Goal: Check status: Check status

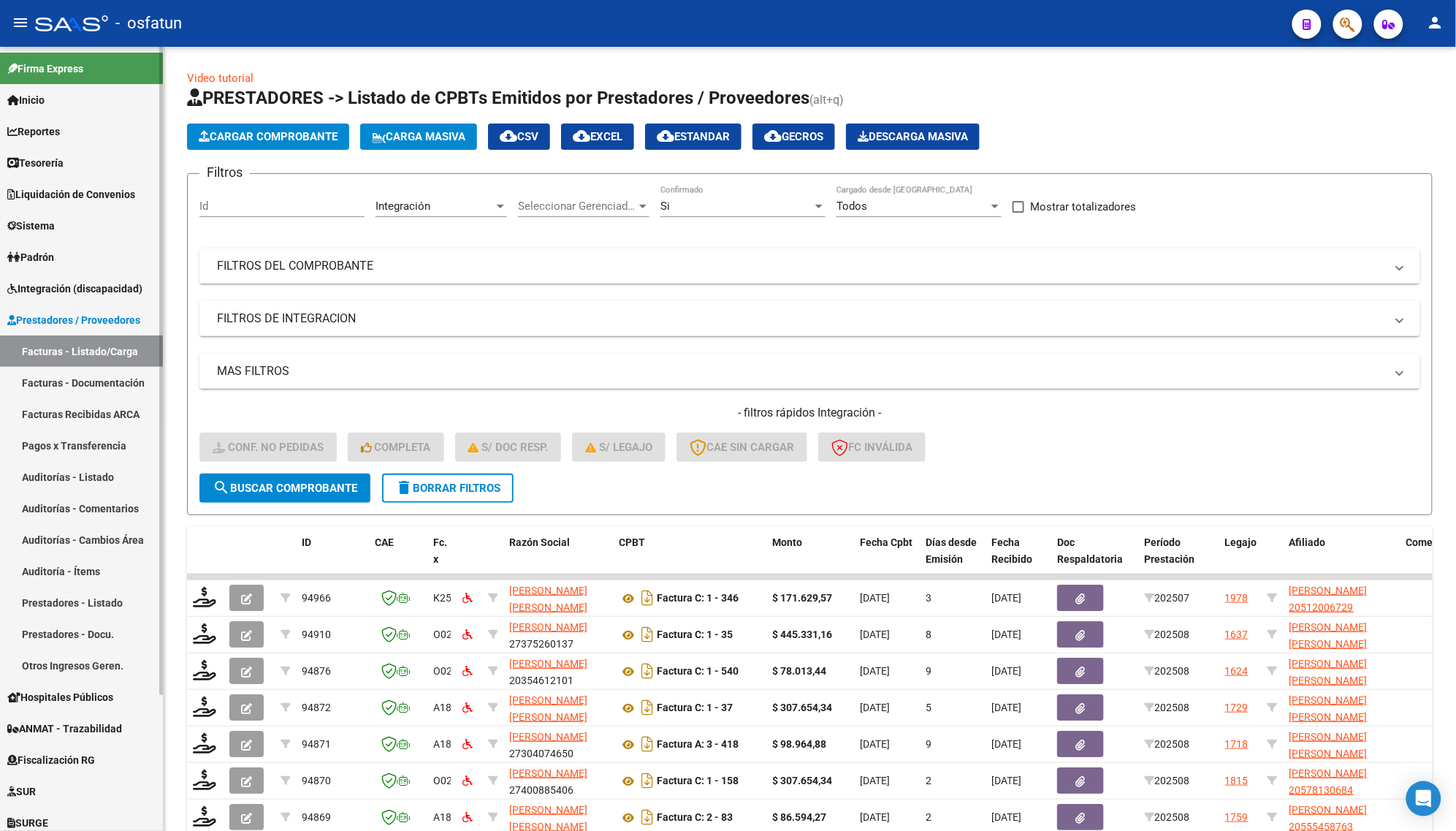
scroll to position [214, 0]
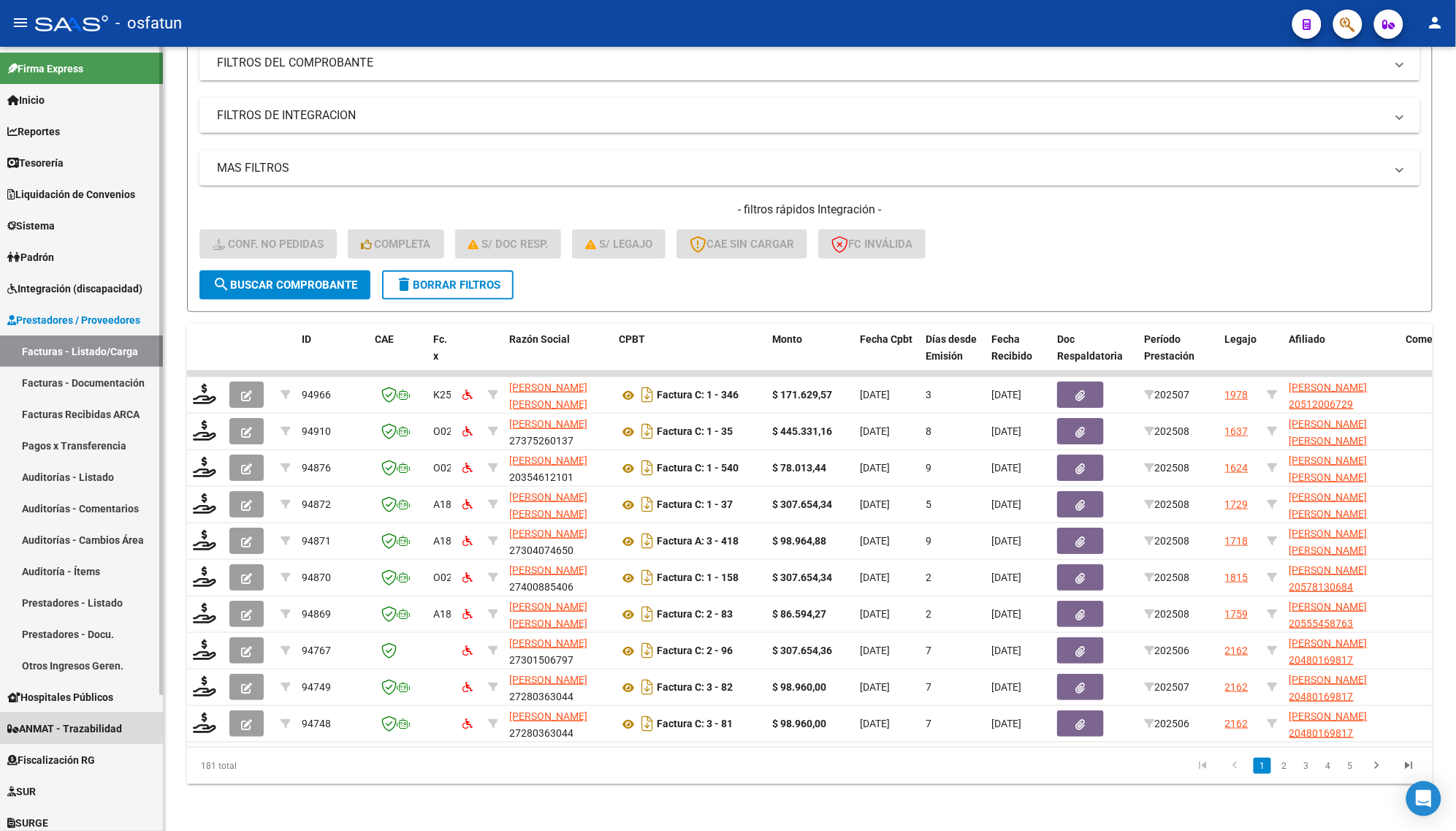
click at [55, 724] on span "ANMAT - Trazabilidad" at bounding box center [65, 728] width 115 height 16
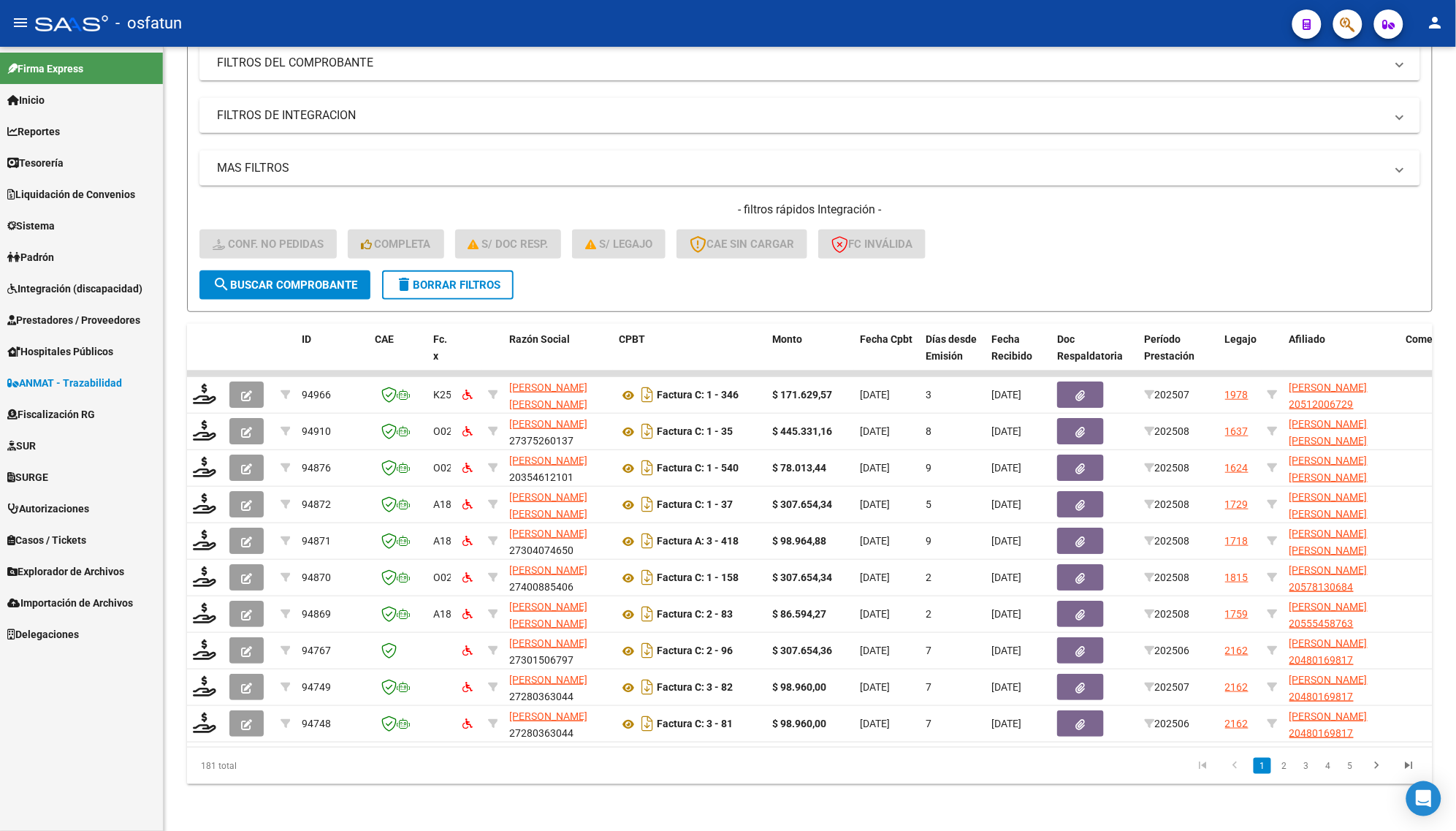
click at [52, 381] on span "ANMAT - Trazabilidad" at bounding box center [65, 382] width 115 height 16
drag, startPoint x: 247, startPoint y: 284, endPoint x: 258, endPoint y: 285, distance: 11.0
click at [250, 284] on button "search Buscar Comprobante" at bounding box center [284, 285] width 171 height 29
click at [81, 380] on span "ANMAT - Trazabilidad" at bounding box center [65, 382] width 115 height 16
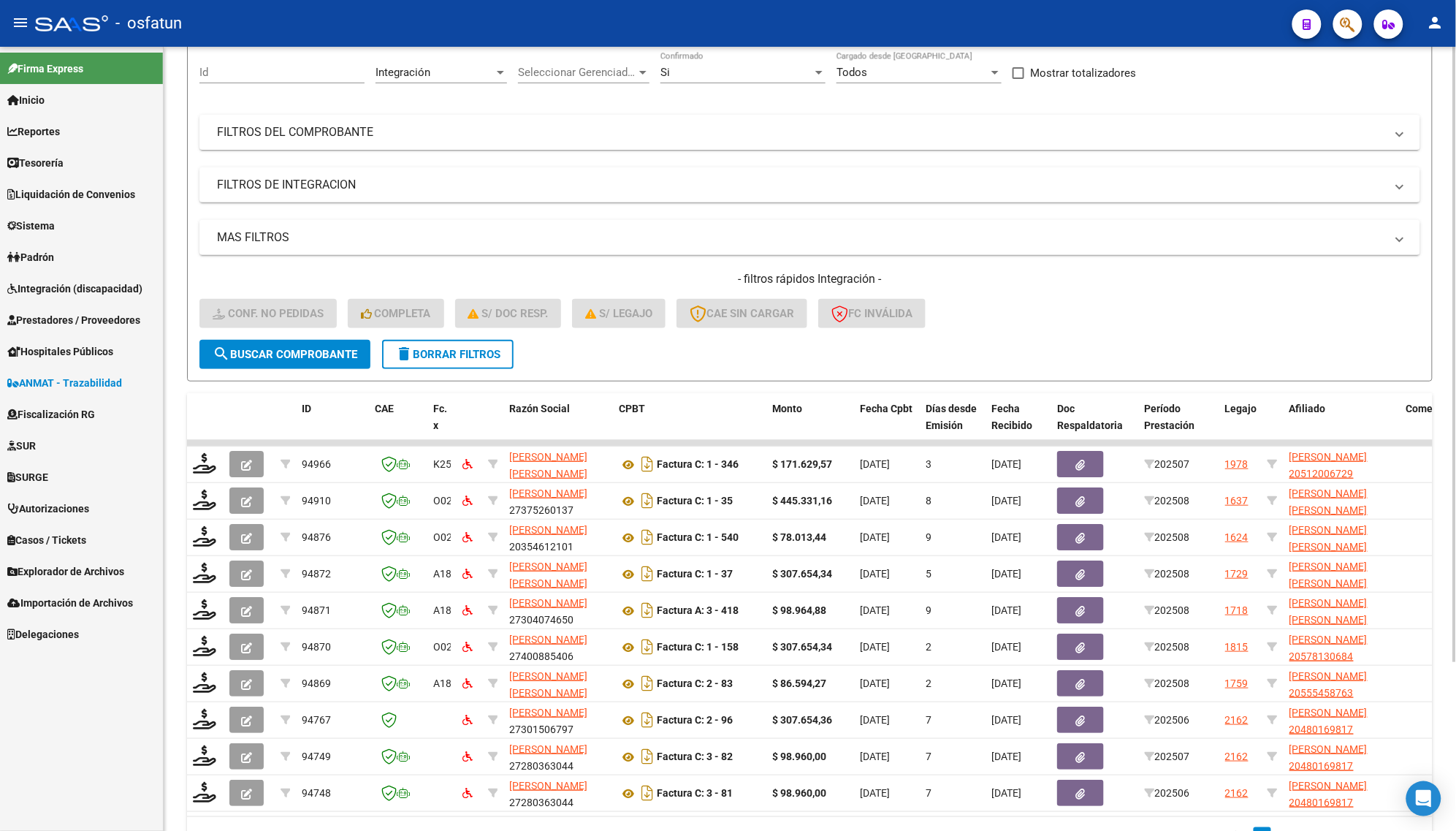
scroll to position [32, 0]
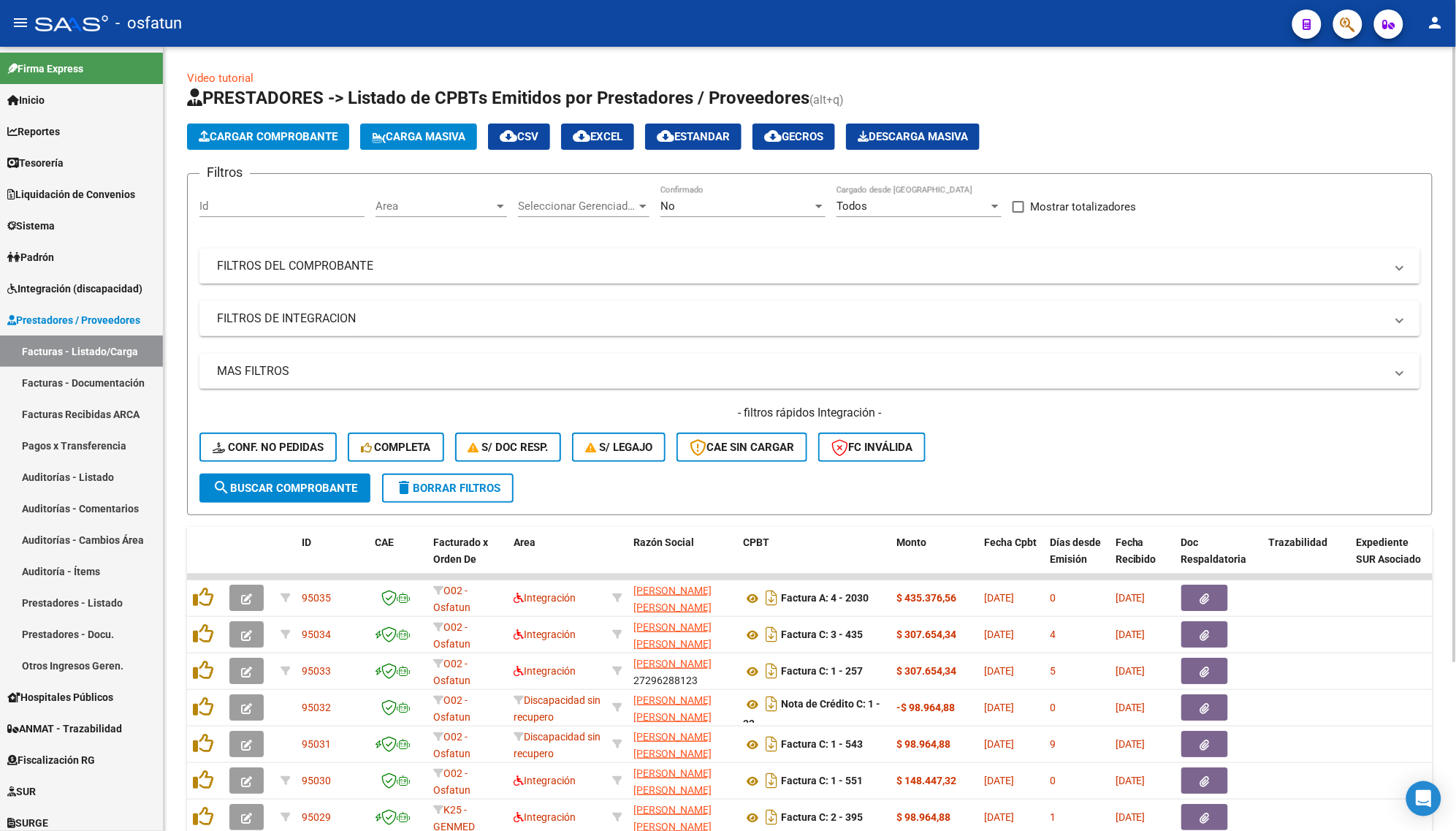
click at [1210, 421] on div "- filtros rápidos Integración - Conf. no pedidas Completa S/ Doc Resp. S/ legaj…" at bounding box center [809, 439] width 1221 height 69
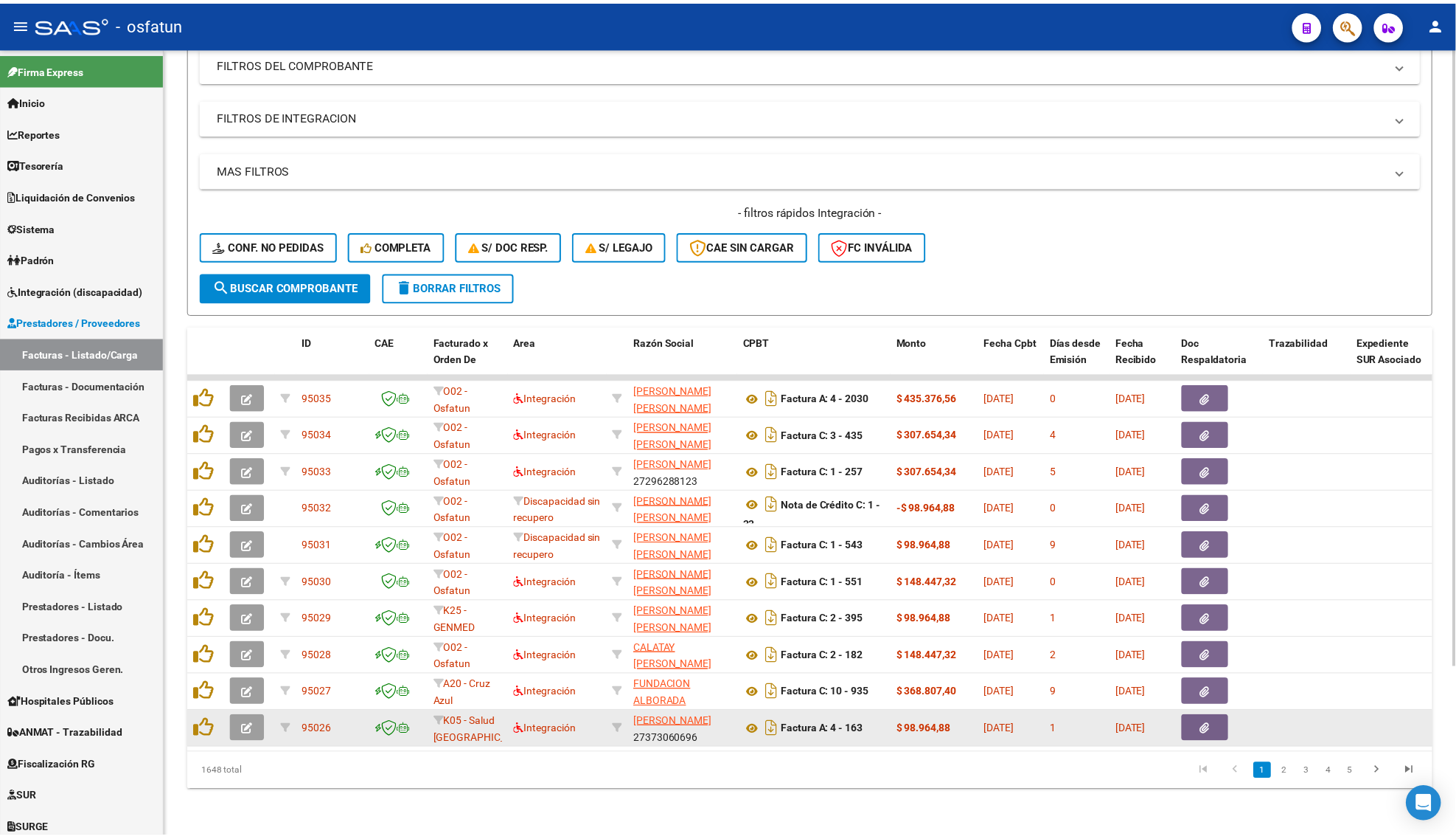
scroll to position [216, 0]
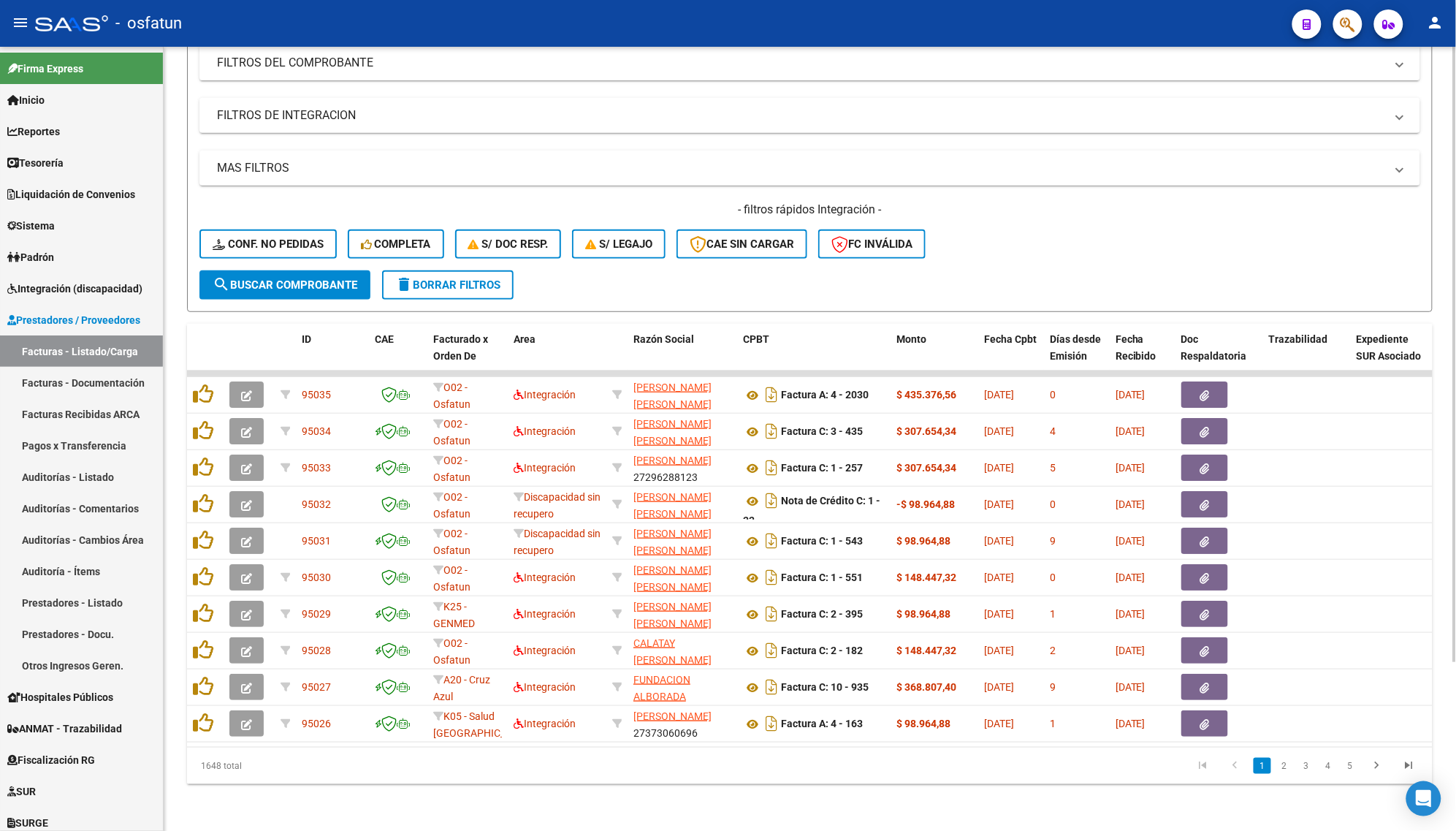
click at [349, 780] on div "1648 total" at bounding box center [310, 766] width 247 height 37
click at [287, 237] on span "Conf. no pedidas" at bounding box center [267, 243] width 111 height 13
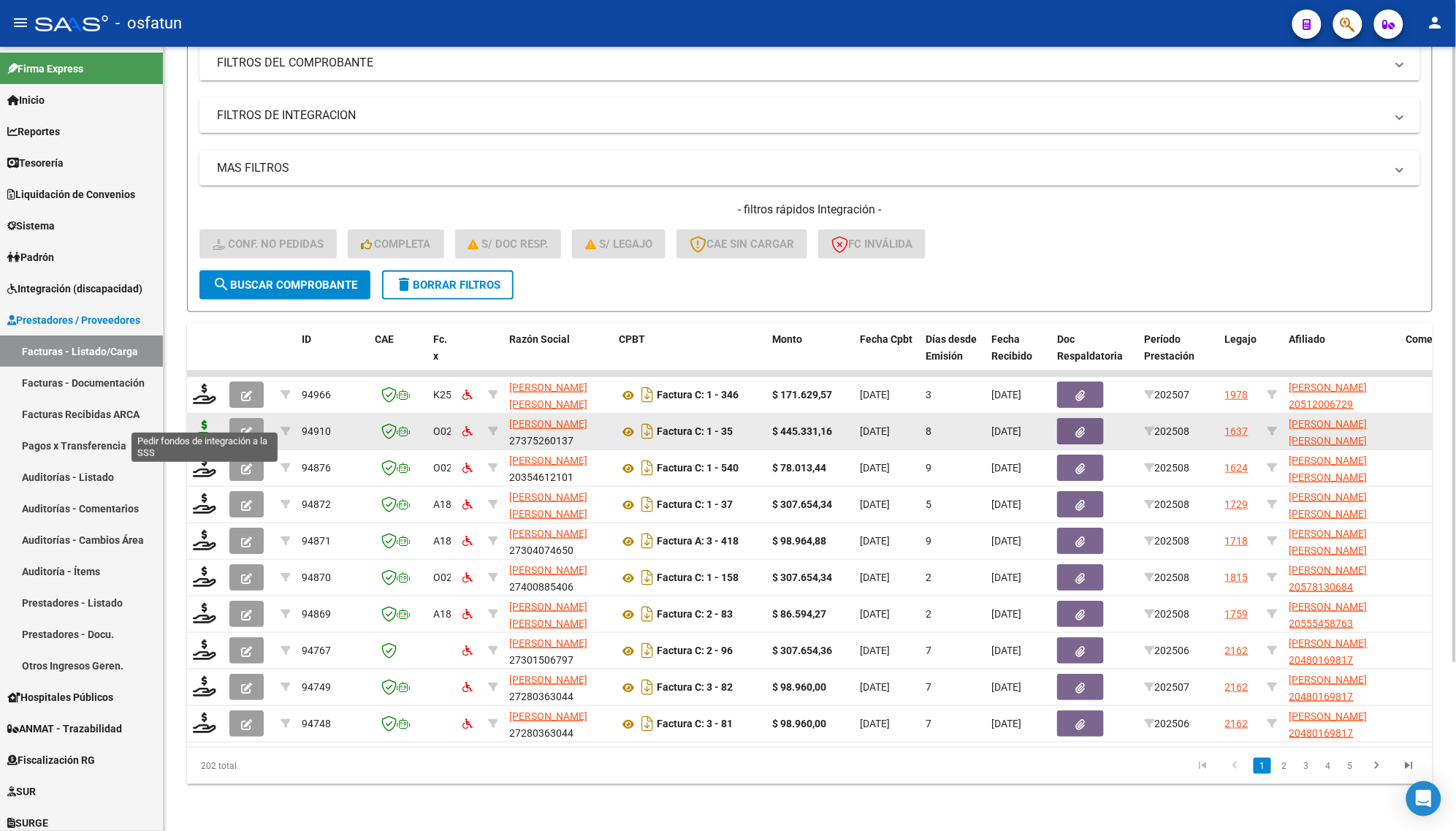
click at [208, 420] on icon at bounding box center [204, 431] width 23 height 21
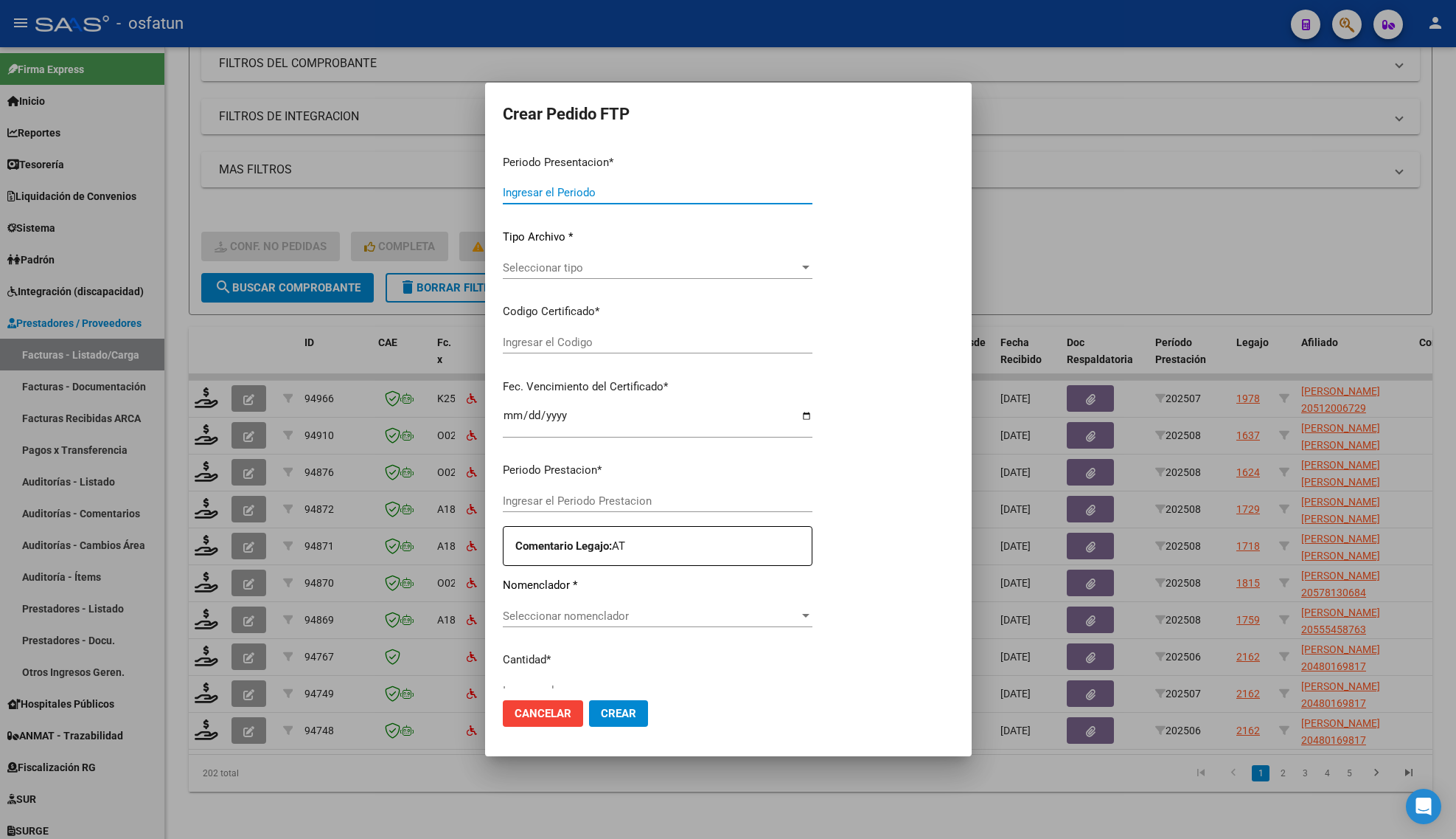
type input "202508"
type input "$ 445.331,16"
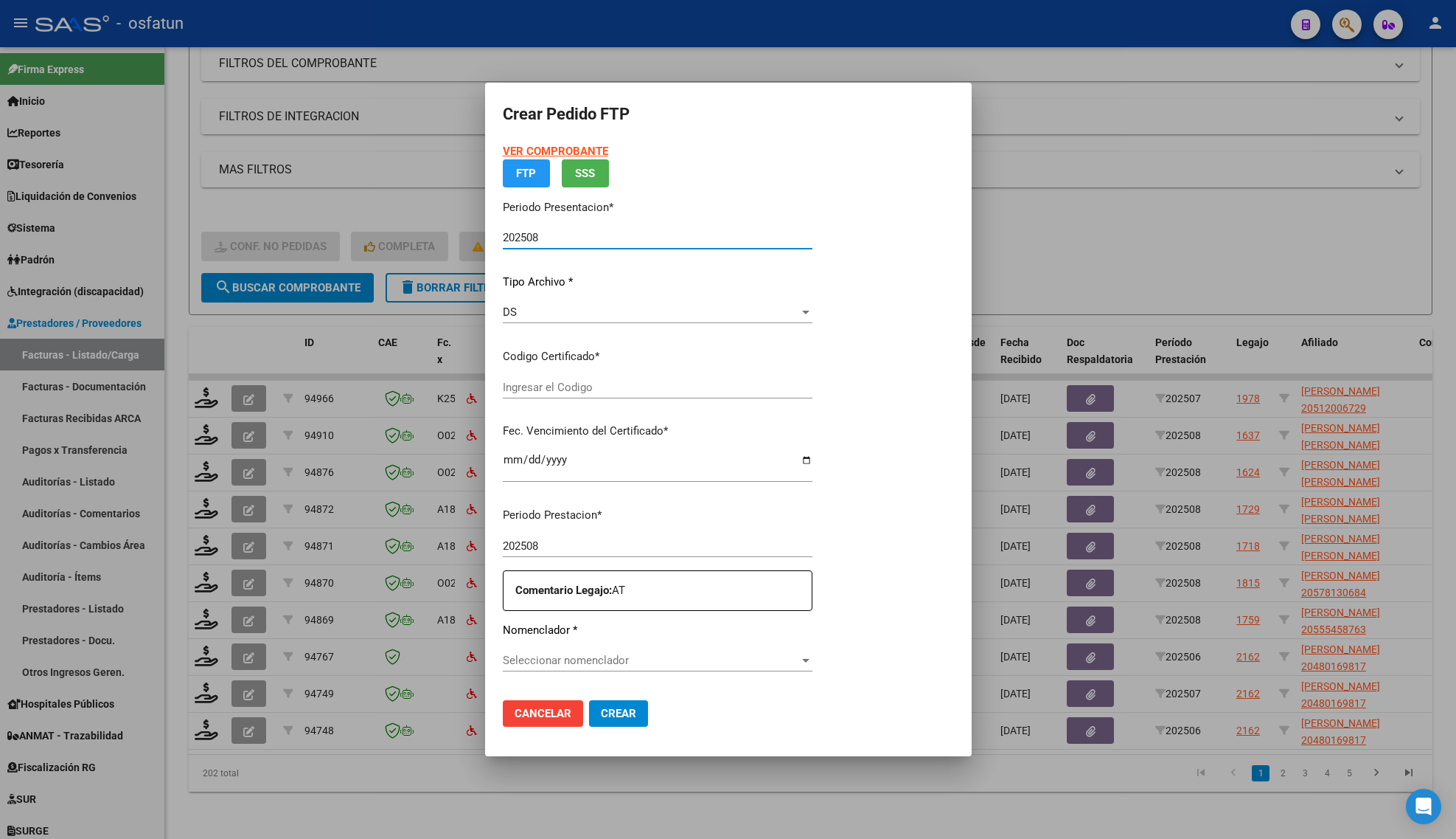
type input "ARG02000544974052021072020260720COR263"
type input "[DATE]"
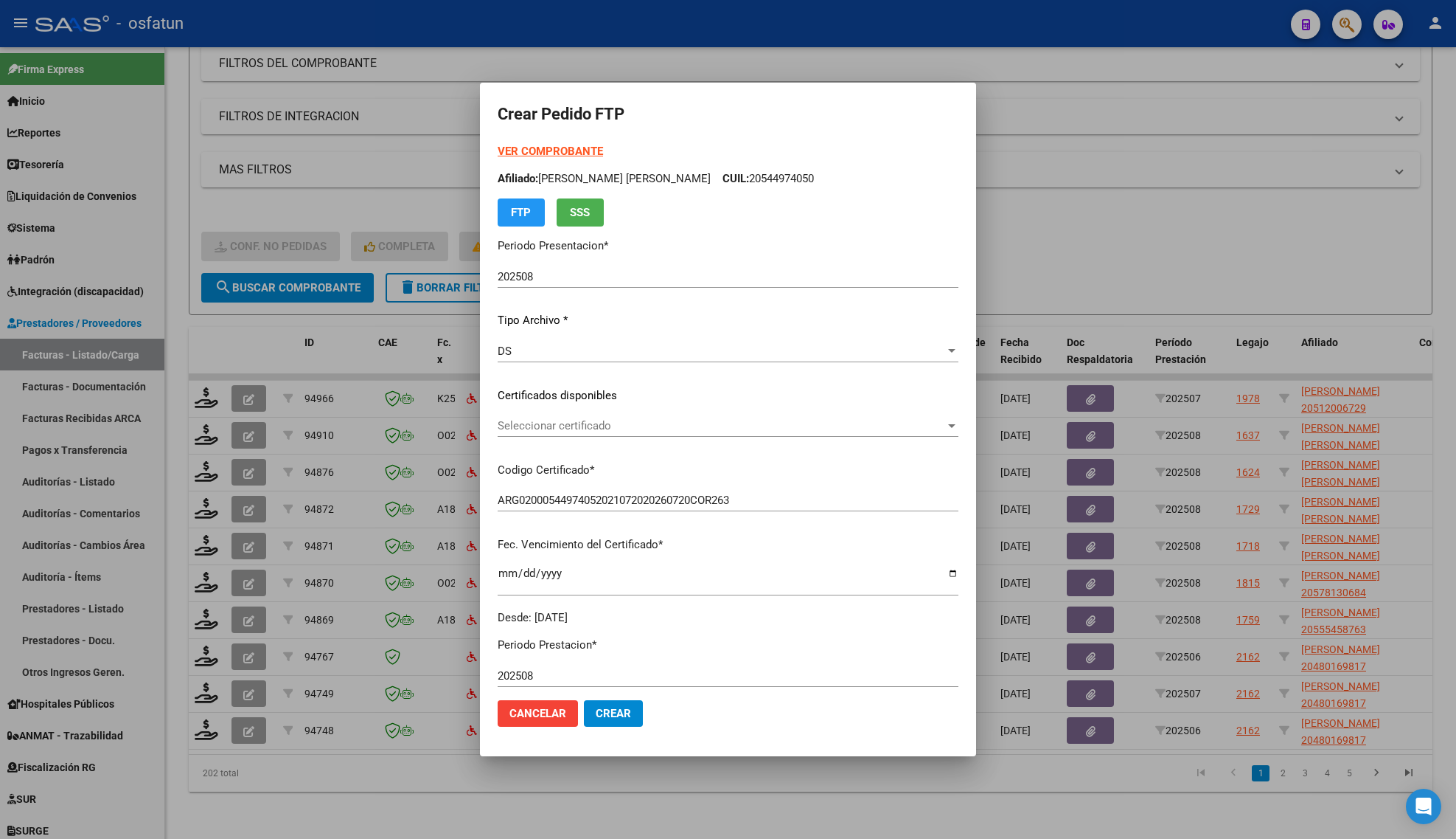
click at [524, 153] on strong "VER COMPROBANTE" at bounding box center [551, 151] width 106 height 13
click at [259, 333] on div at bounding box center [728, 419] width 1456 height 839
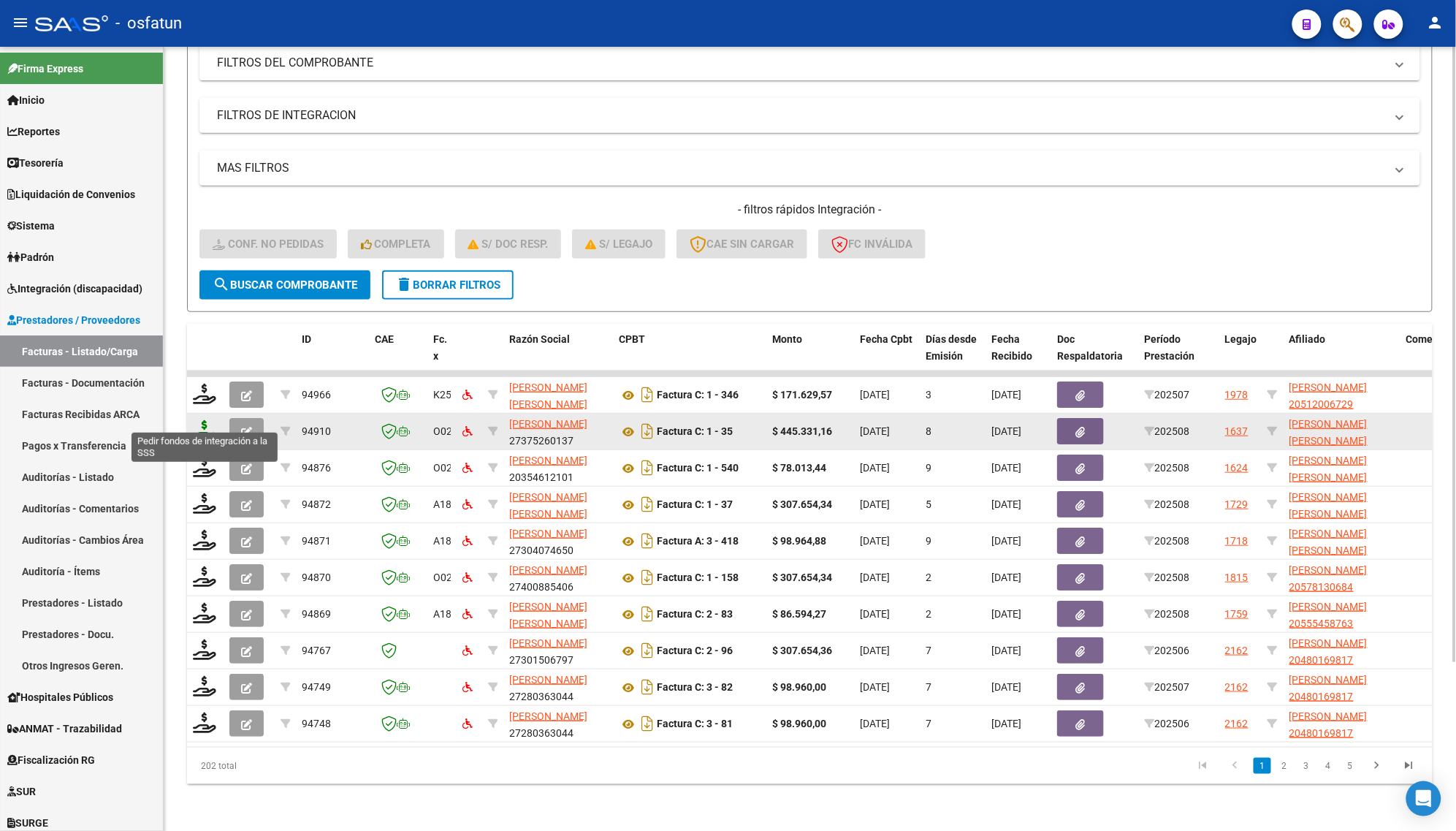
click at [201, 420] on icon at bounding box center [204, 431] width 23 height 21
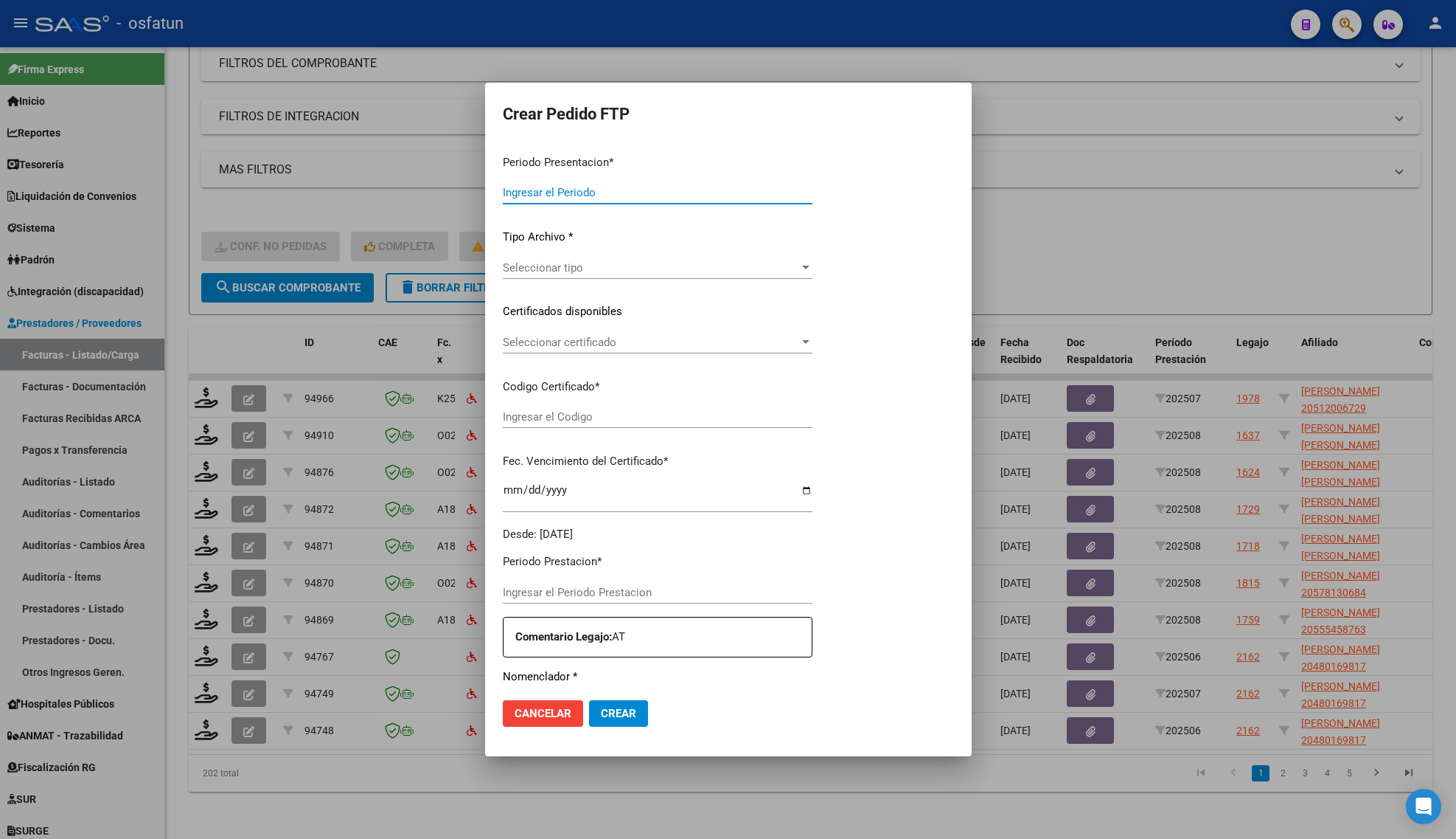
type input "202508"
type input "$ 445.331,16"
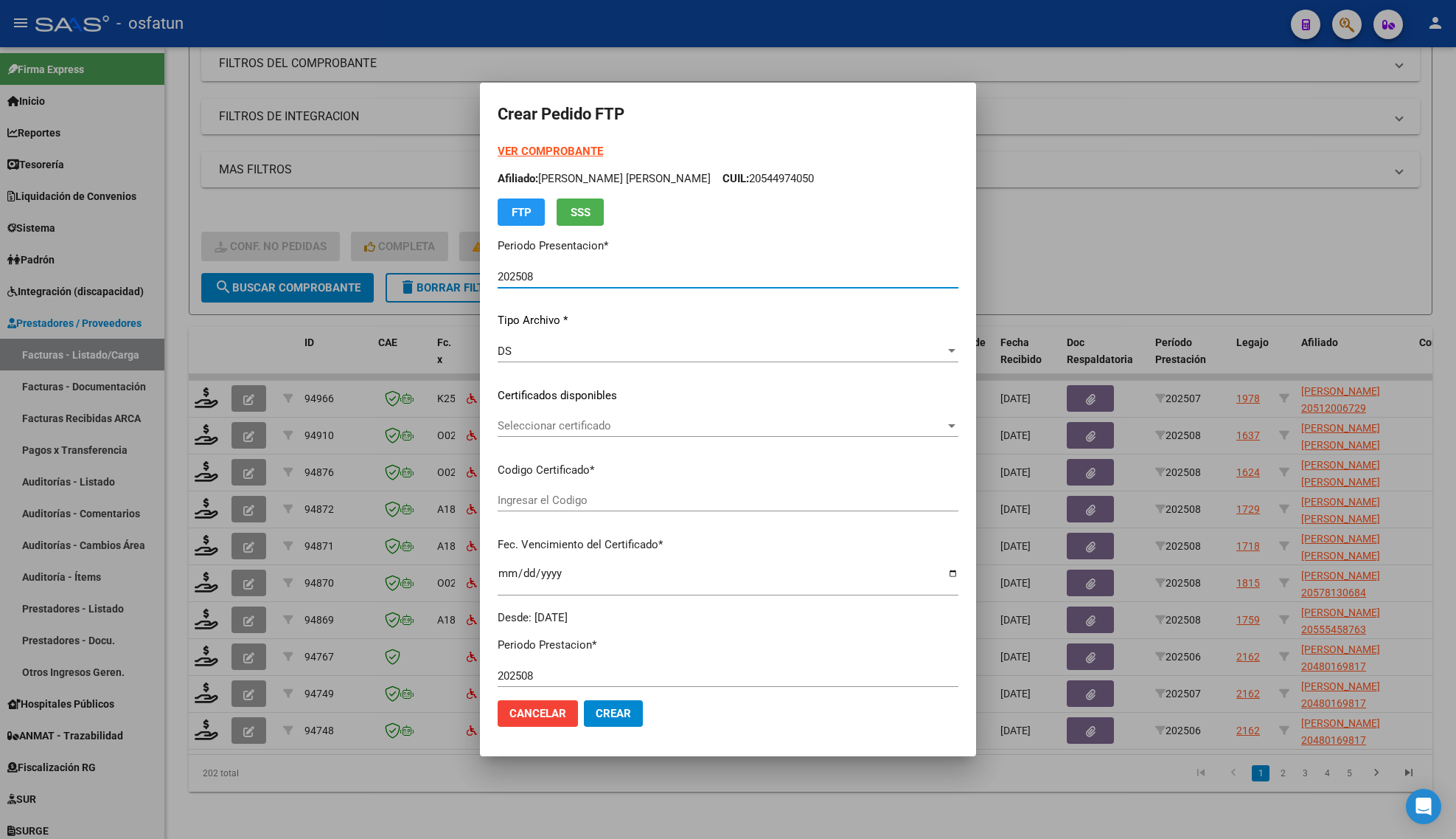
type input "ARG02000544974052021072020260720COR263"
type input "[DATE]"
click at [515, 150] on strong "VER COMPROBANTE" at bounding box center [551, 151] width 106 height 13
click at [219, 330] on div at bounding box center [728, 419] width 1456 height 839
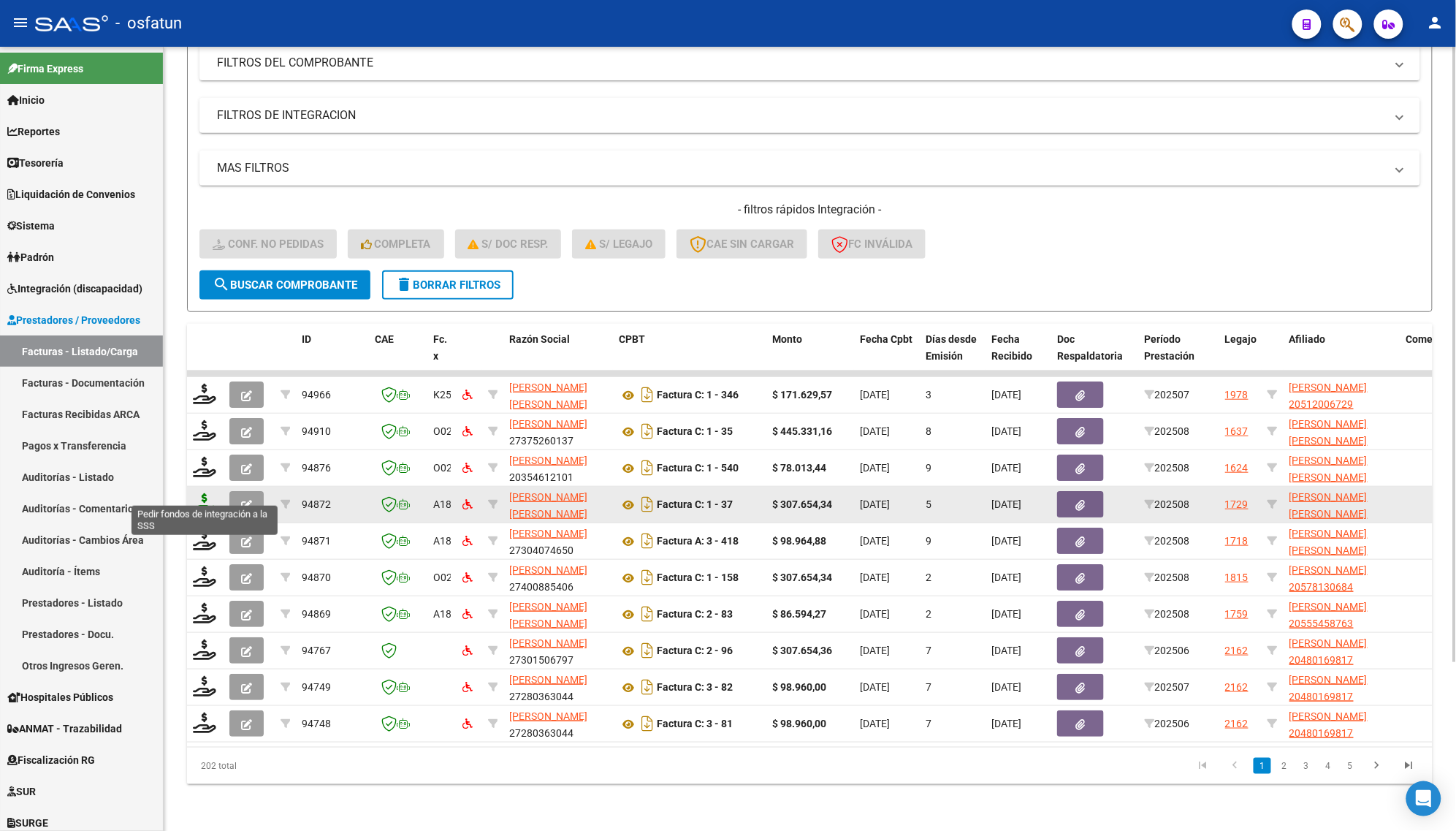
click at [207, 493] on icon at bounding box center [204, 504] width 23 height 21
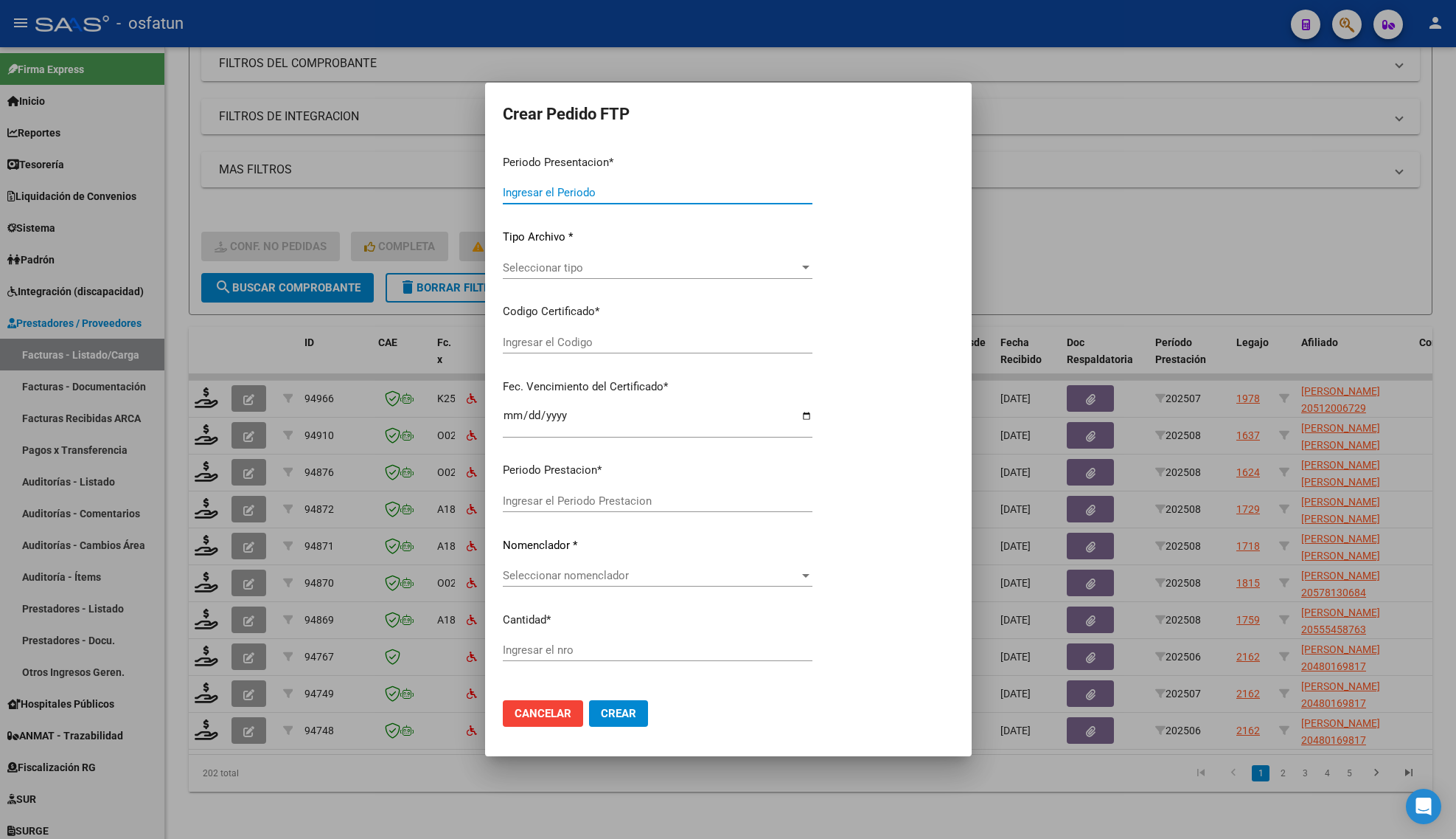
type input "202508"
type input "$ 307.654,34"
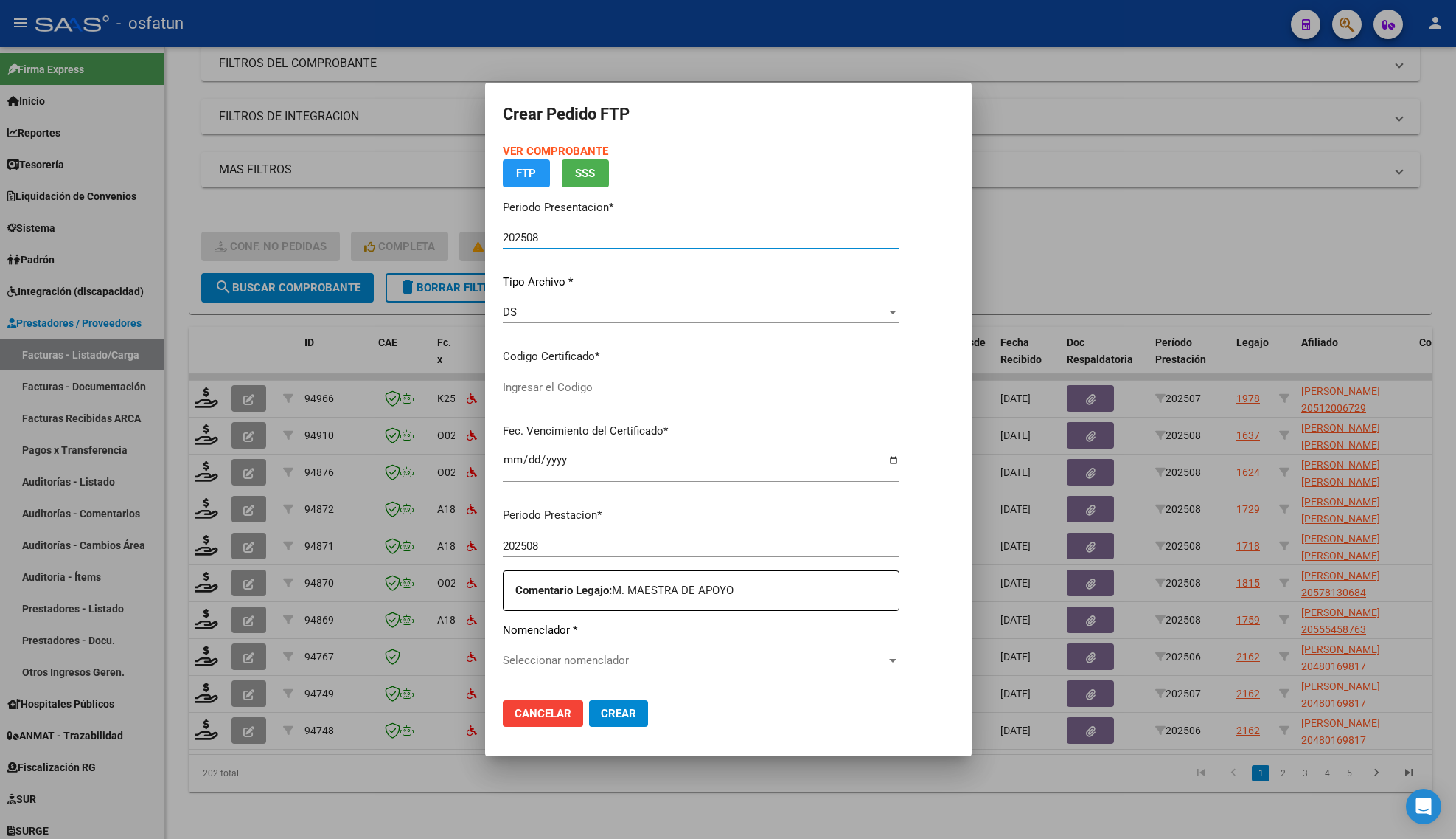
type input "ARG02000575807192023032020260320-MZA202"
type input "[DATE]"
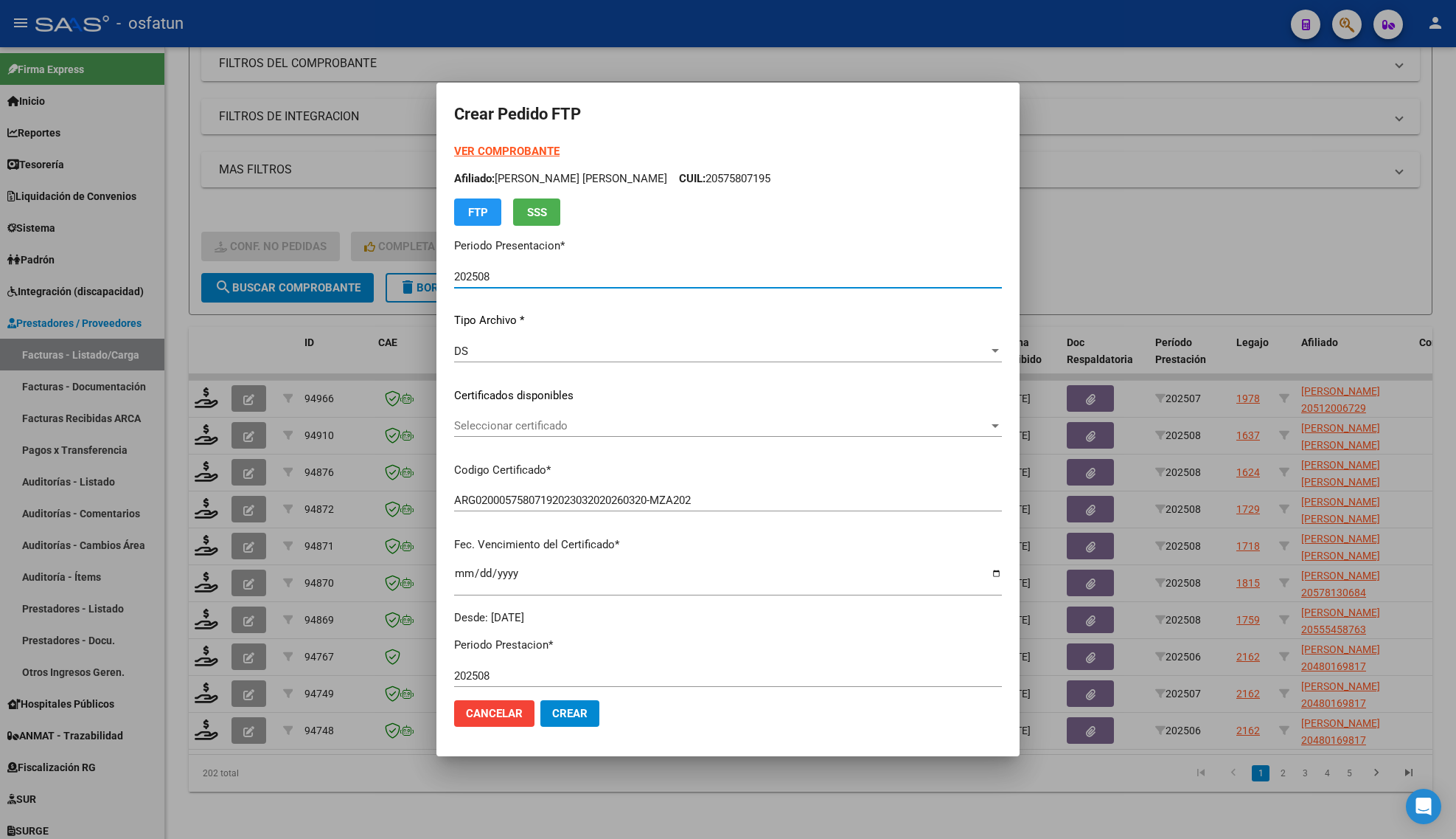
click at [503, 148] on strong "VER COMPROBANTE" at bounding box center [507, 151] width 106 height 13
click at [469, 428] on span "Seleccionar certificado" at bounding box center [721, 425] width 535 height 13
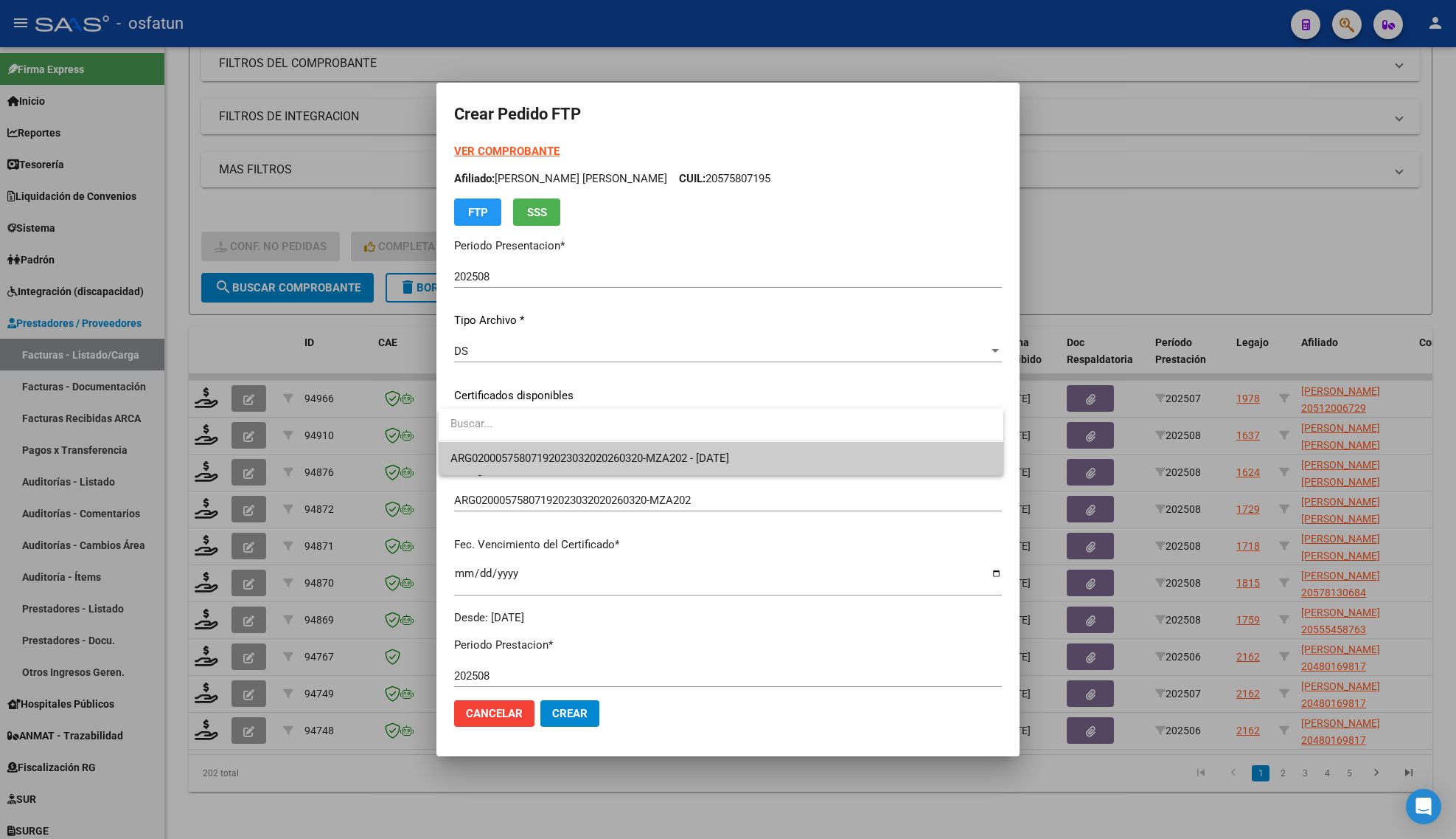
click at [459, 490] on div at bounding box center [728, 419] width 1456 height 839
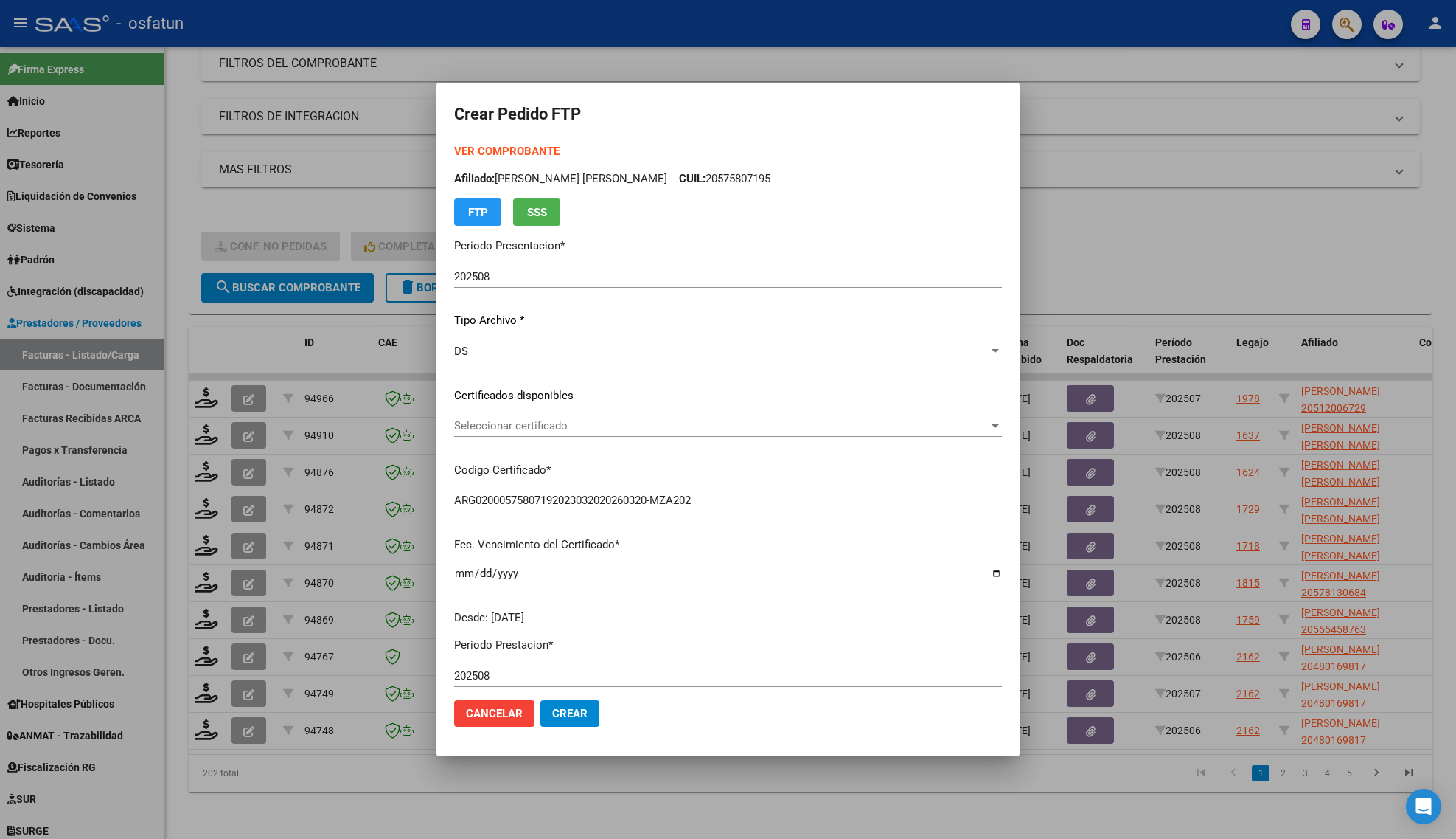
click at [474, 403] on p "Certificados disponibles" at bounding box center [728, 396] width 548 height 17
click at [480, 419] on span "Seleccionar certificado" at bounding box center [721, 425] width 535 height 13
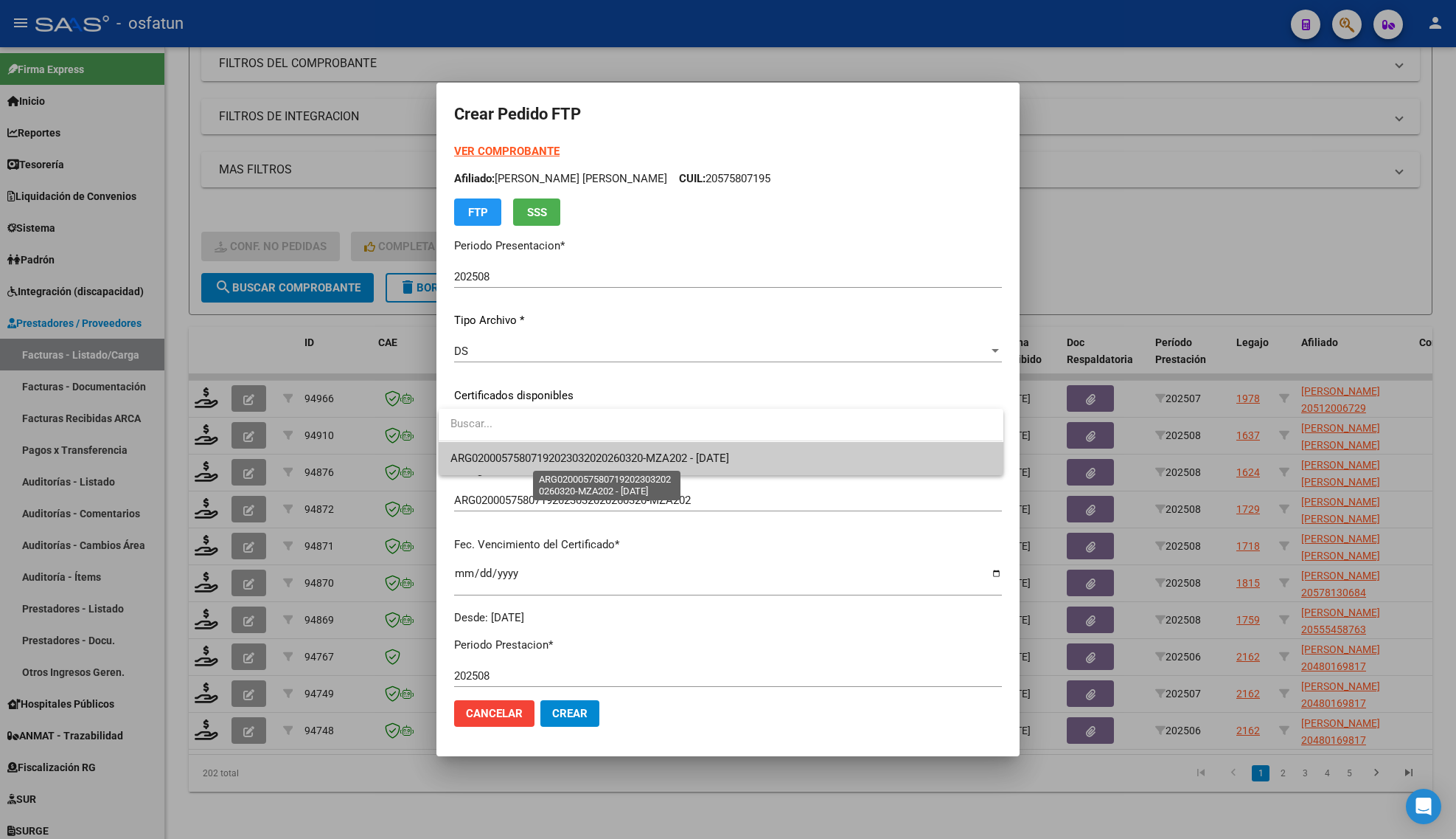
click at [484, 456] on span "ARG02000575807192023032020260320-MZA202 - [DATE]" at bounding box center [590, 457] width 278 height 13
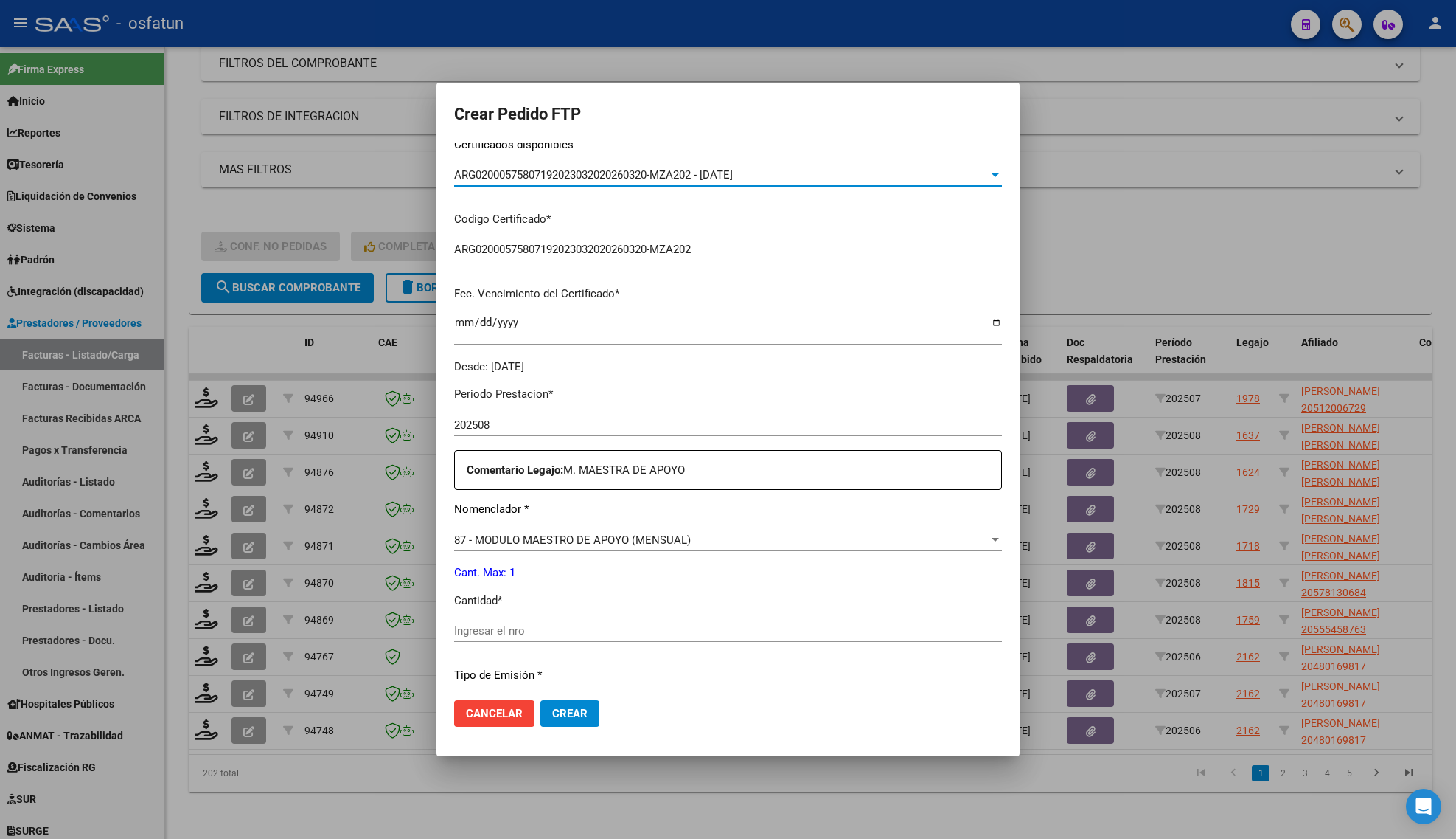
scroll to position [277, 0]
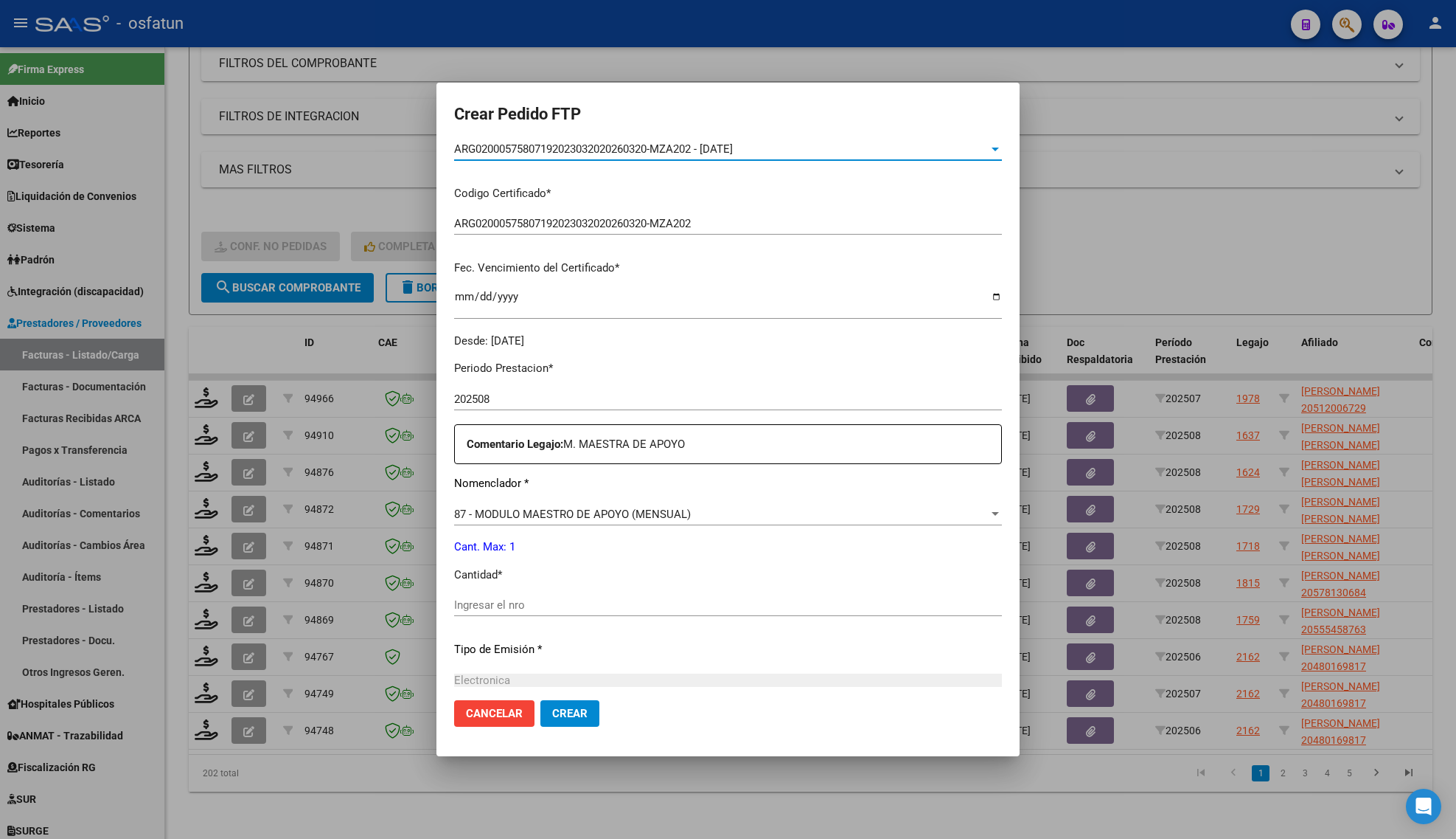
click at [474, 606] on input "Ingresar el nro" at bounding box center [728, 605] width 548 height 13
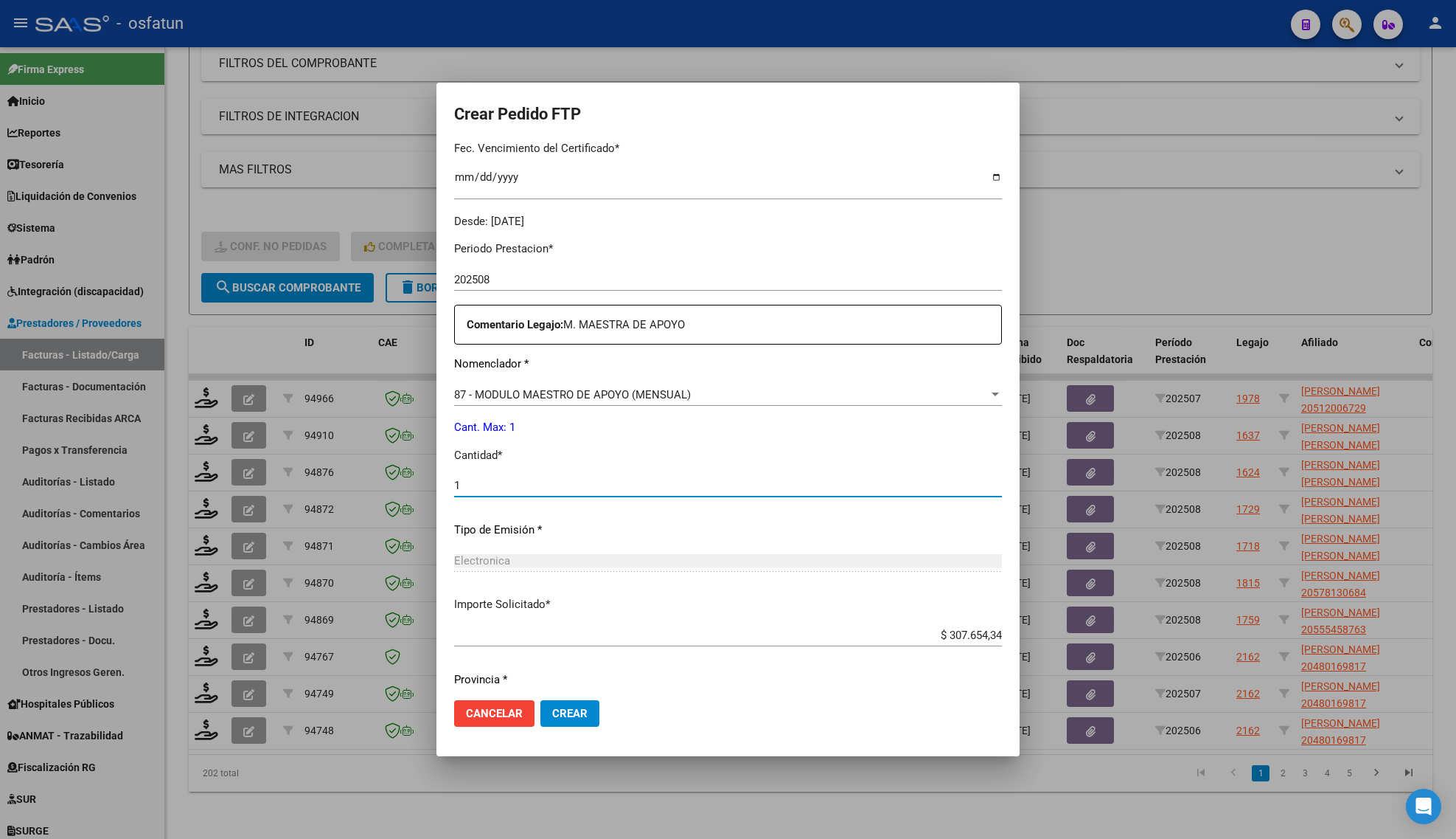
scroll to position [442, 0]
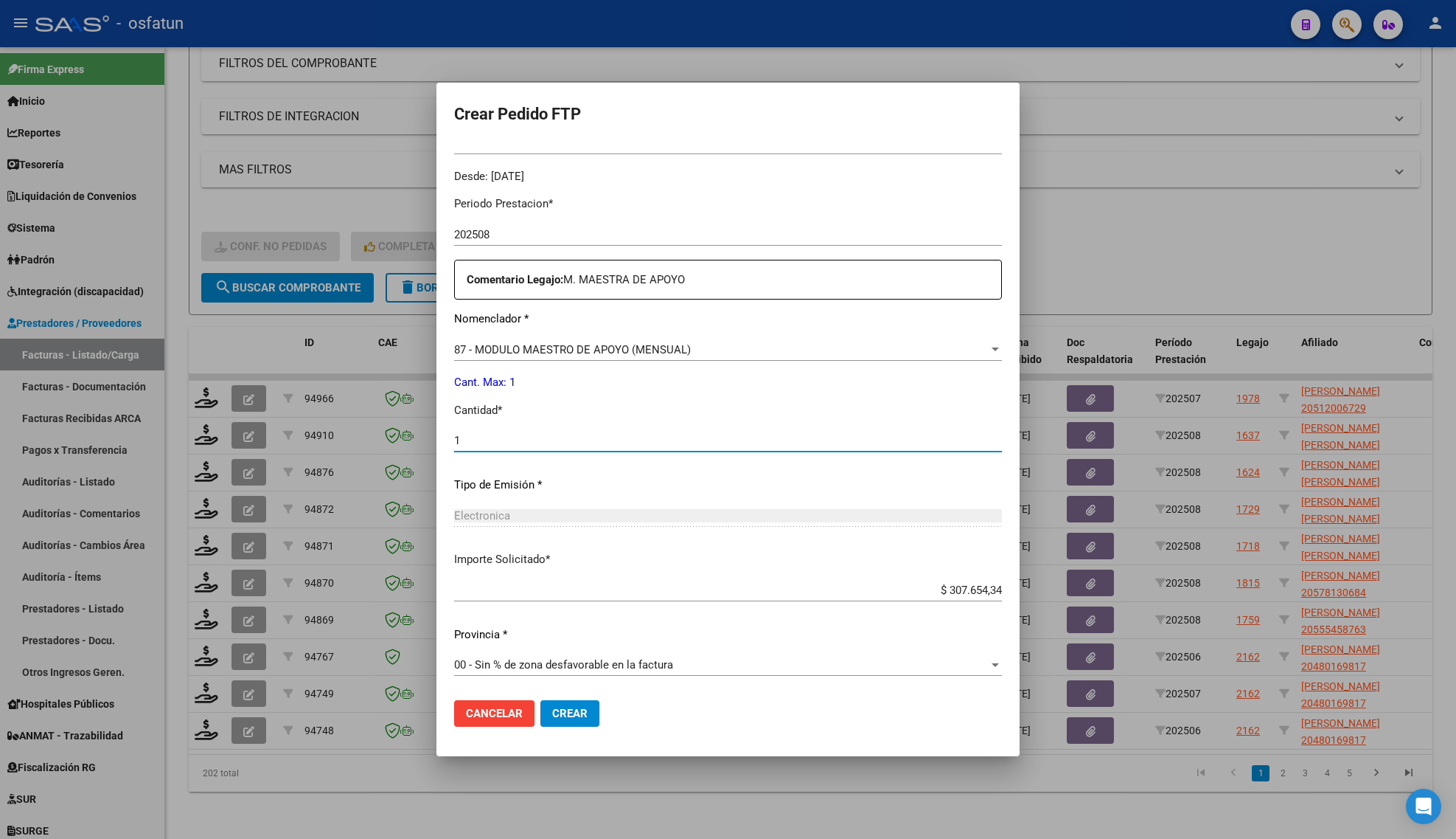
type input "1"
click at [565, 719] on span "Crear" at bounding box center [570, 713] width 36 height 13
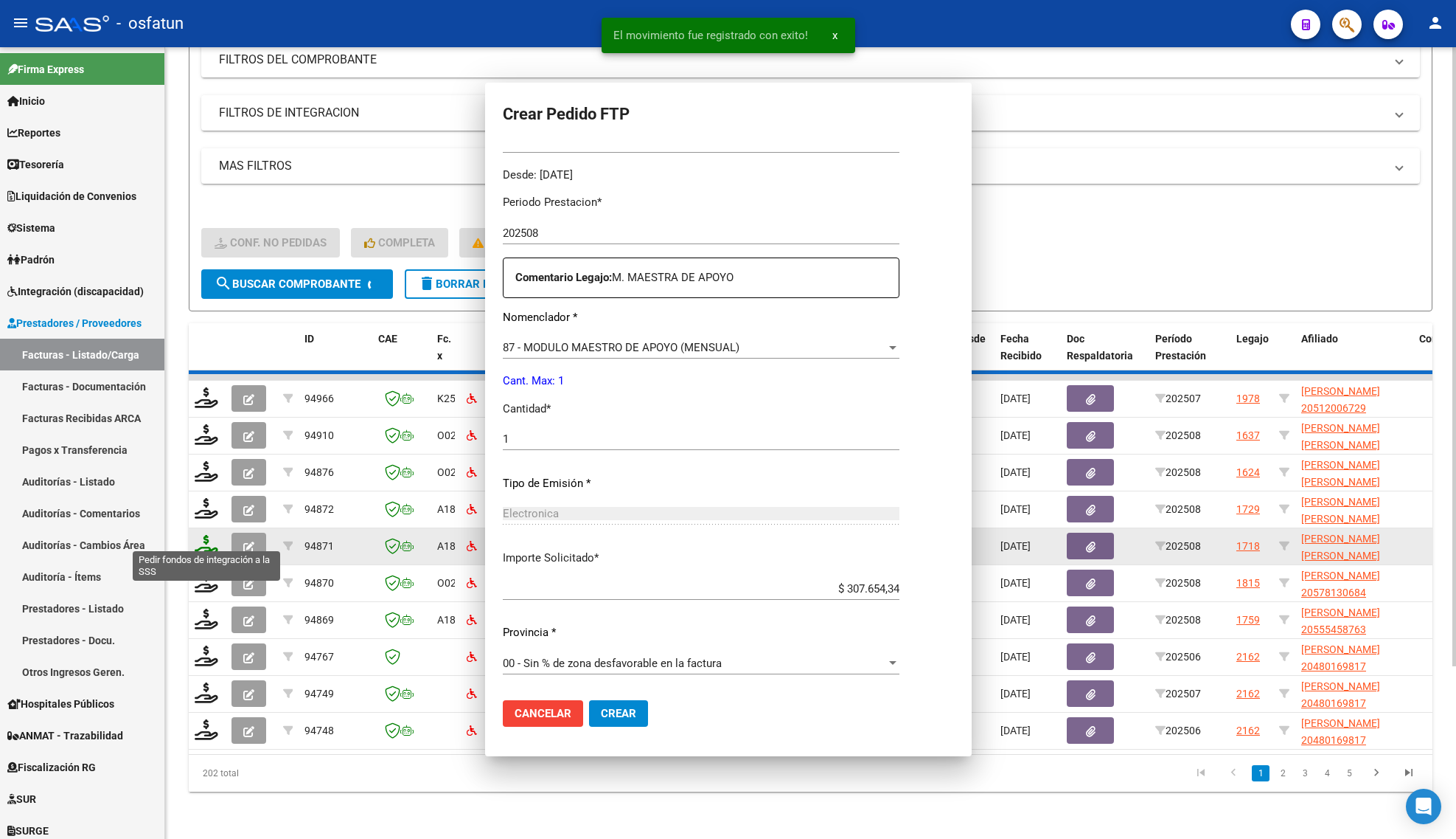
scroll to position [358, 0]
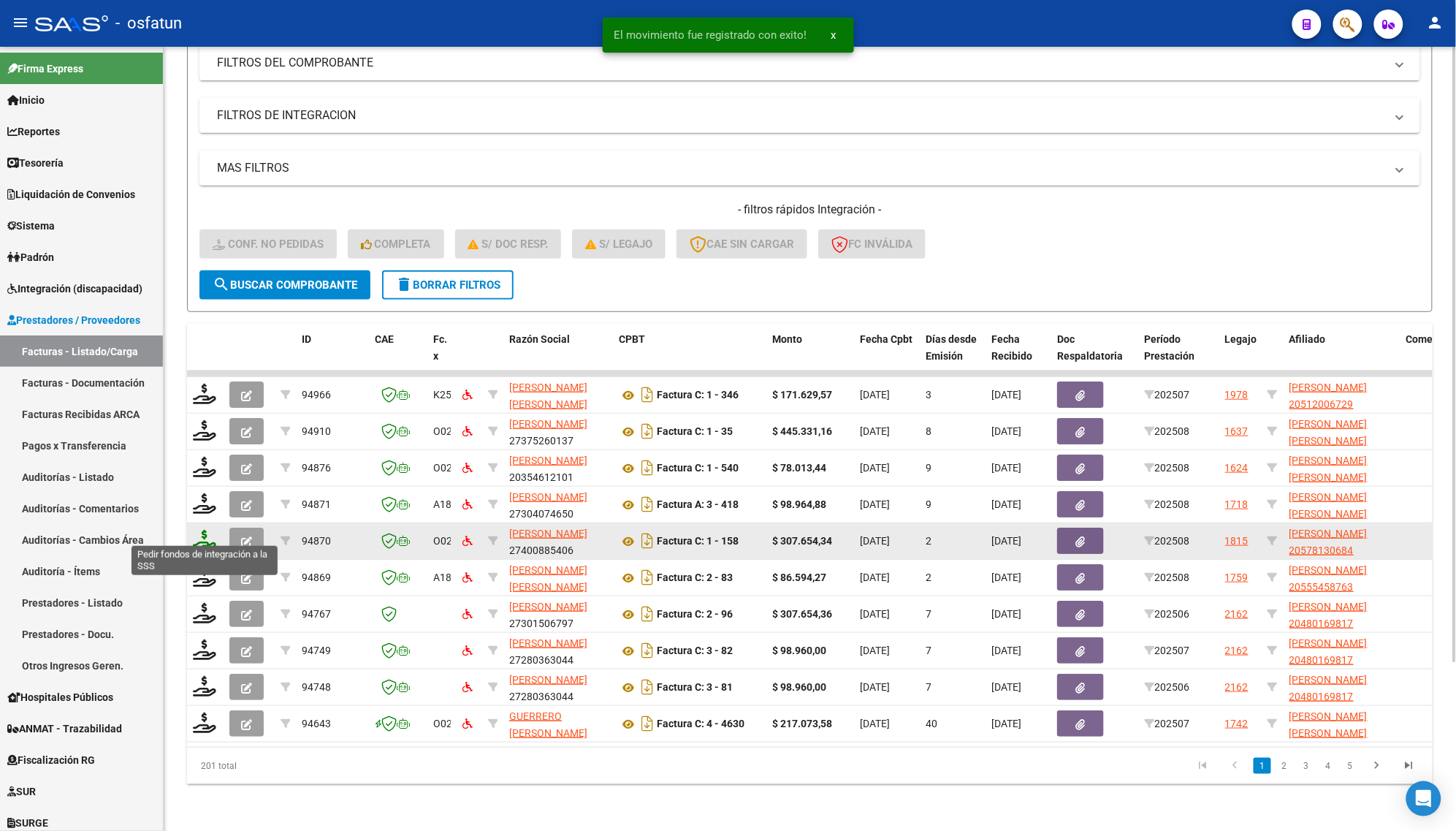
click at [204, 530] on icon at bounding box center [204, 541] width 23 height 21
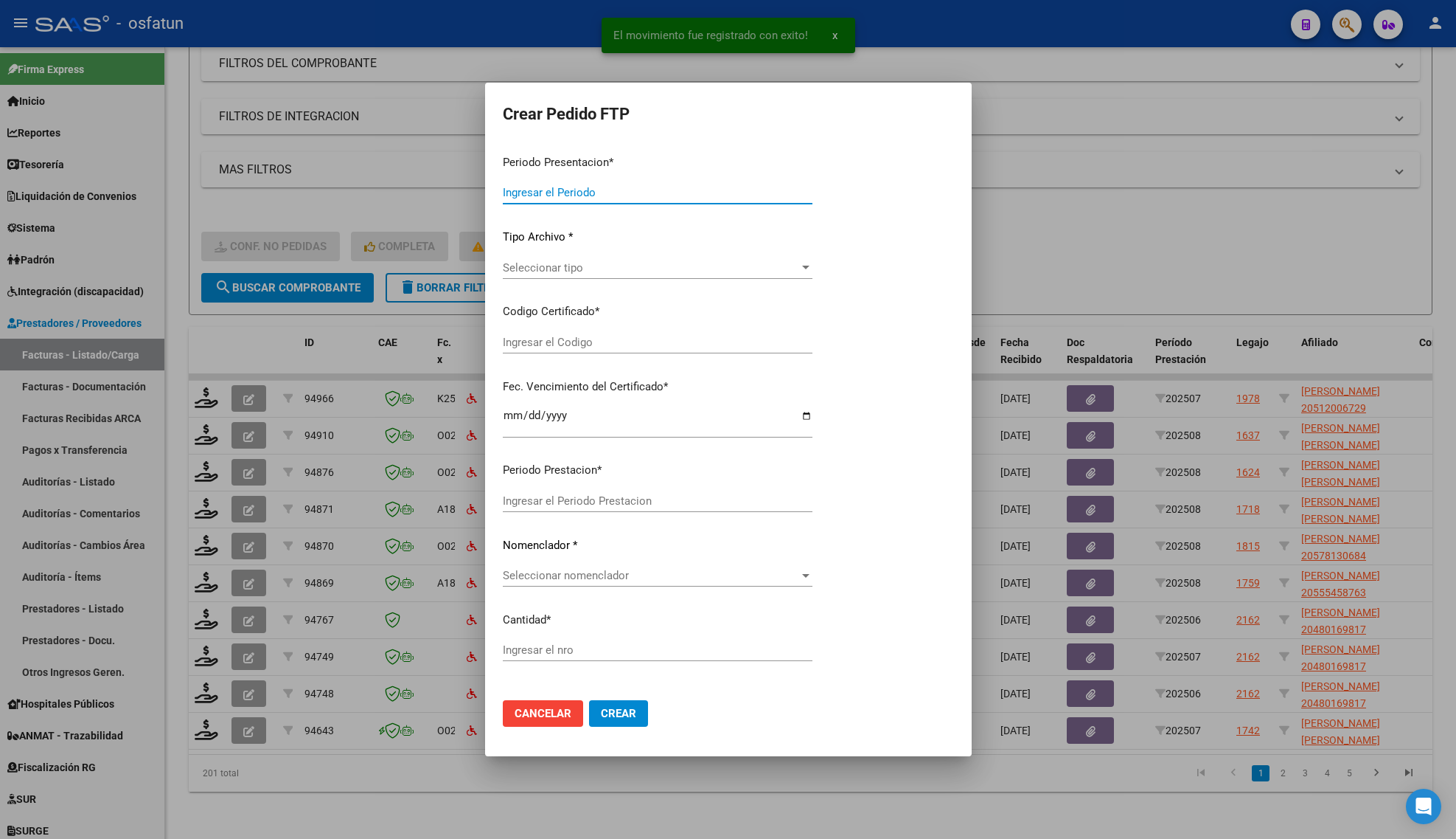
type input "202508"
type input "$ 307.654,34"
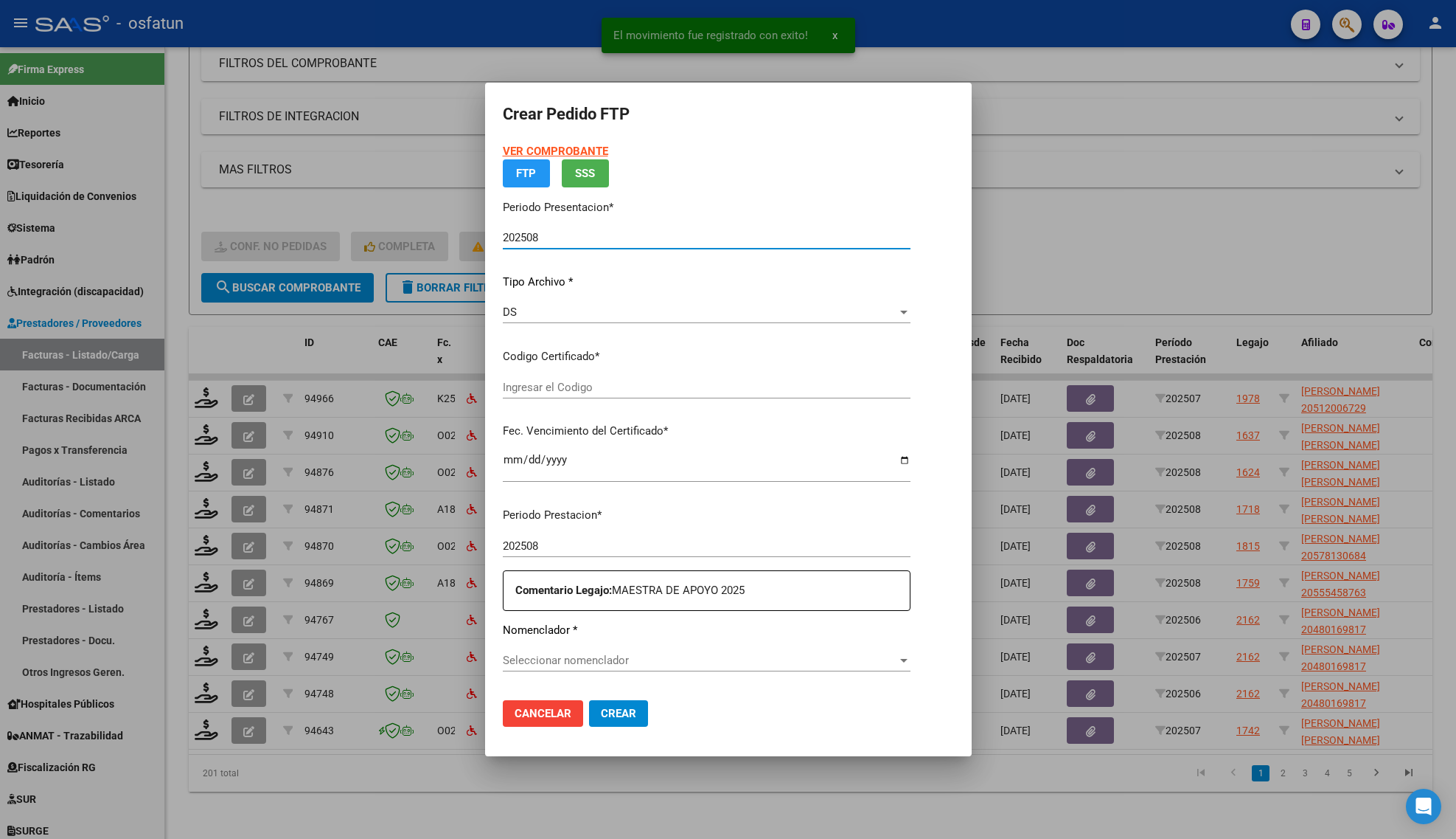
type input "ARG02000578130682022101720251017CAT242"
type input "[DATE]"
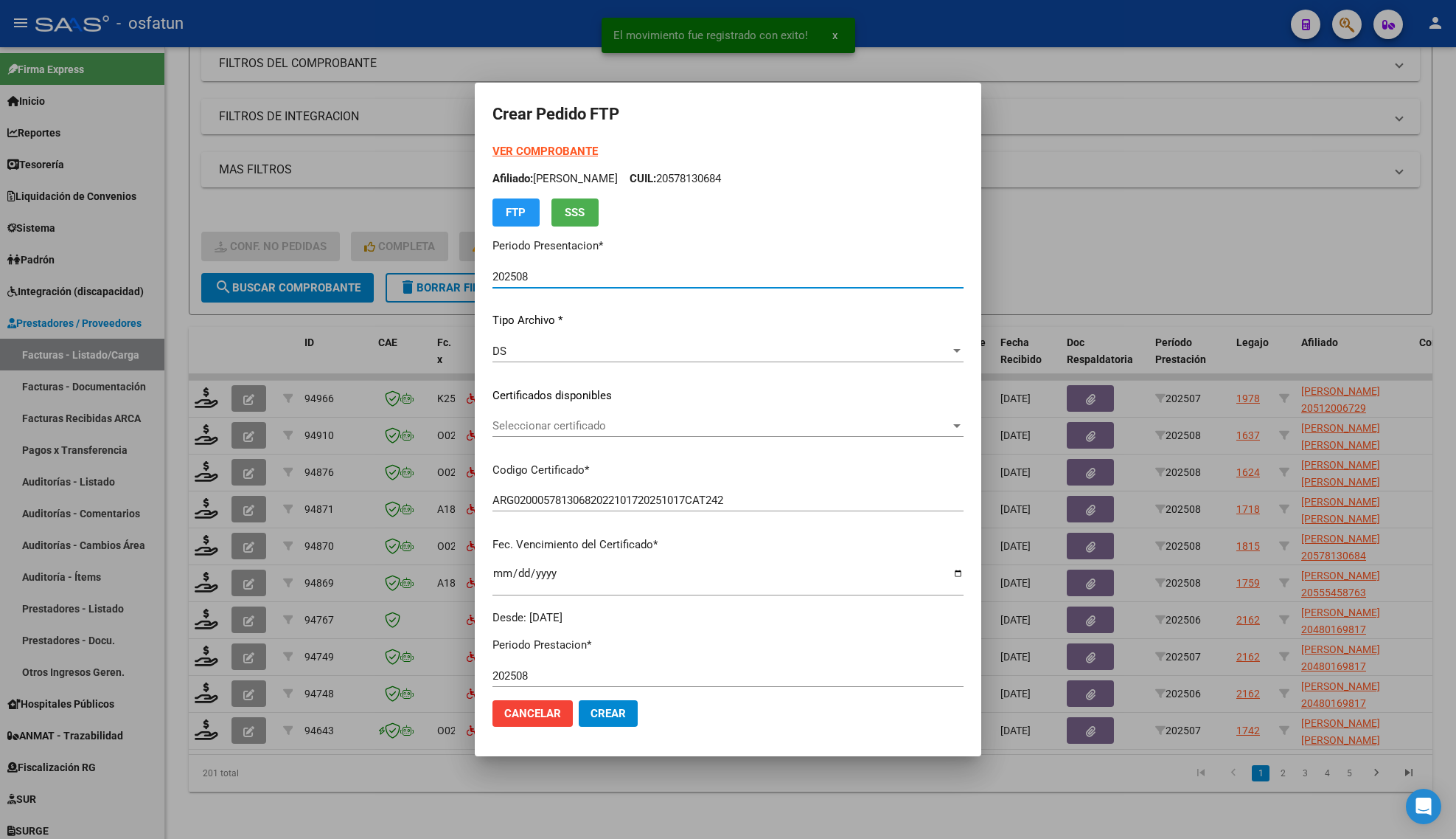
click at [535, 147] on strong "VER COMPROBANTE" at bounding box center [545, 151] width 106 height 13
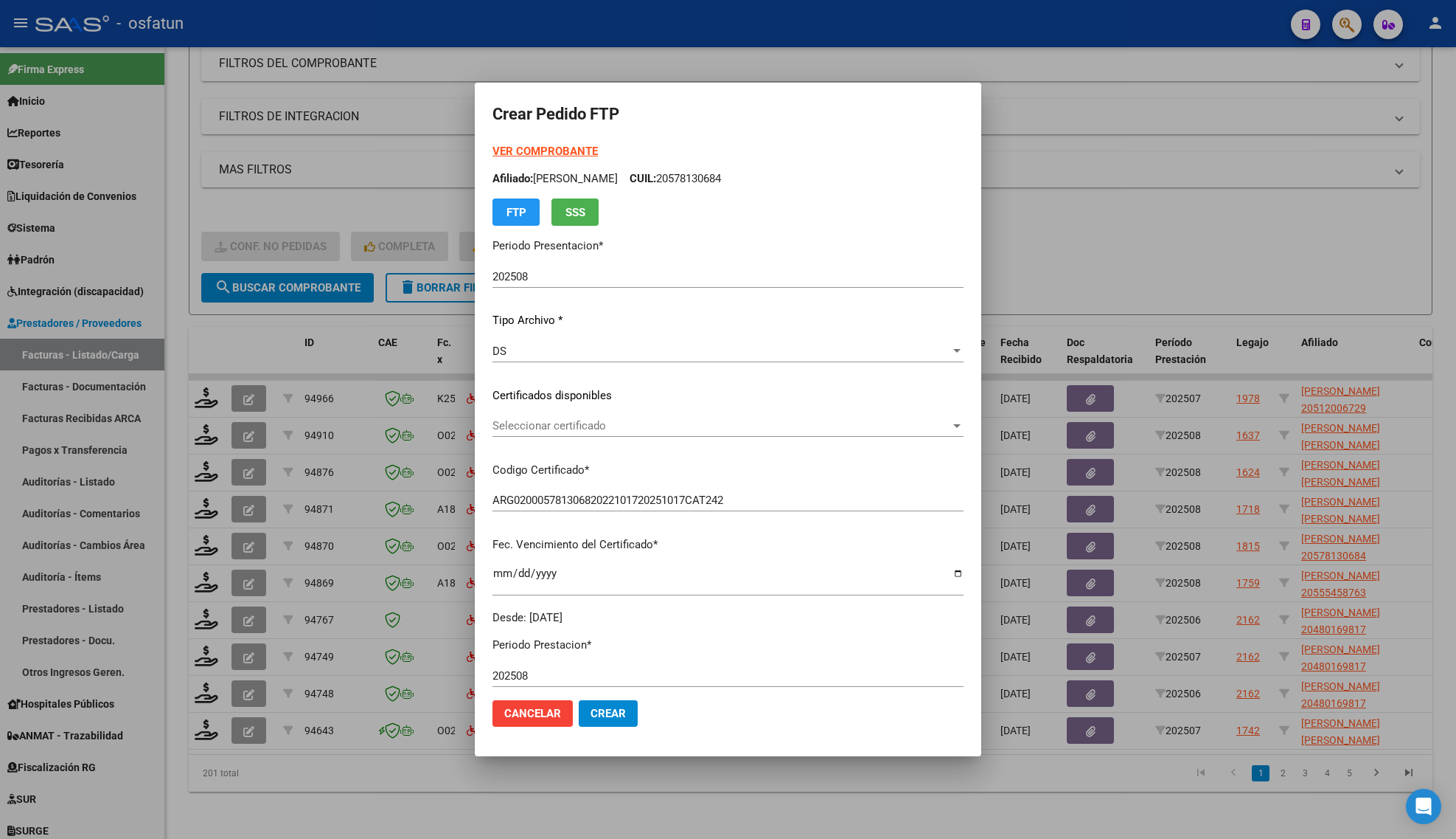
click at [525, 415] on div "Seleccionar certificado Seleccionar certificado" at bounding box center [728, 426] width 471 height 23
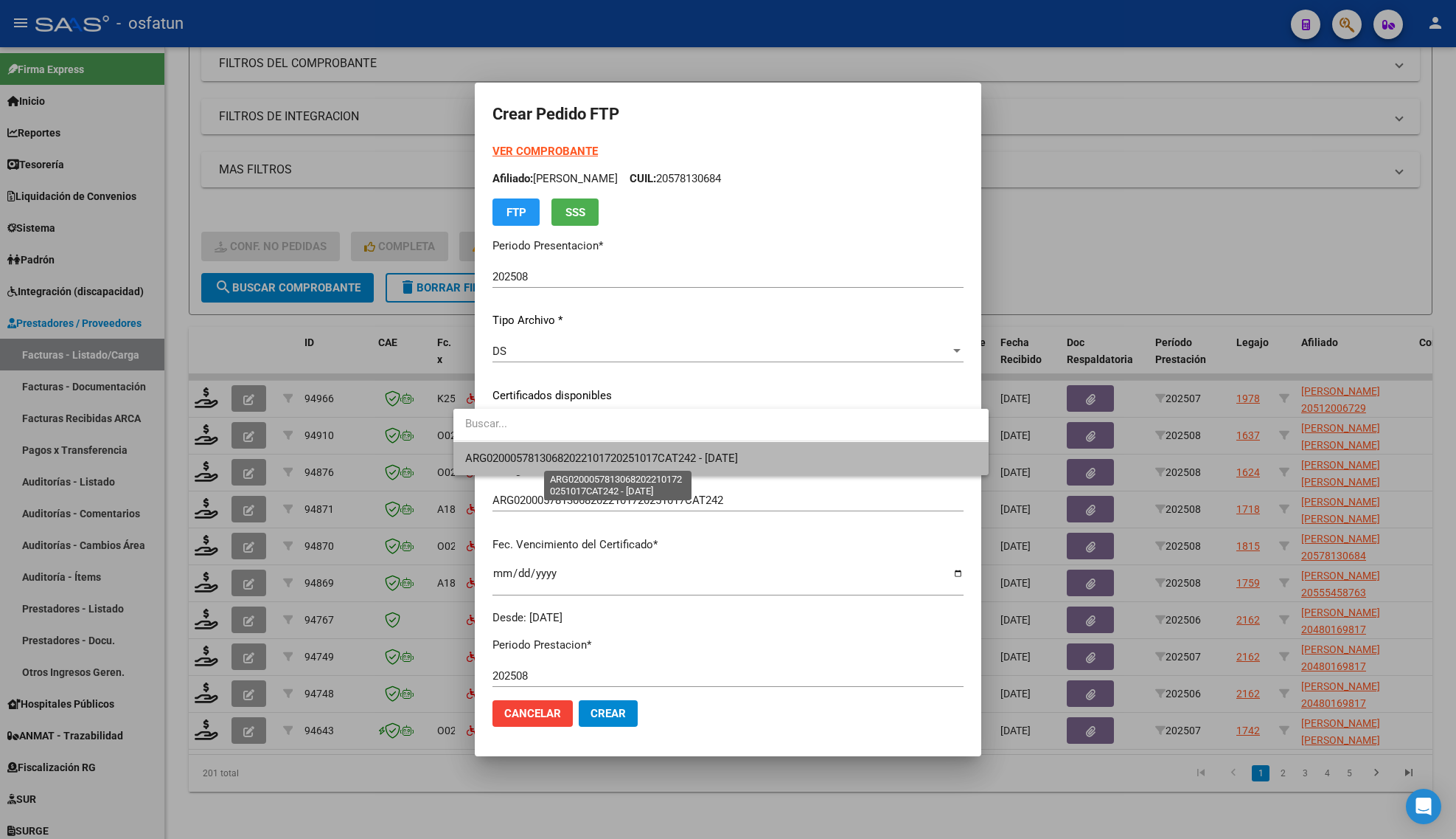
click at [522, 461] on span "ARG02000578130682022101720251017CAT242 - [DATE]" at bounding box center [602, 457] width 273 height 13
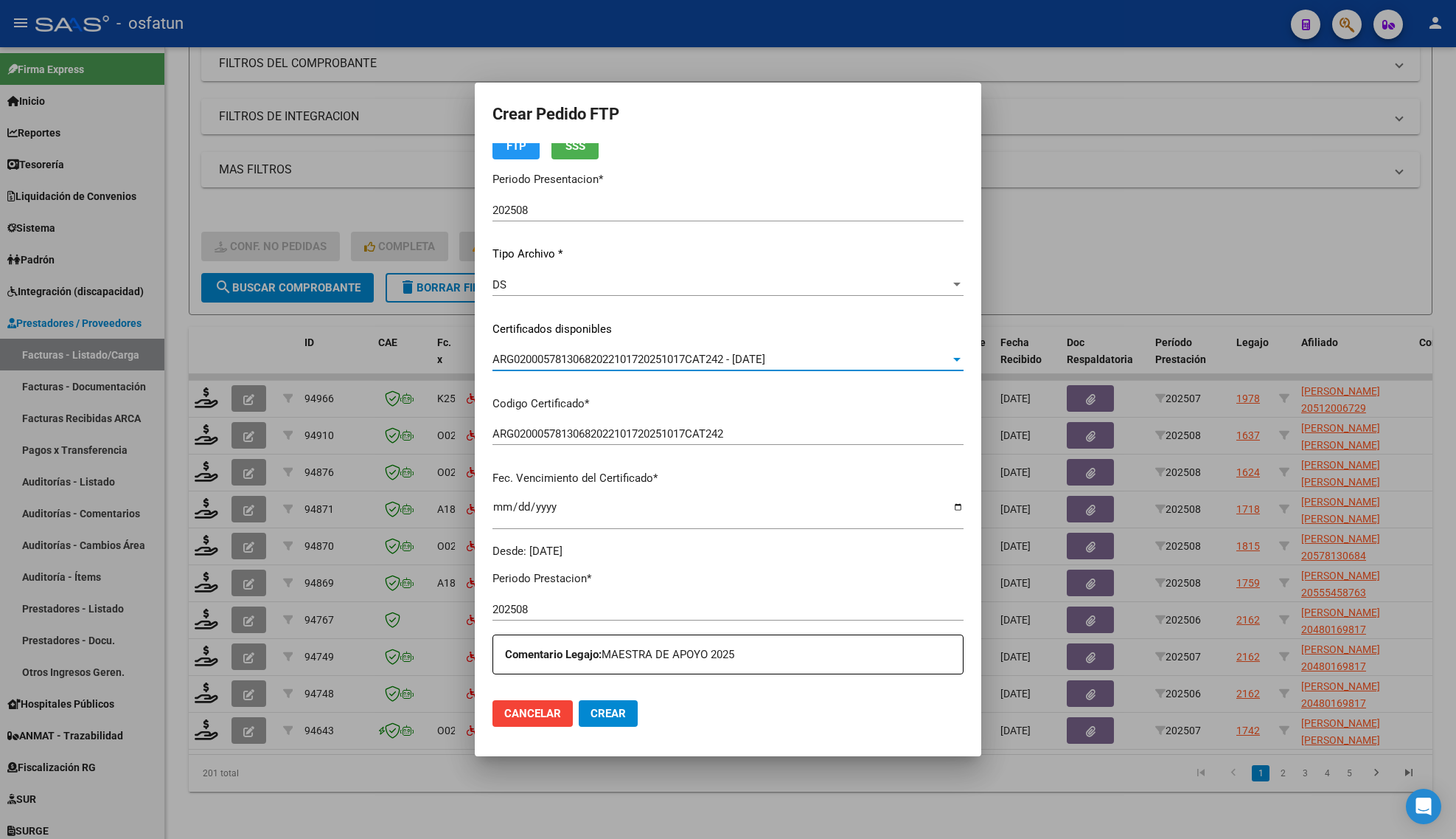
scroll to position [277, 0]
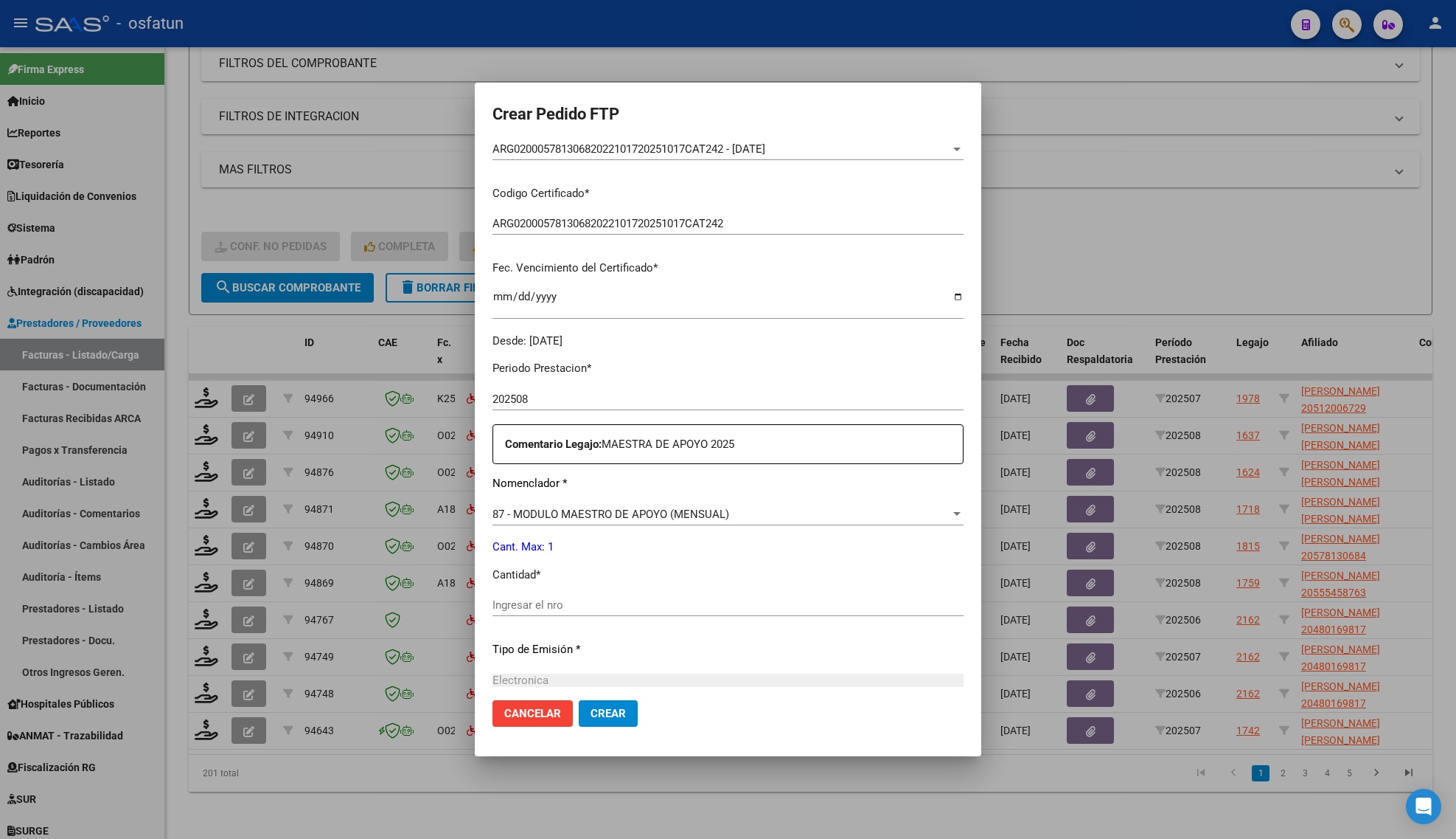
click at [518, 593] on div "Periodo Prestacion * 202508 Ingresar el Periodo Prestacion Comentario Legajo: M…" at bounding box center [728, 601] width 471 height 505
click at [527, 600] on input "Ingresar el nro" at bounding box center [728, 605] width 471 height 13
type input "1"
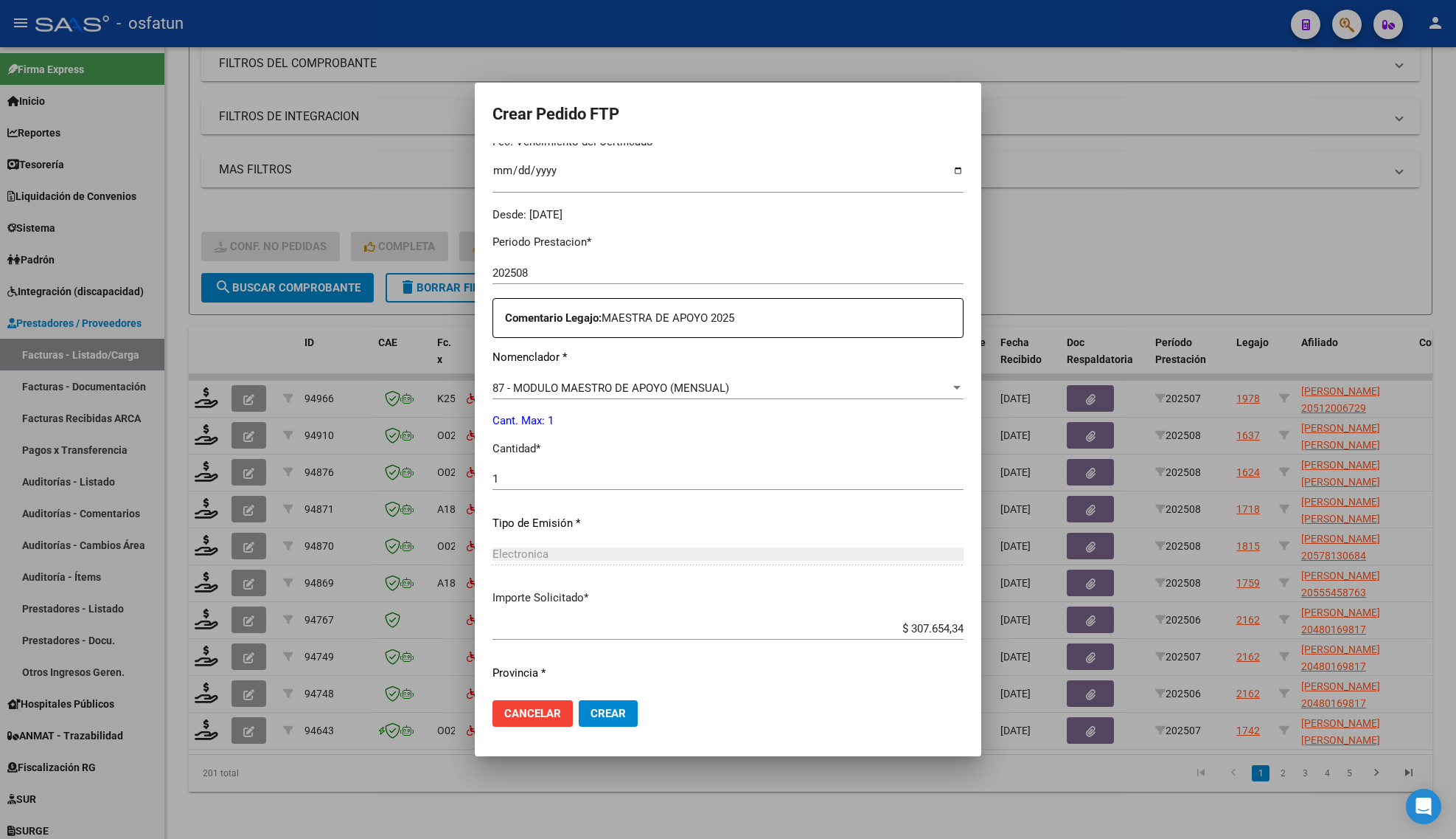
scroll to position [442, 0]
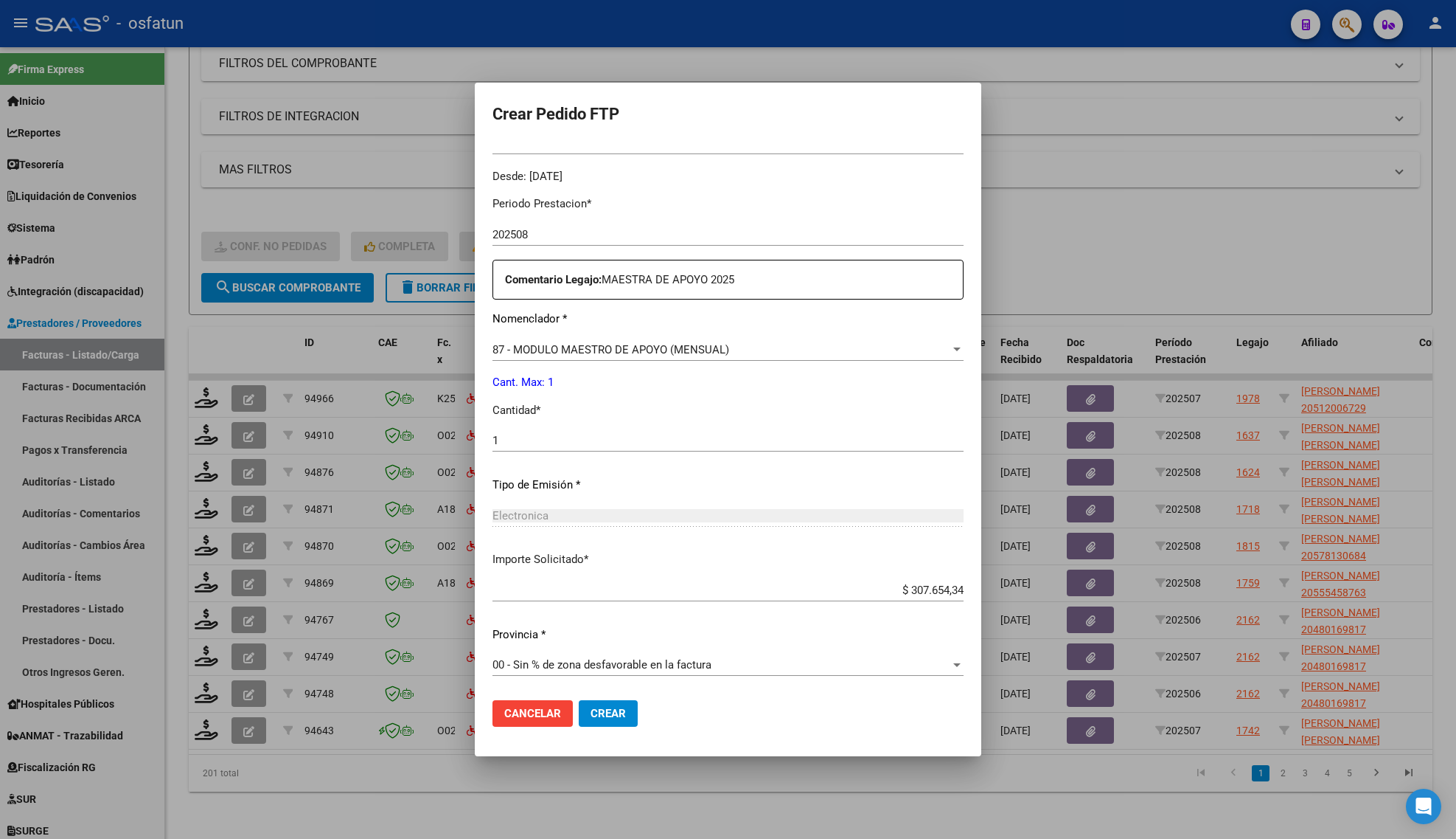
click at [591, 712] on span "Crear" at bounding box center [608, 713] width 36 height 13
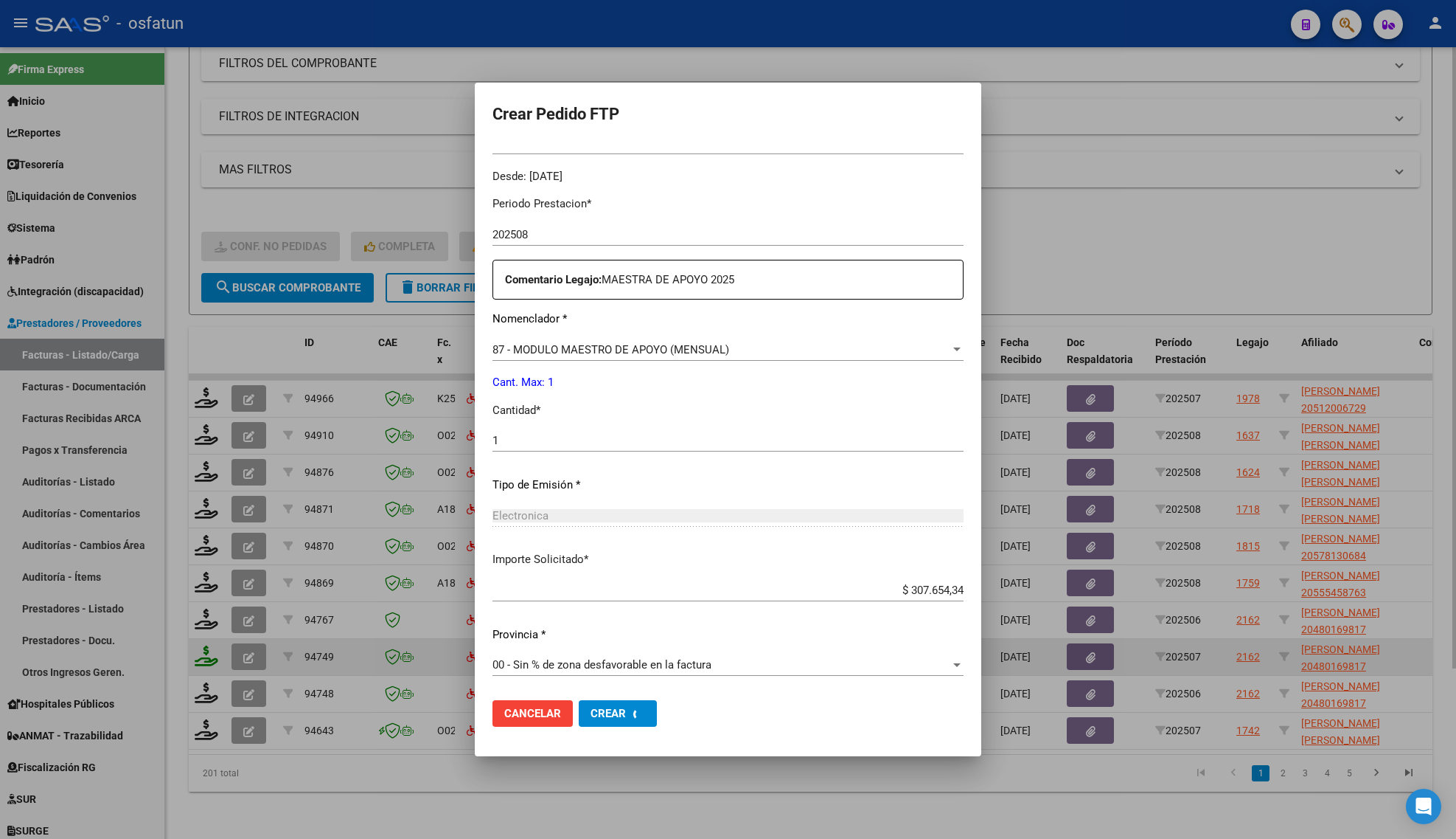
scroll to position [0, 0]
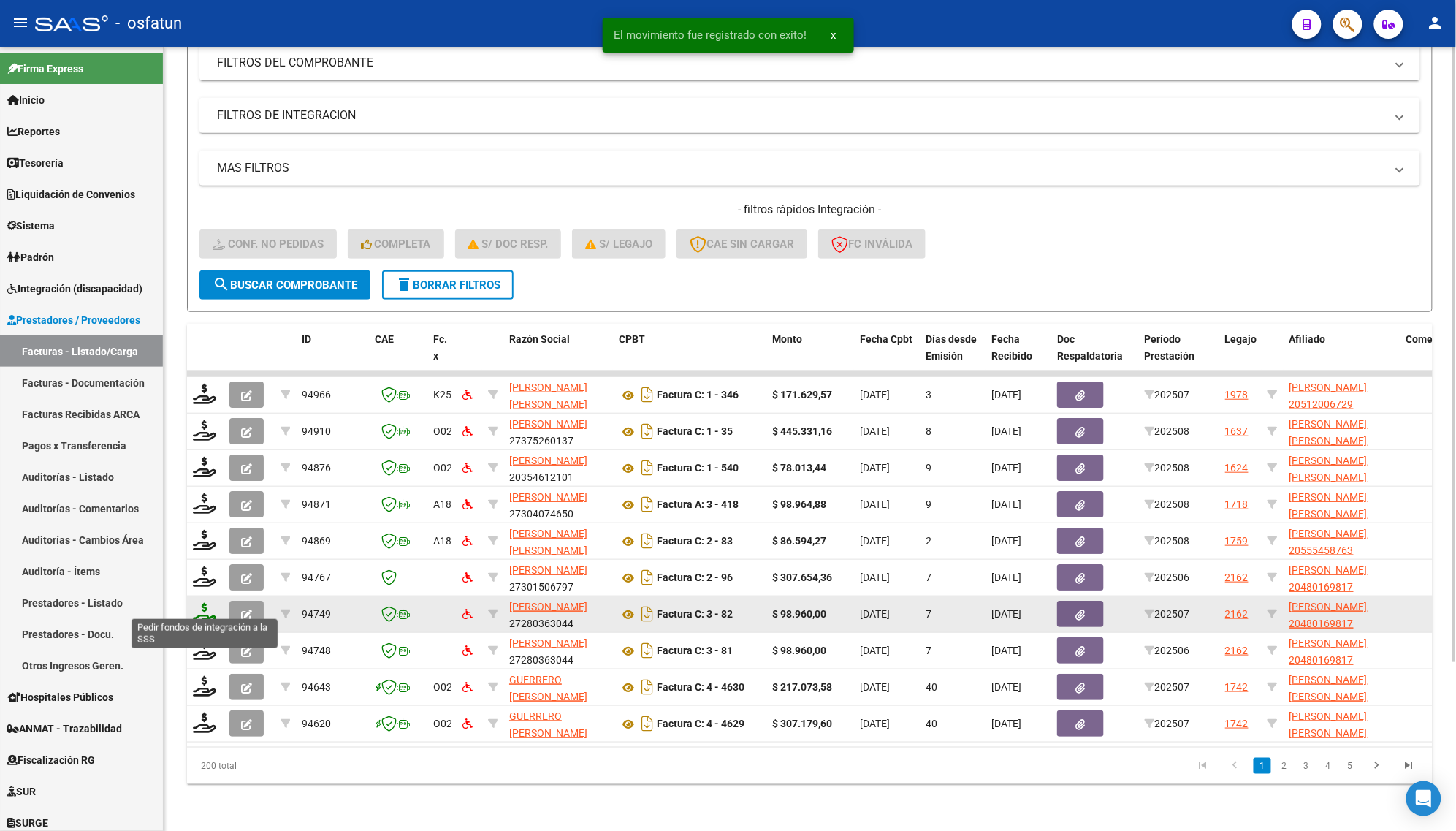
click at [205, 603] on icon at bounding box center [204, 614] width 23 height 21
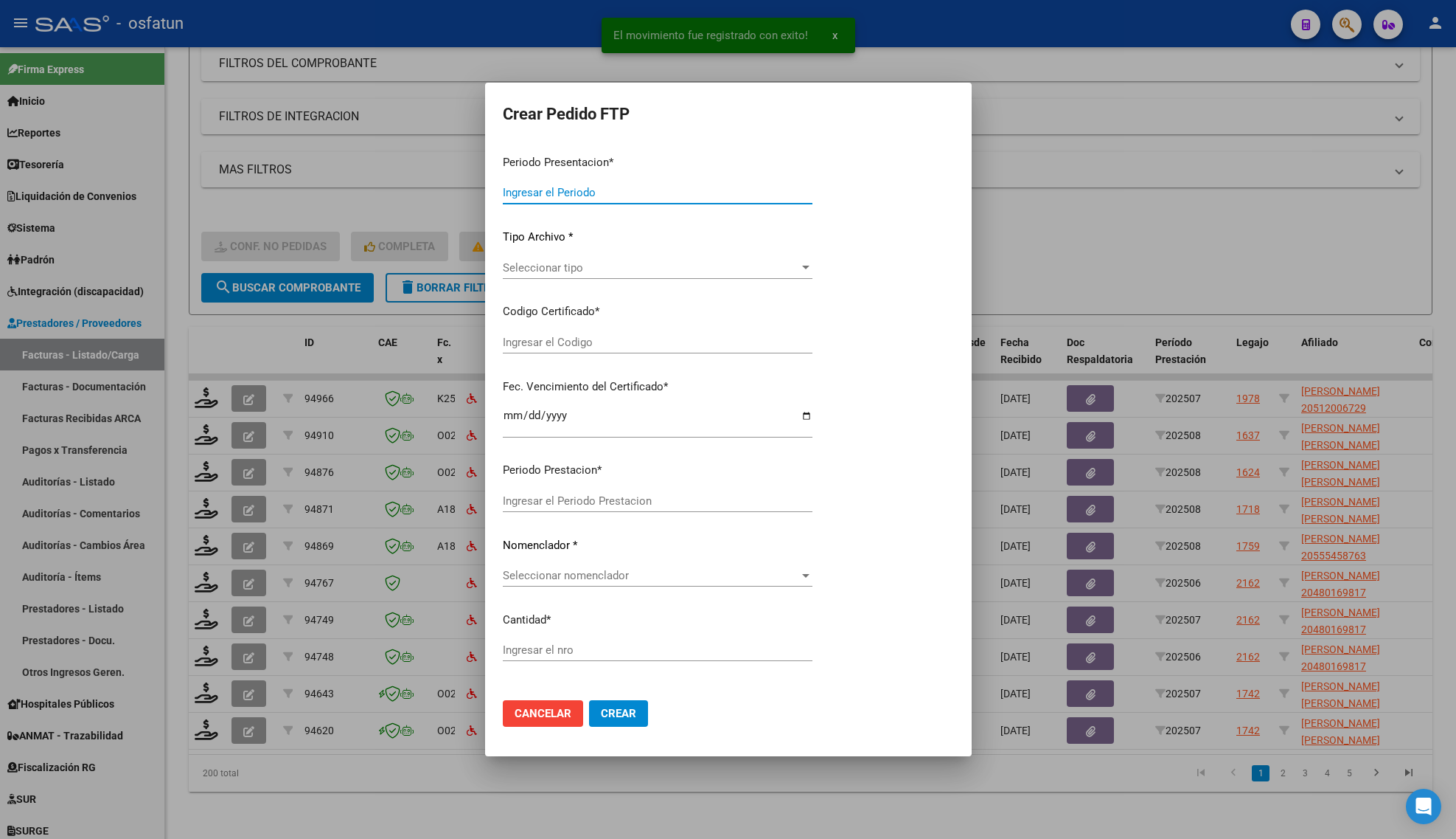
type input "202508"
type input "202507"
type input "$ 98.960,00"
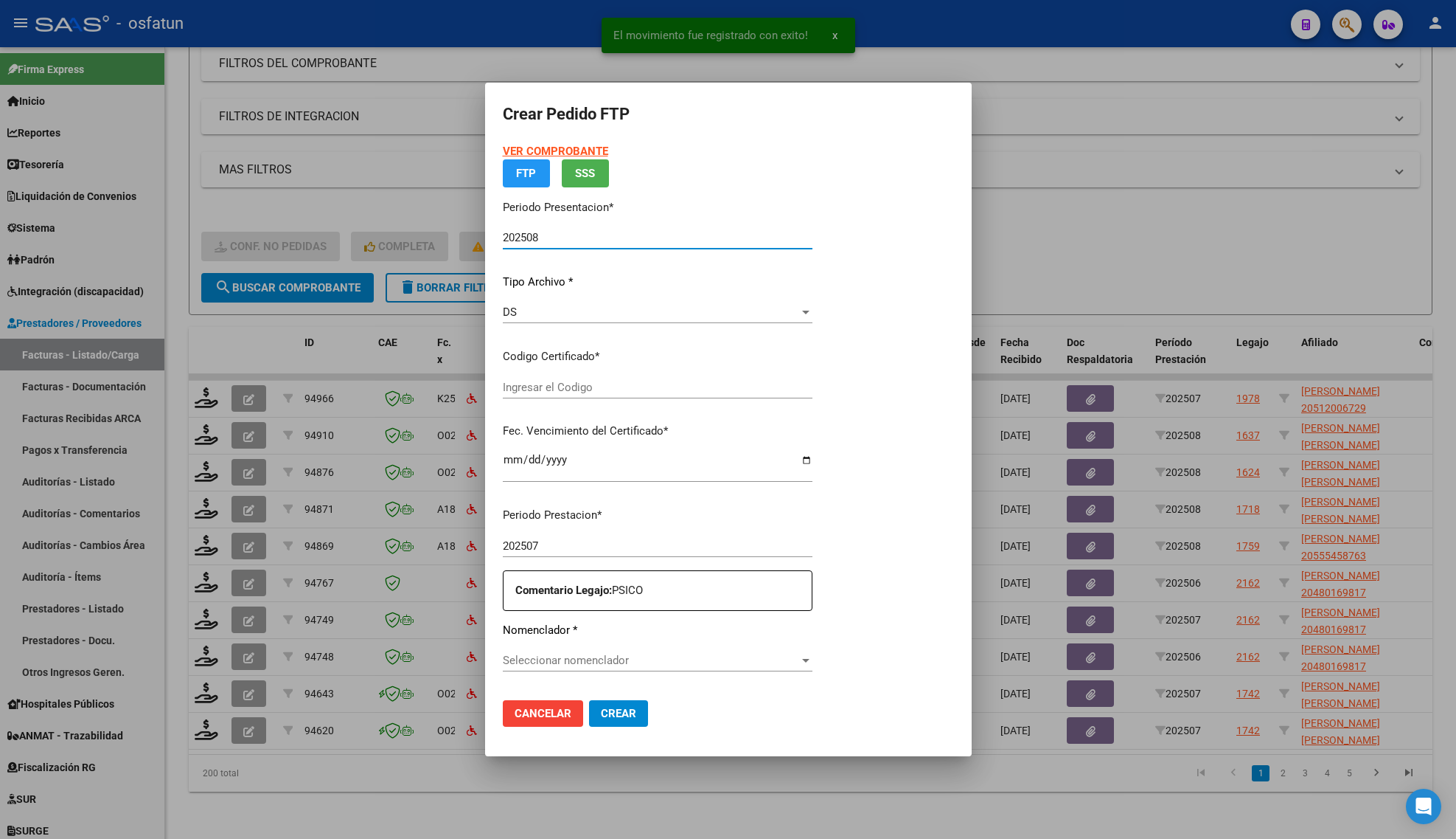
type input "ARG02000480169812024120920271209JUJ135"
type input "[DATE]"
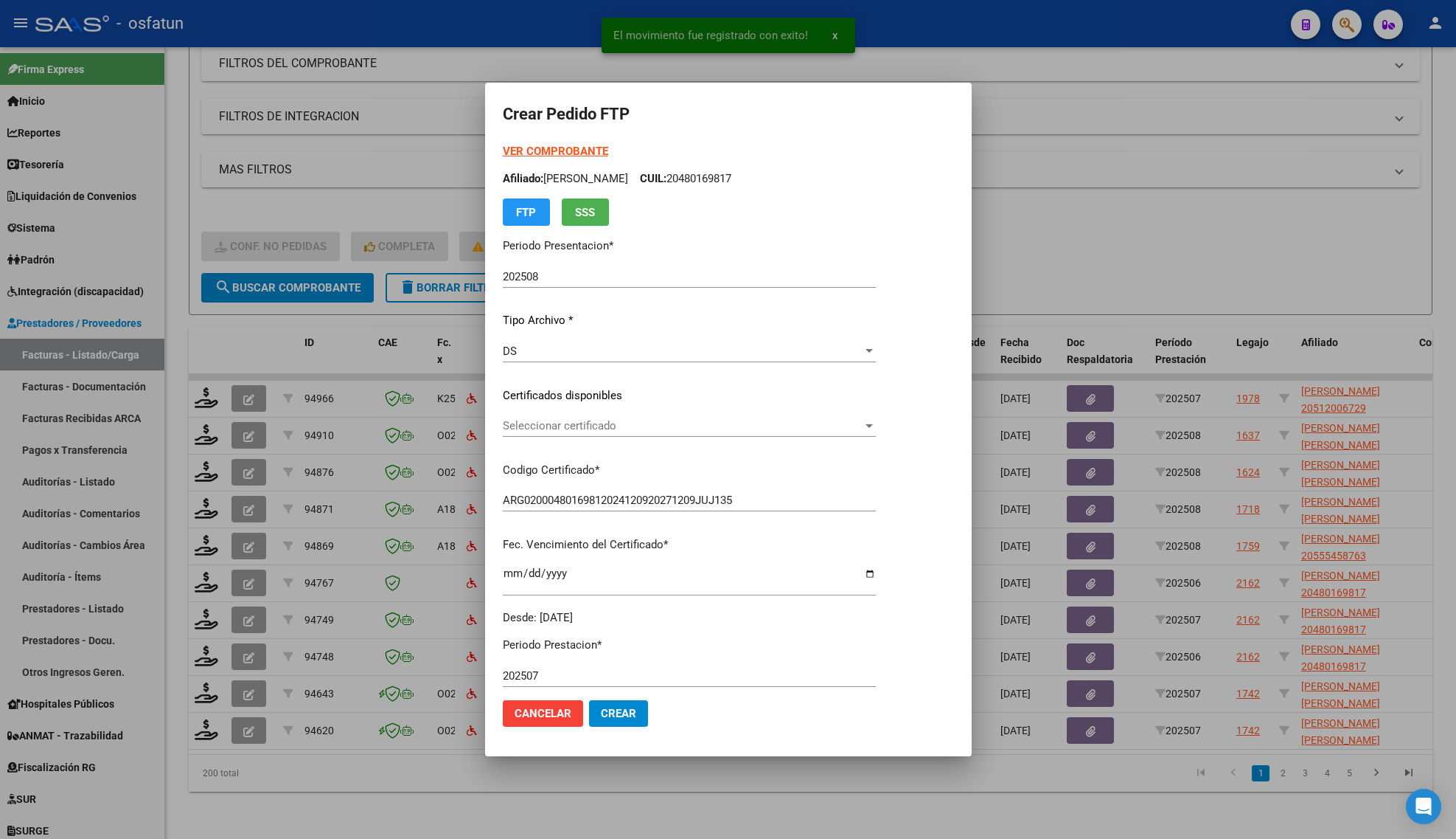
click at [545, 146] on strong "VER COMPROBANTE" at bounding box center [556, 151] width 106 height 13
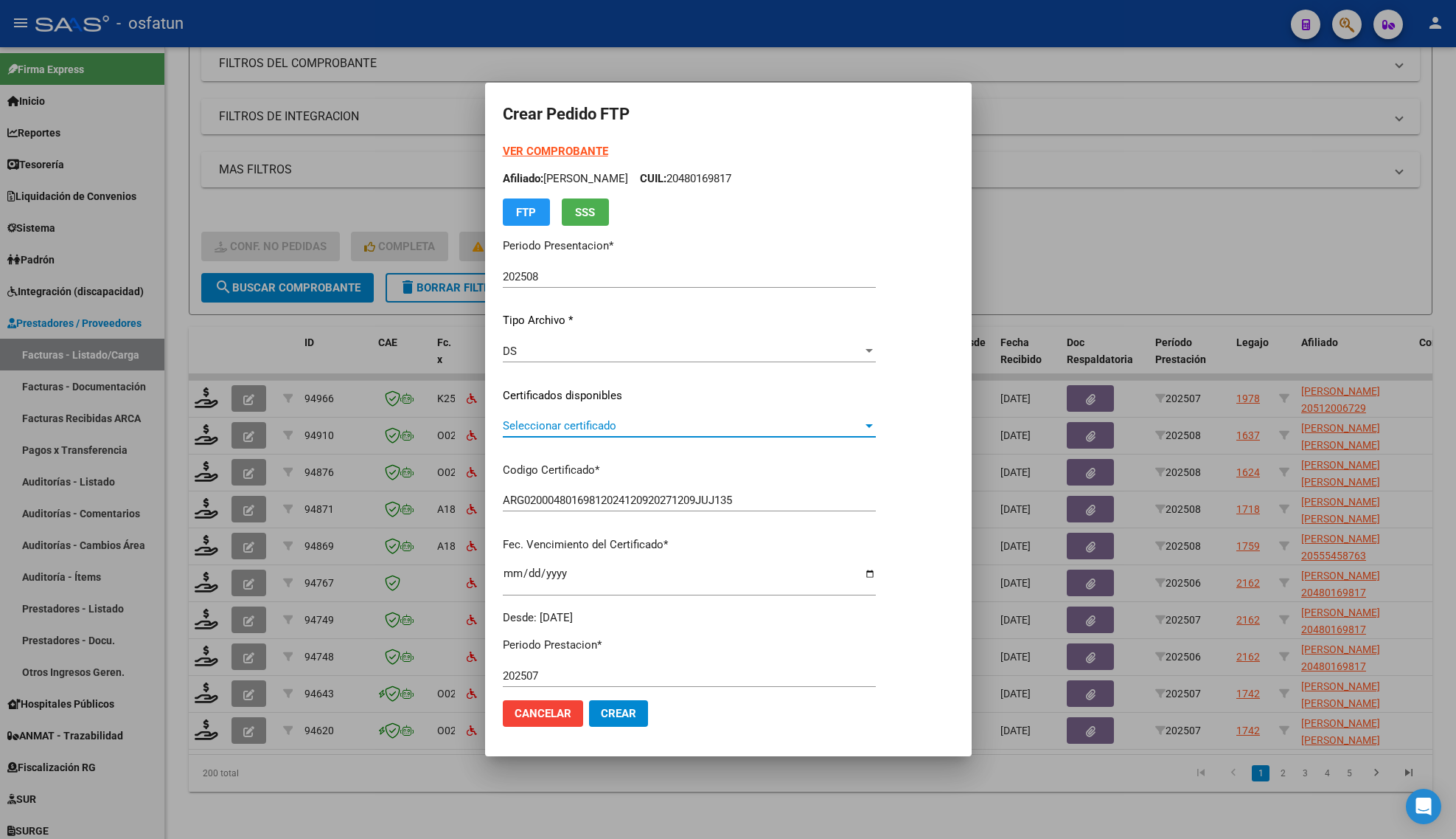
click at [563, 421] on span "Seleccionar certificado" at bounding box center [682, 425] width 360 height 13
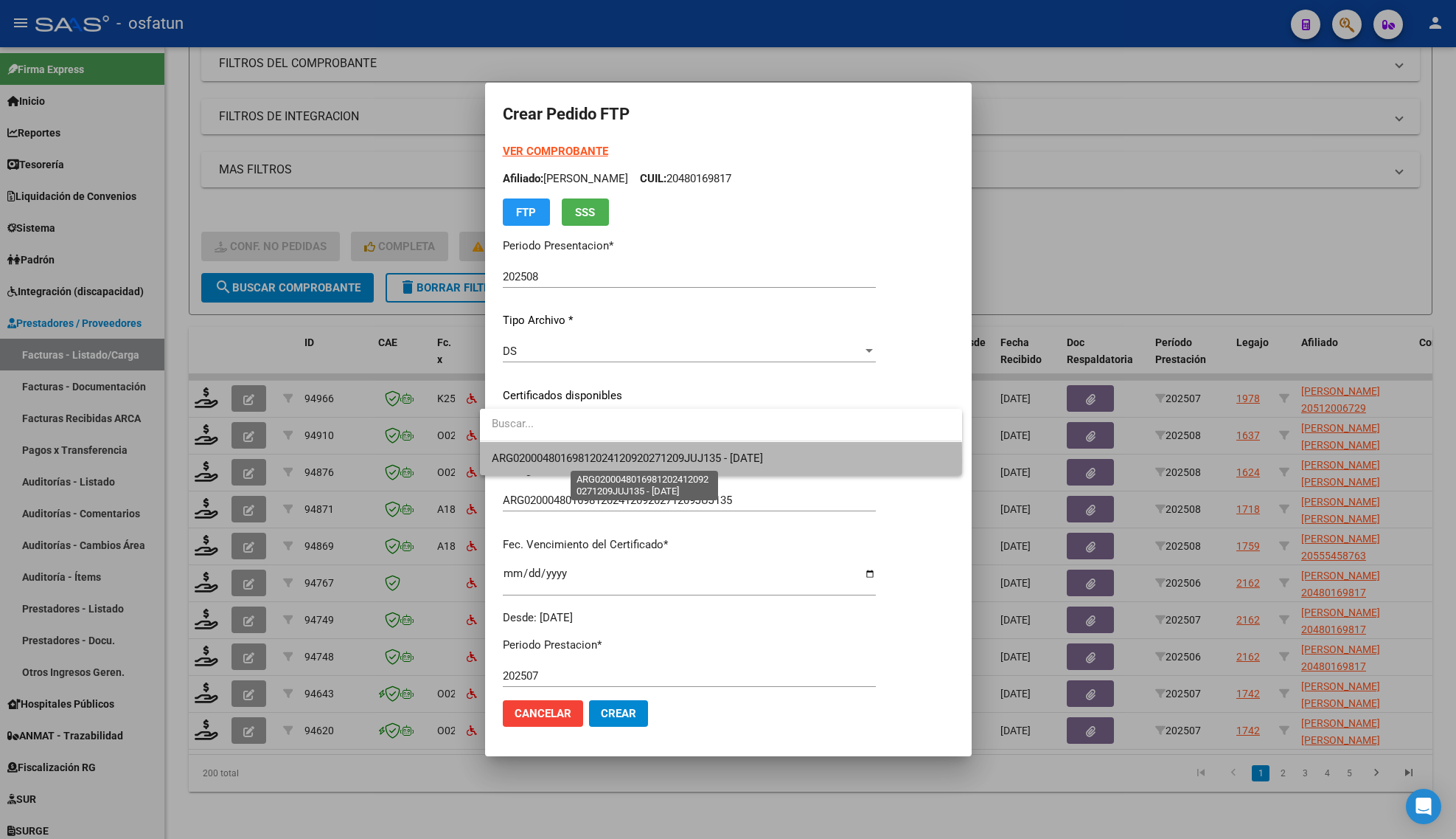
click at [560, 461] on span "ARG02000480169812024120920271209JUJ135 - [DATE]" at bounding box center [627, 457] width 271 height 13
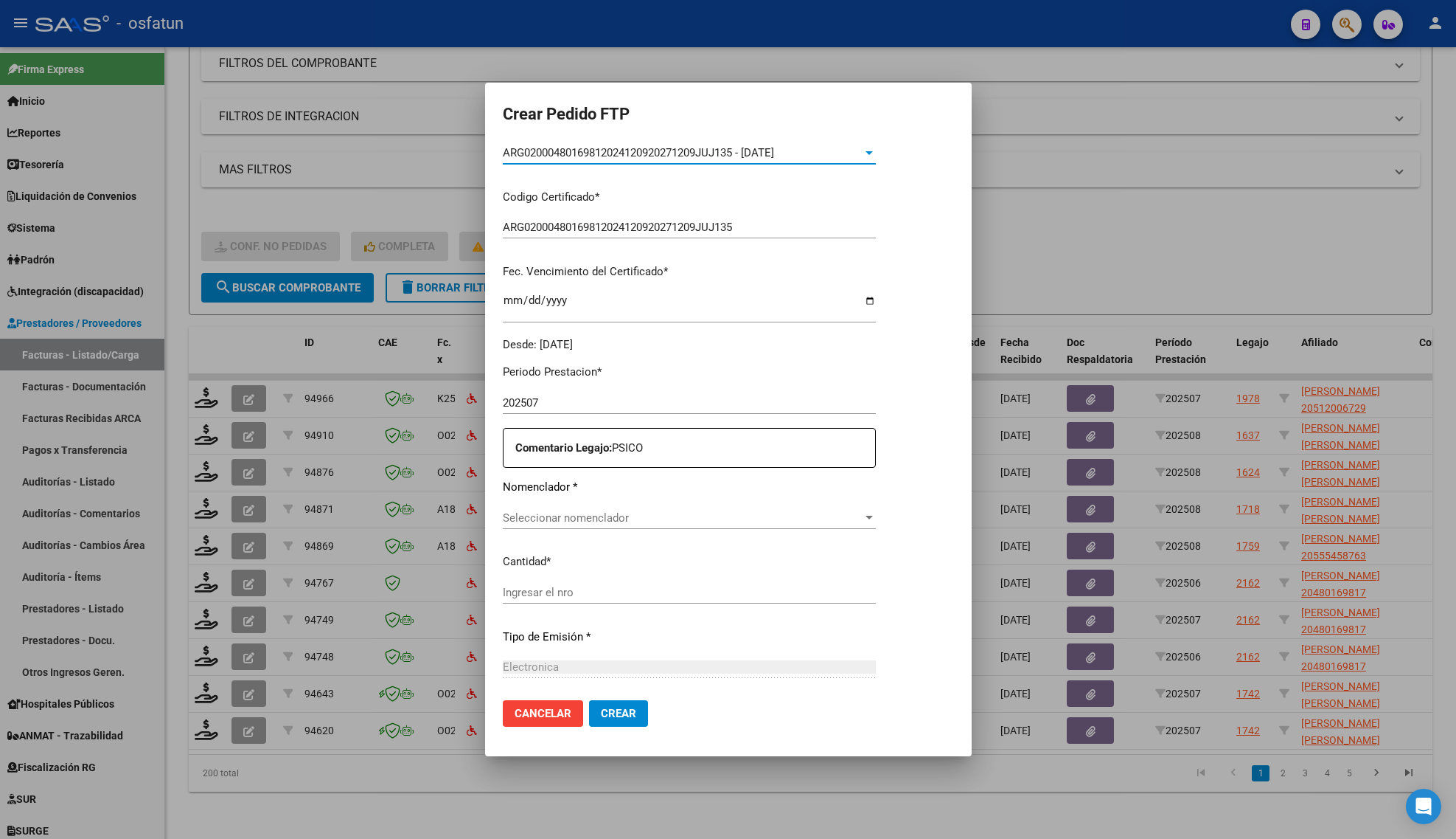
scroll to position [425, 0]
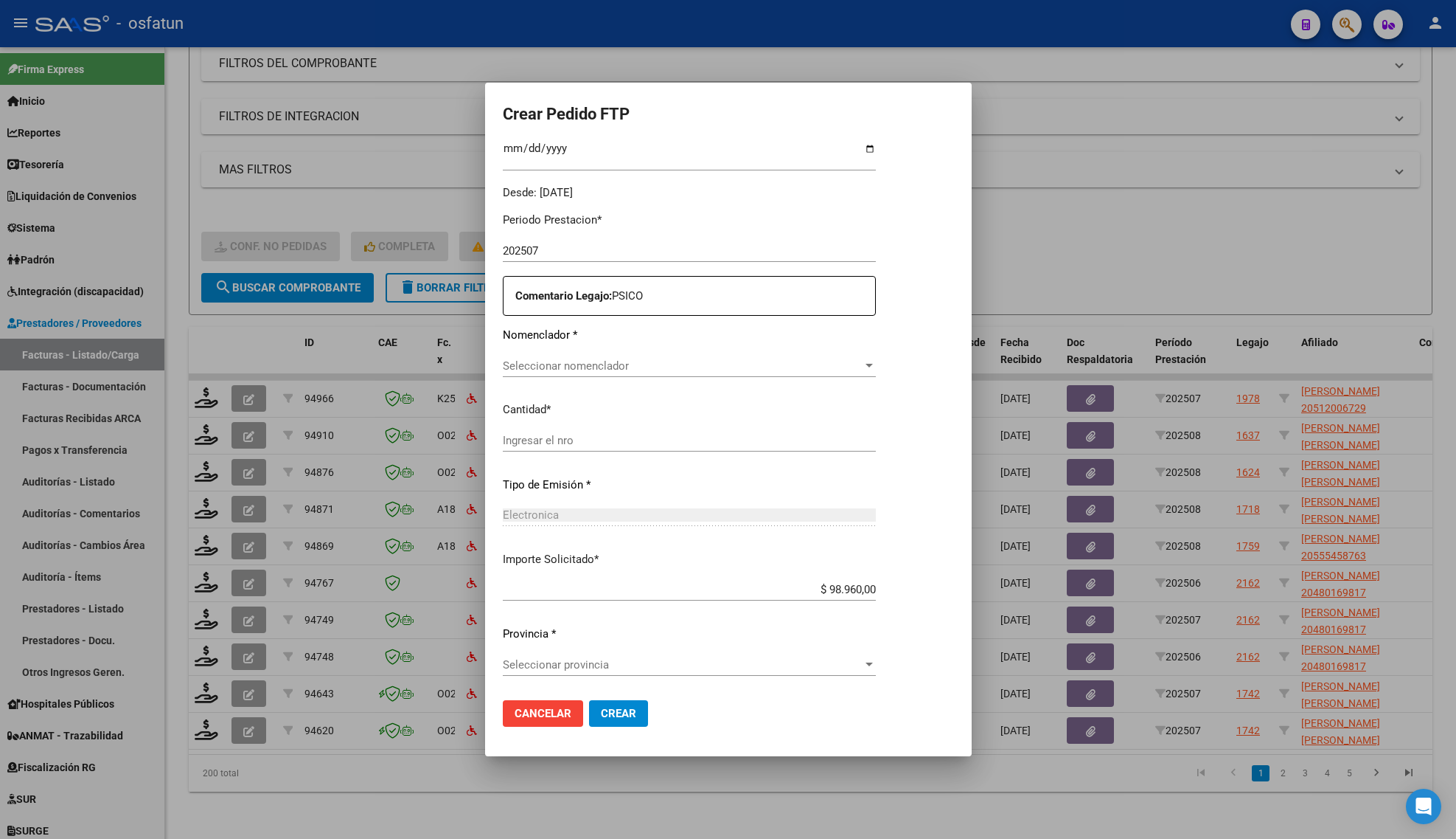
click at [537, 424] on div "Periodo Prestacion * 202507 Ingresar el Periodo Prestacion Comentario Legajo: P…" at bounding box center [689, 444] width 373 height 488
click at [539, 370] on span "Seleccionar nomenclador" at bounding box center [682, 365] width 360 height 13
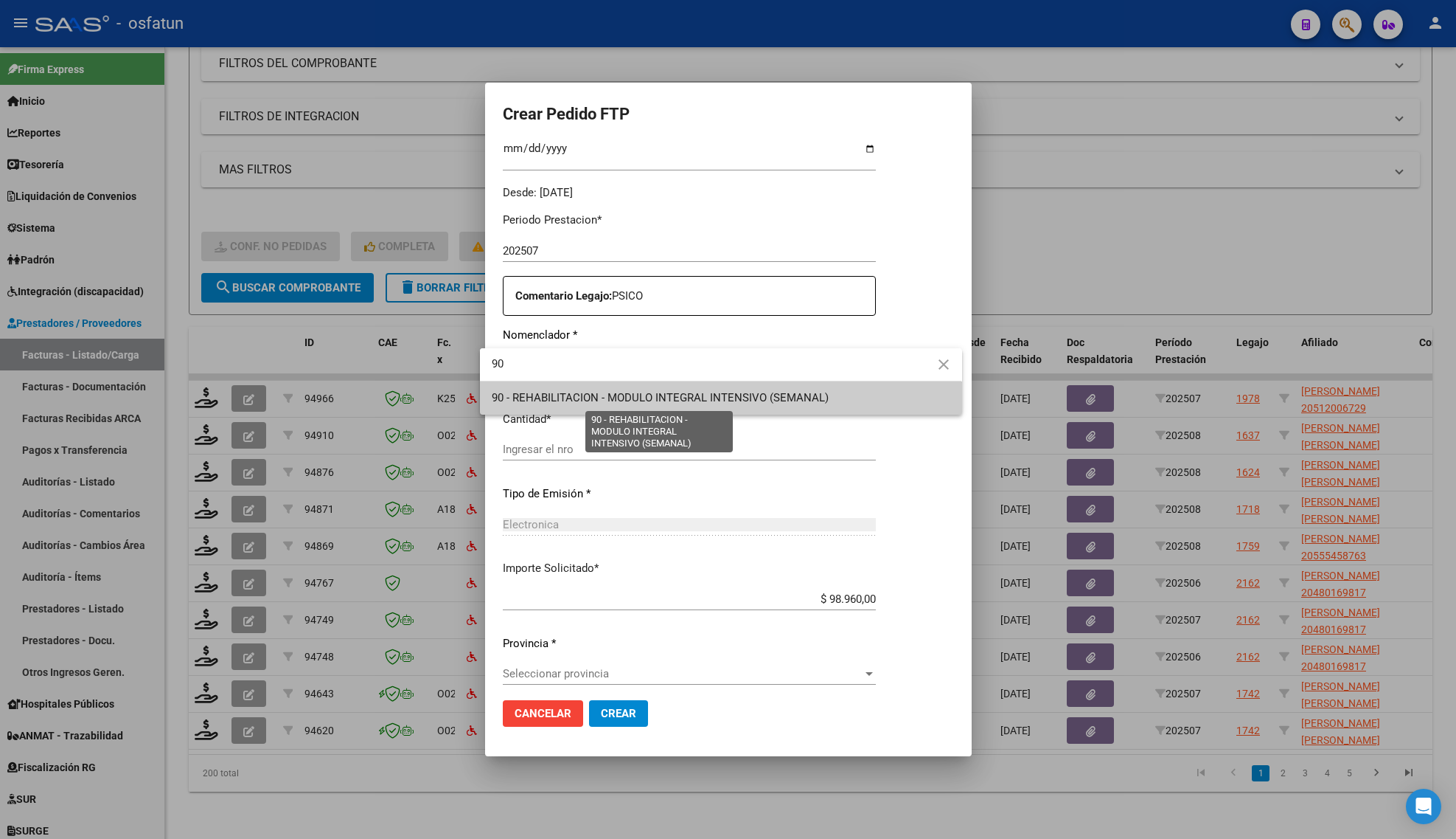
type input "90"
click at [601, 398] on span "90 - REHABILITACION - MODULO INTEGRAL INTENSIVO (SEMANAL)" at bounding box center [660, 397] width 337 height 13
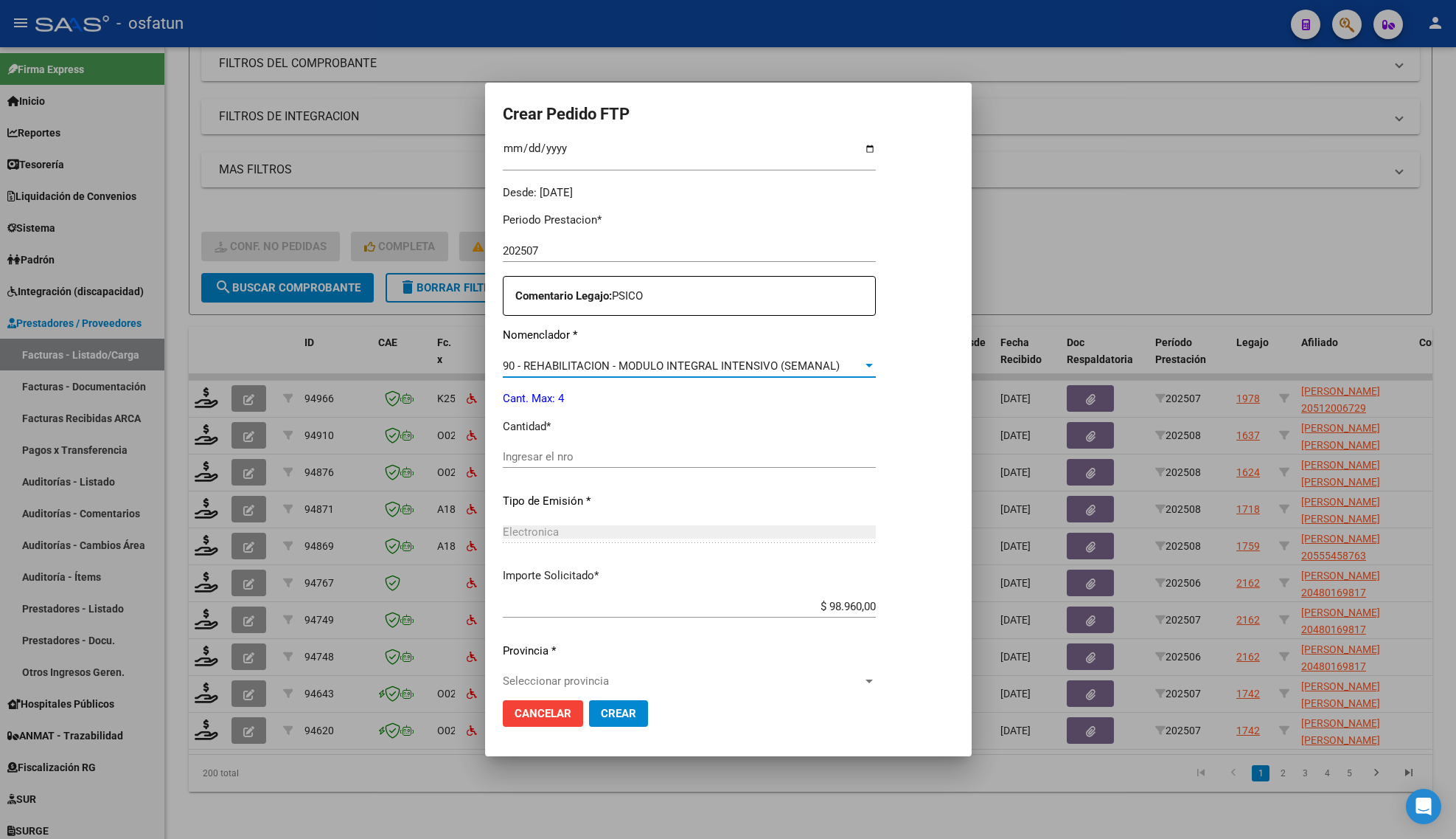
click at [554, 472] on div "Ingresar el nro" at bounding box center [689, 464] width 373 height 36
click at [552, 467] on div "Ingresar el nro" at bounding box center [689, 457] width 373 height 23
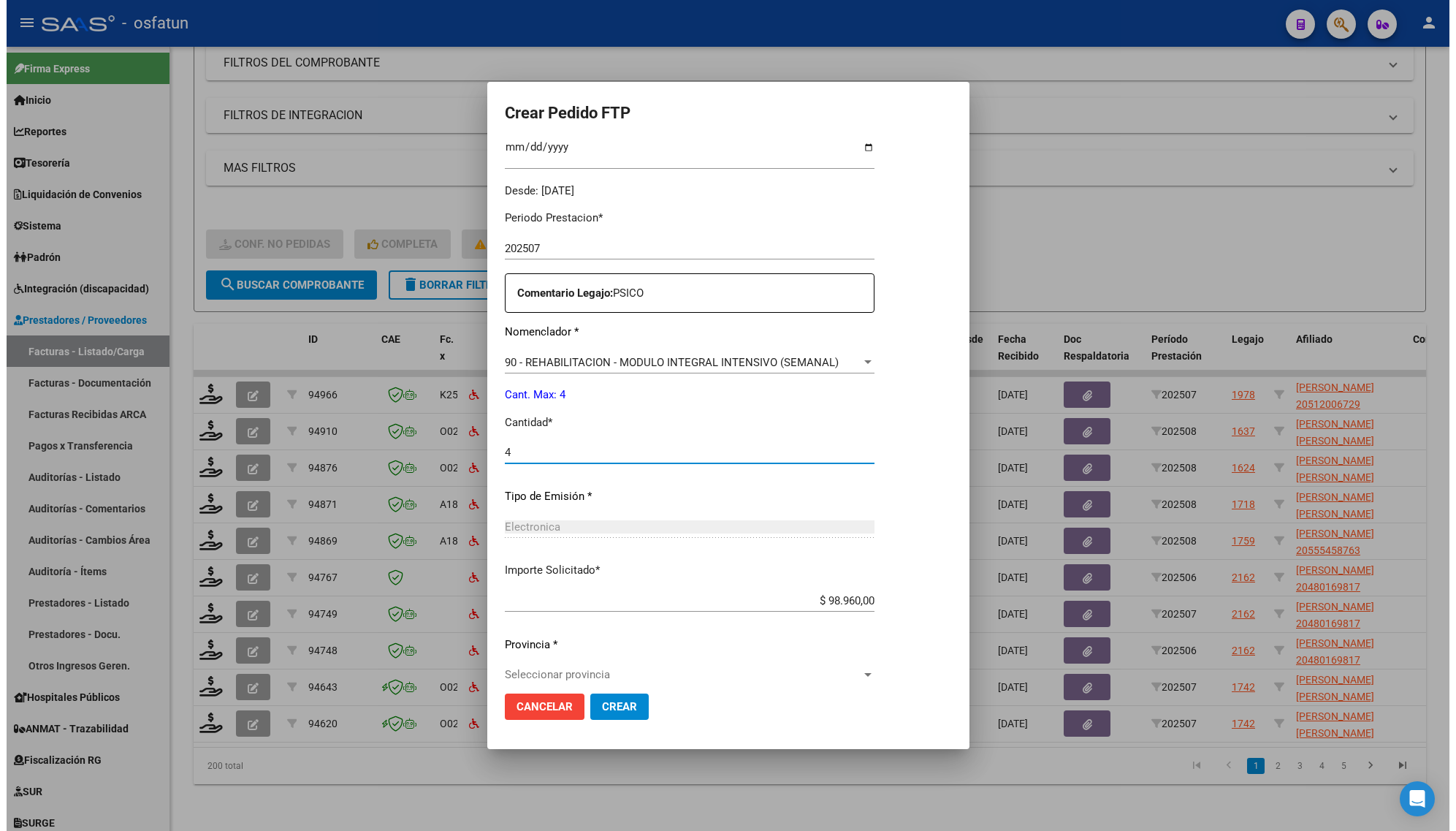
scroll to position [437, 0]
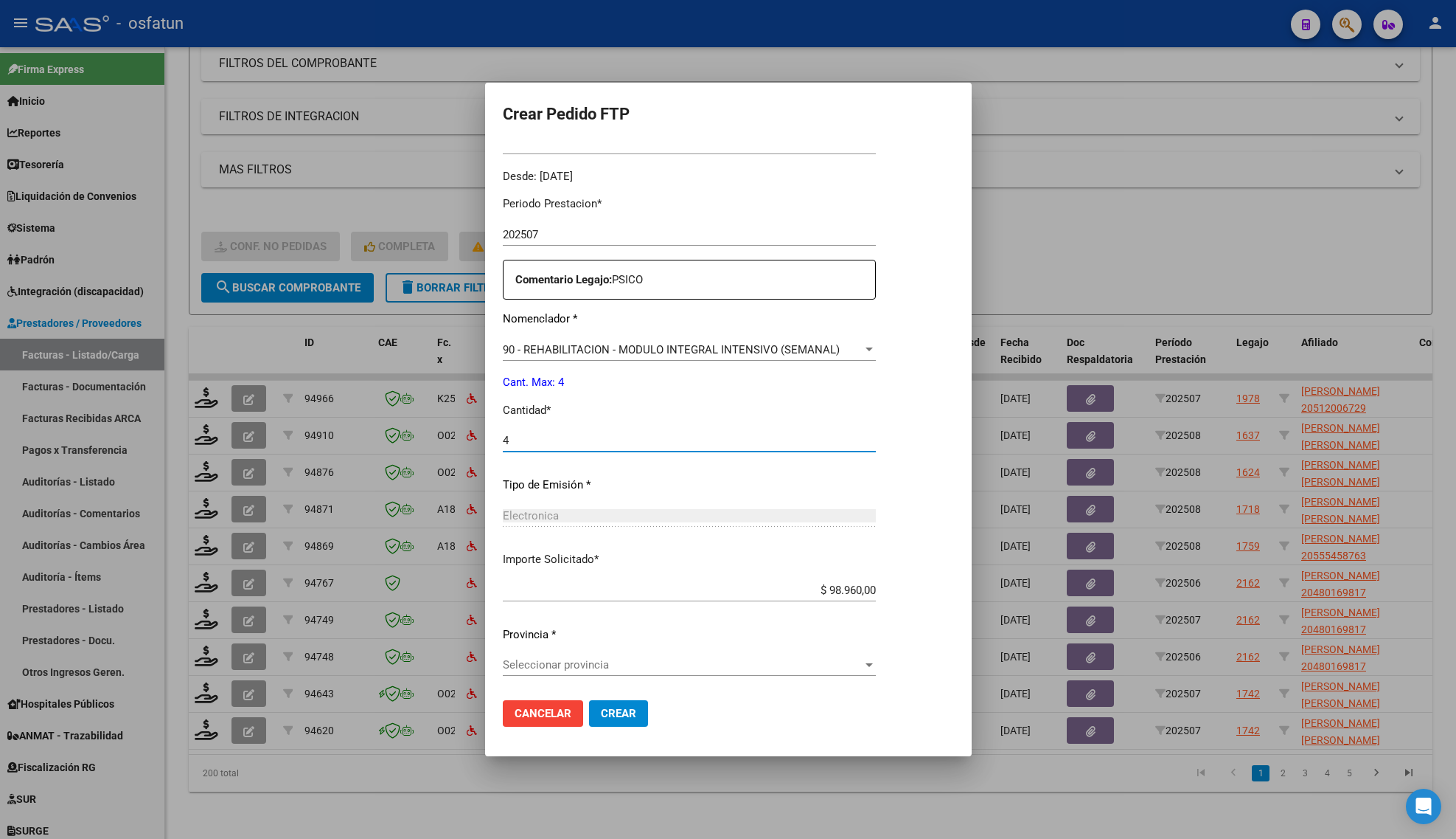
type input "4"
click at [568, 659] on span "Seleccionar provincia" at bounding box center [682, 665] width 360 height 13
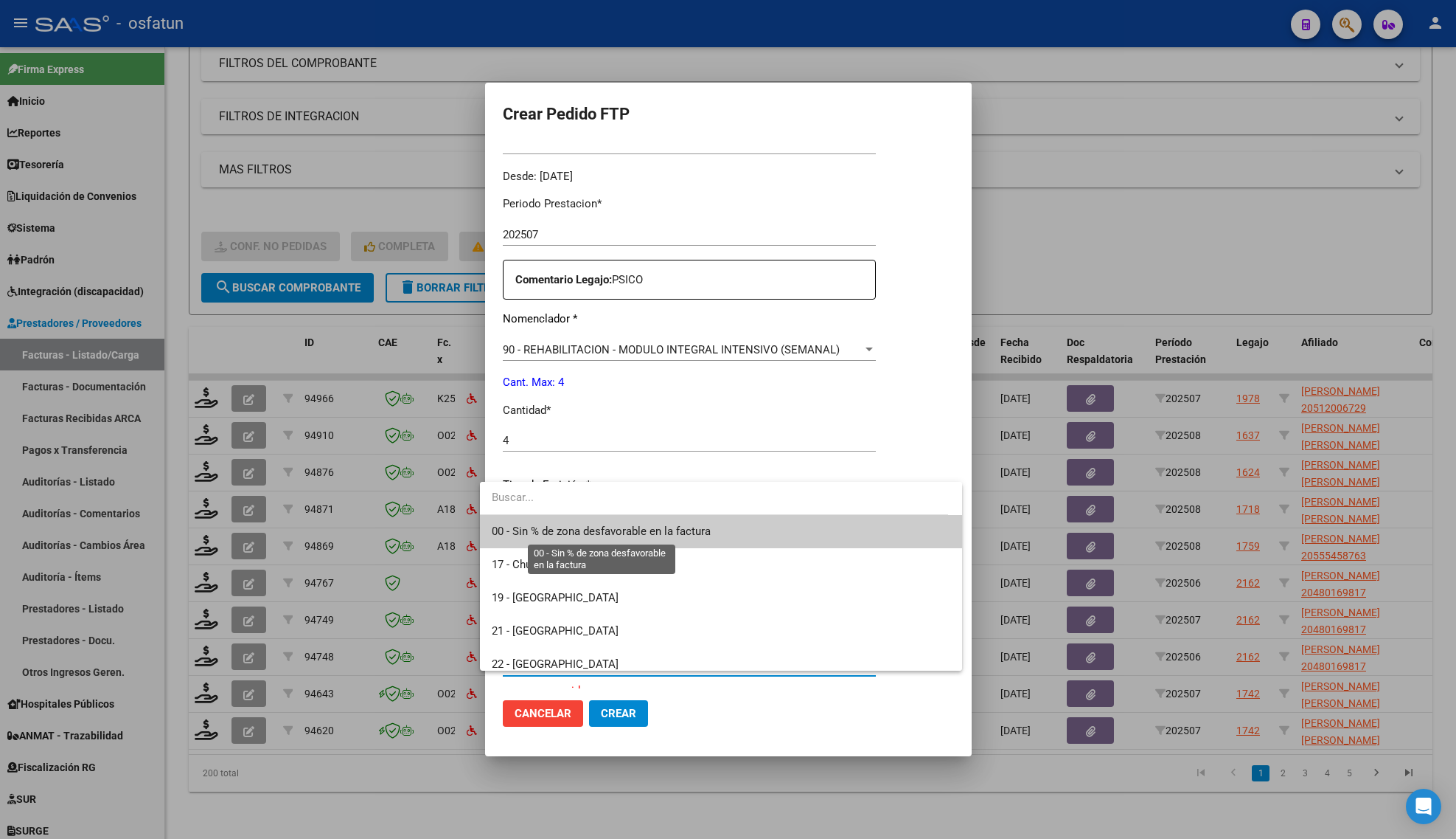
click at [561, 528] on span "00 - Sin % de zona desfavorable en la factura" at bounding box center [601, 531] width 219 height 13
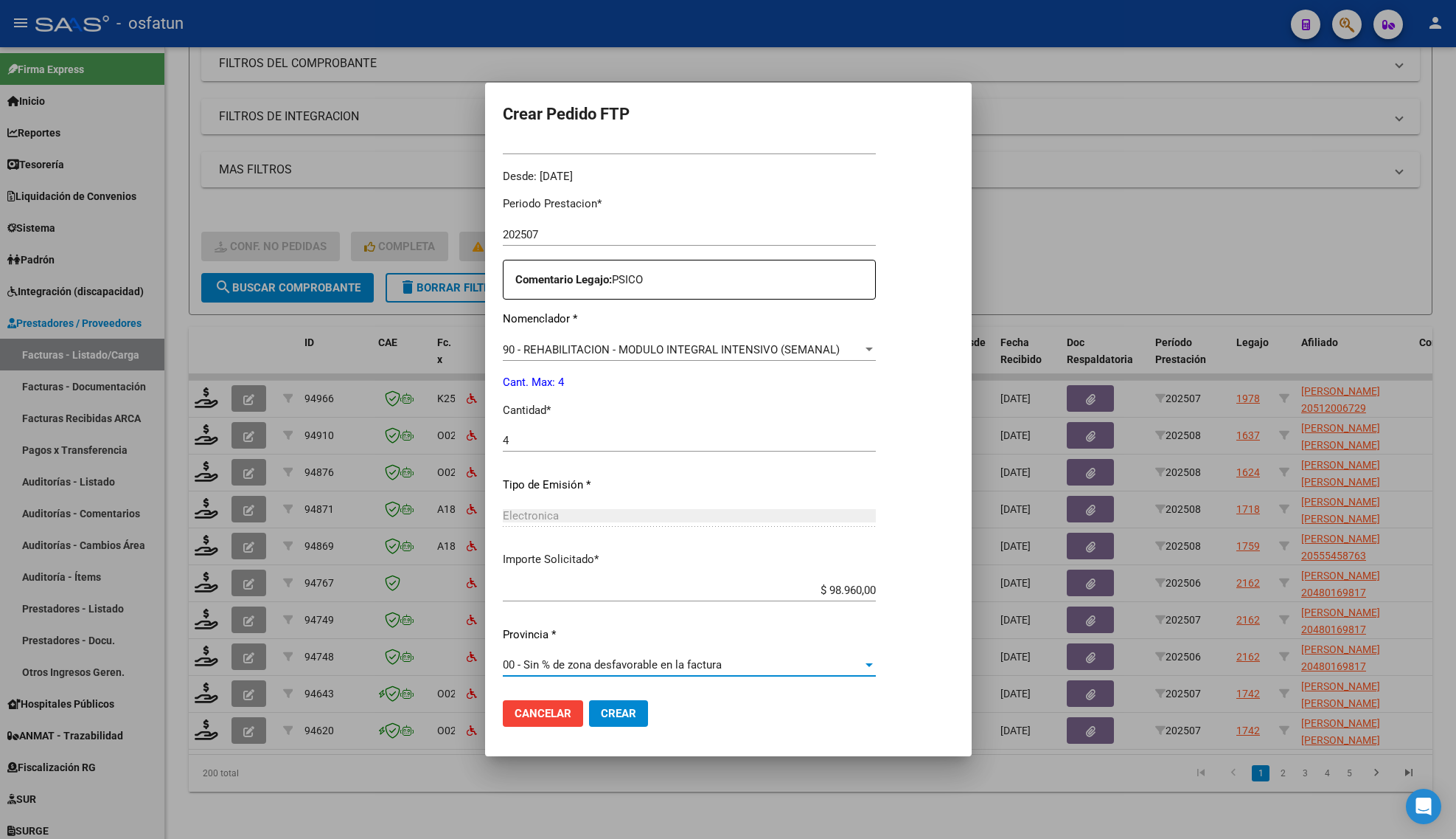
click at [606, 707] on span "Crear" at bounding box center [618, 713] width 36 height 13
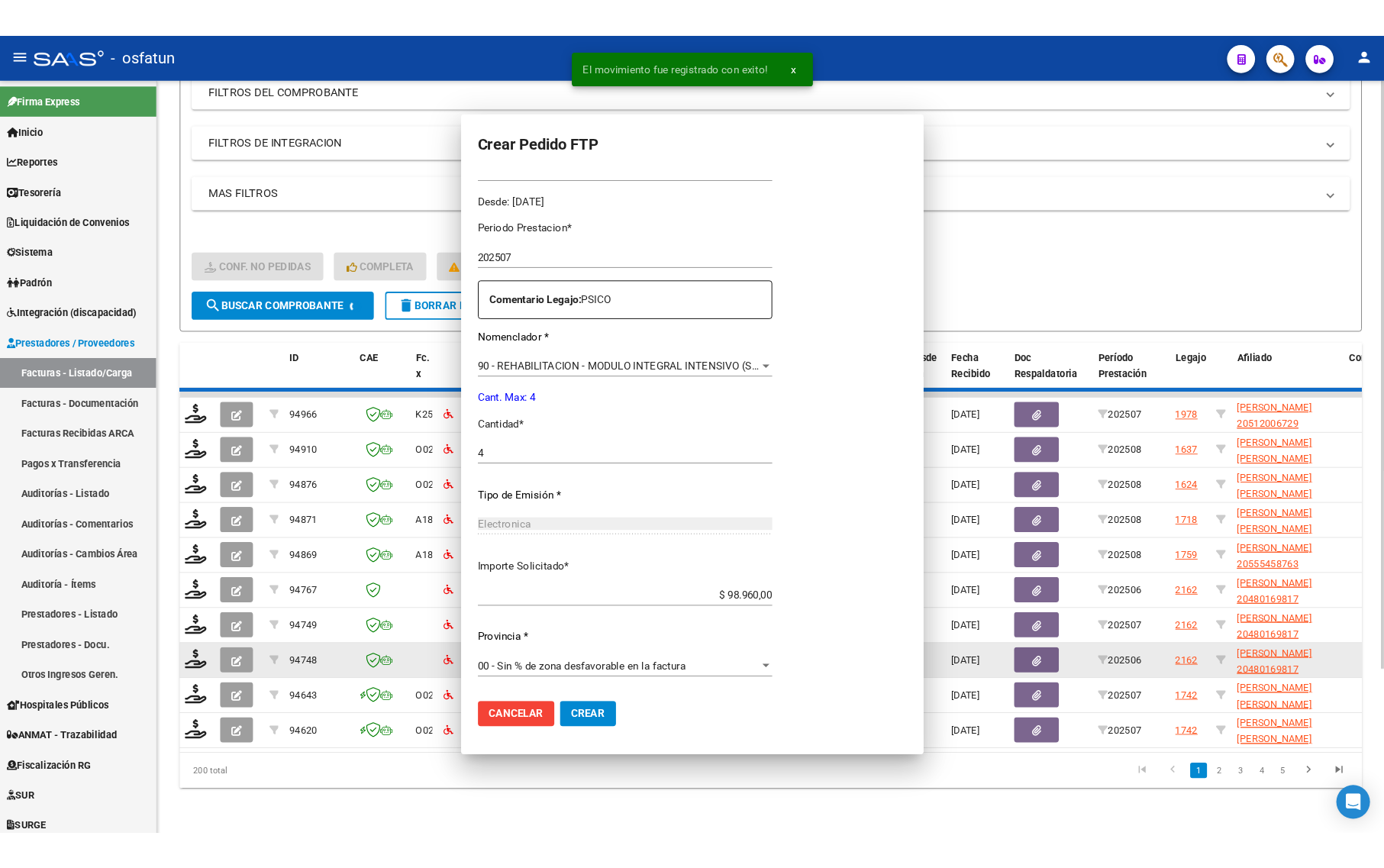
scroll to position [0, 0]
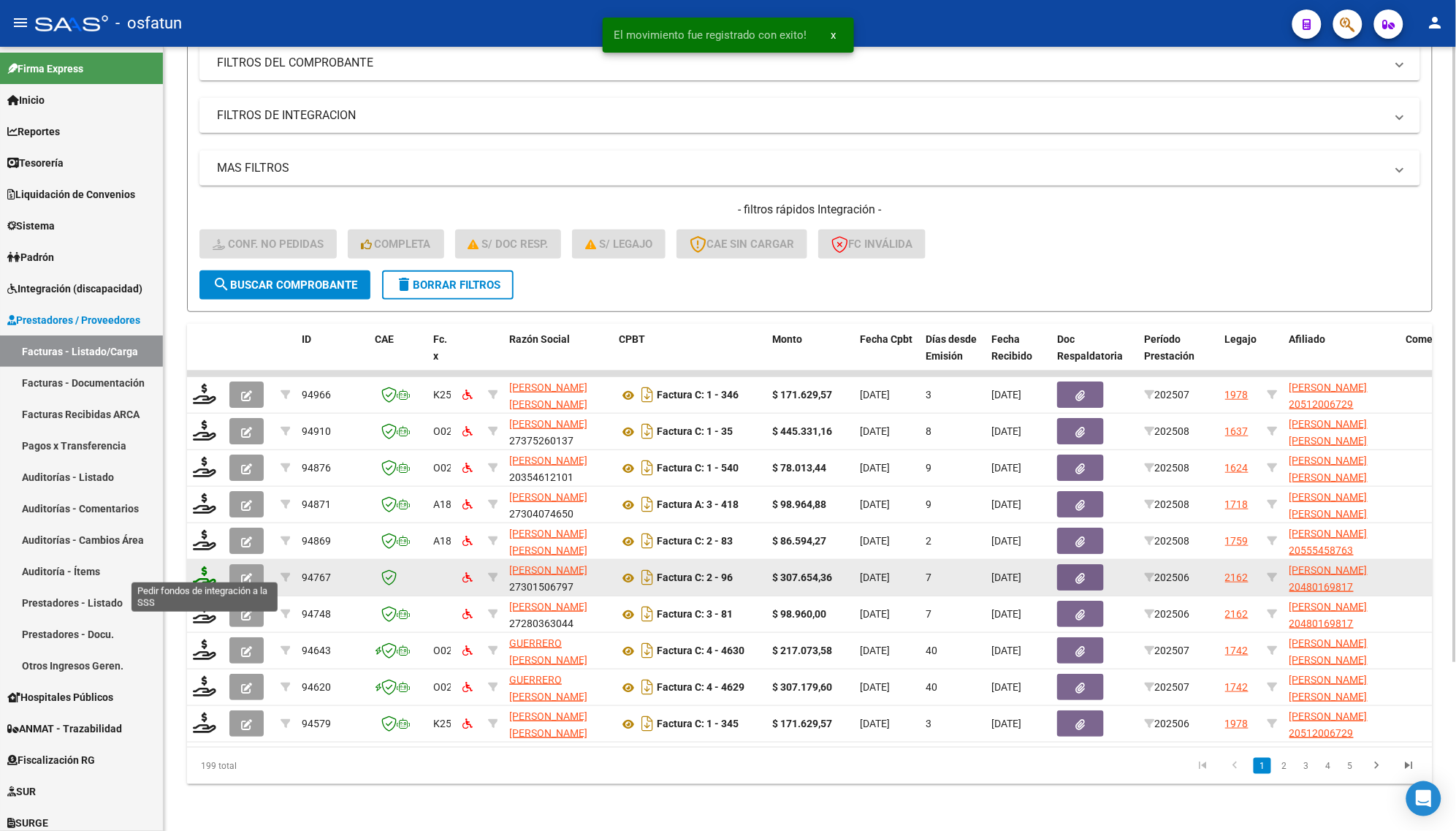
click at [204, 566] on icon at bounding box center [204, 577] width 23 height 21
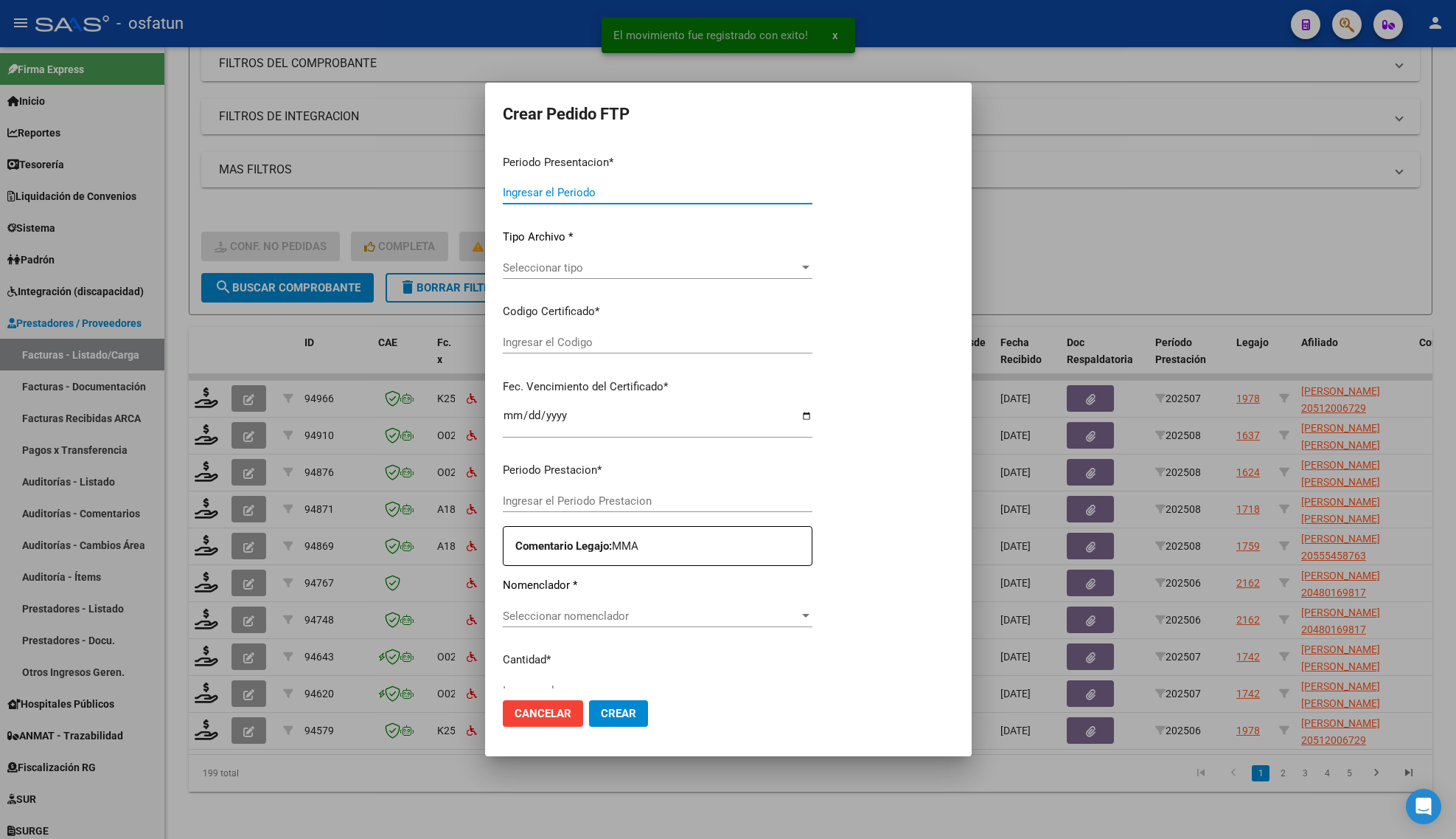
type input "202508"
type input "202506"
type input "$ 307.654,36"
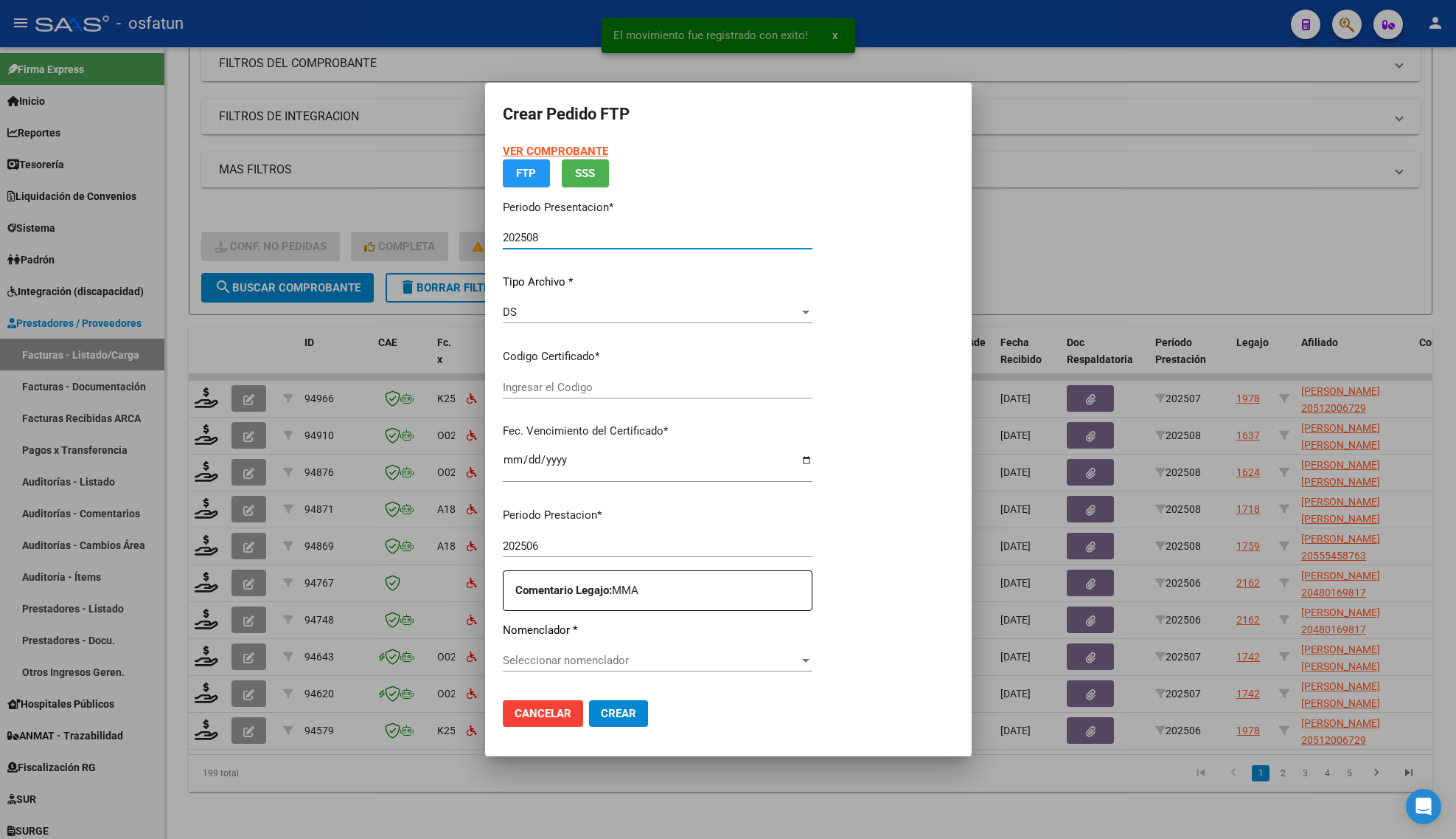
type input "ARG02000480169812024120920271209JUJ135"
type input "[DATE]"
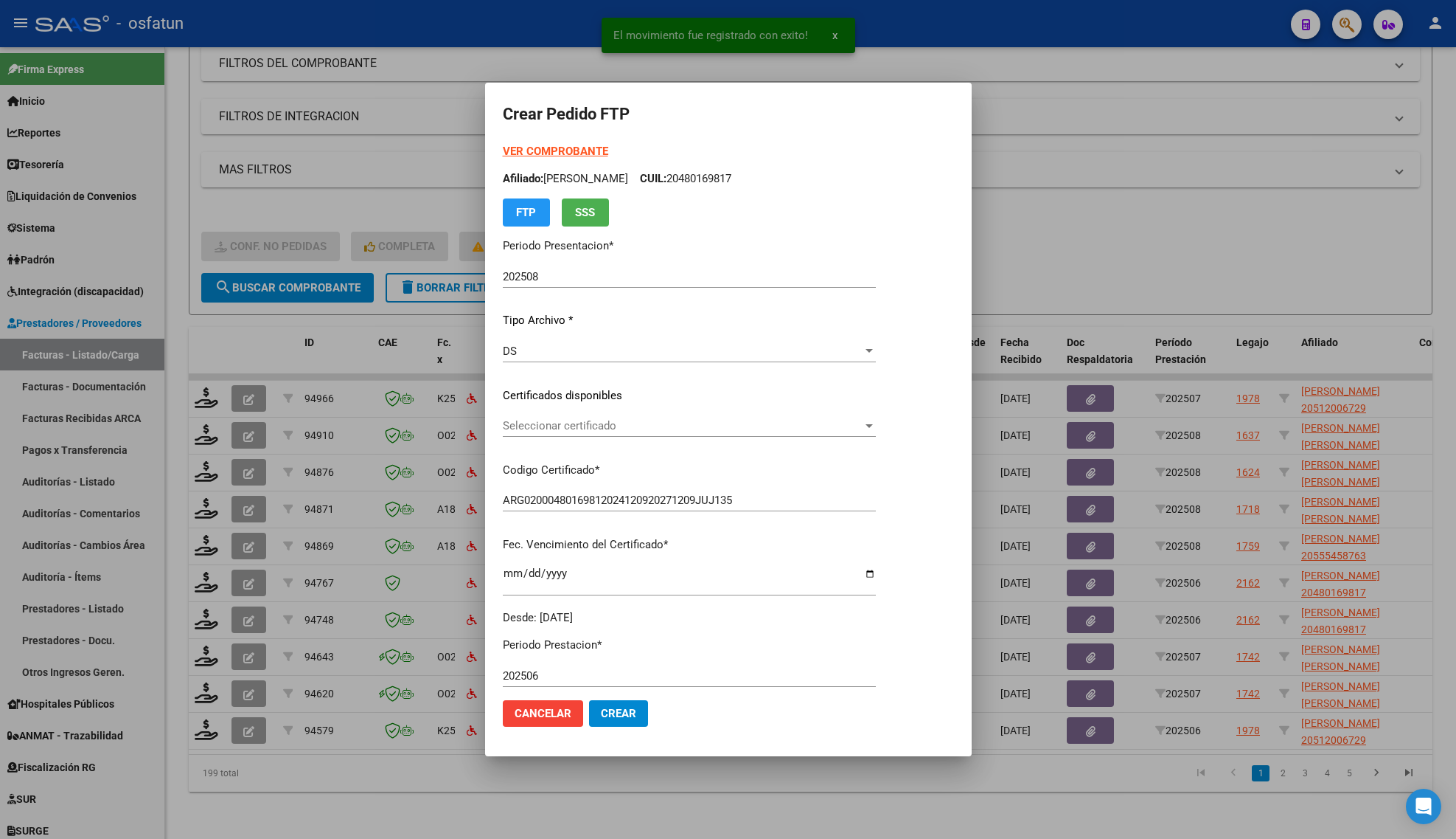
click at [535, 149] on strong "VER COMPROBANTE" at bounding box center [556, 151] width 106 height 13
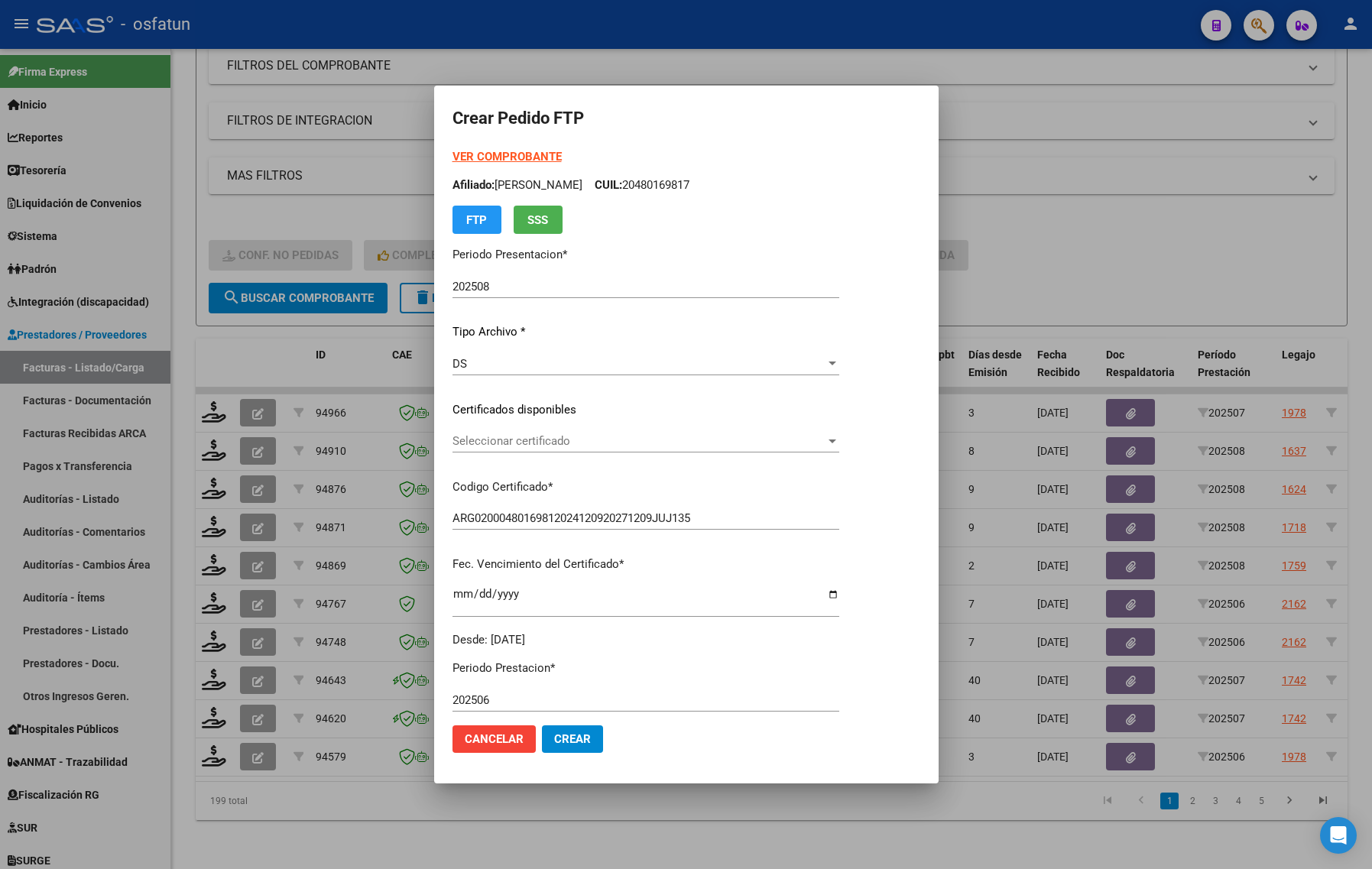
click at [278, 311] on div at bounding box center [686, 434] width 1372 height 869
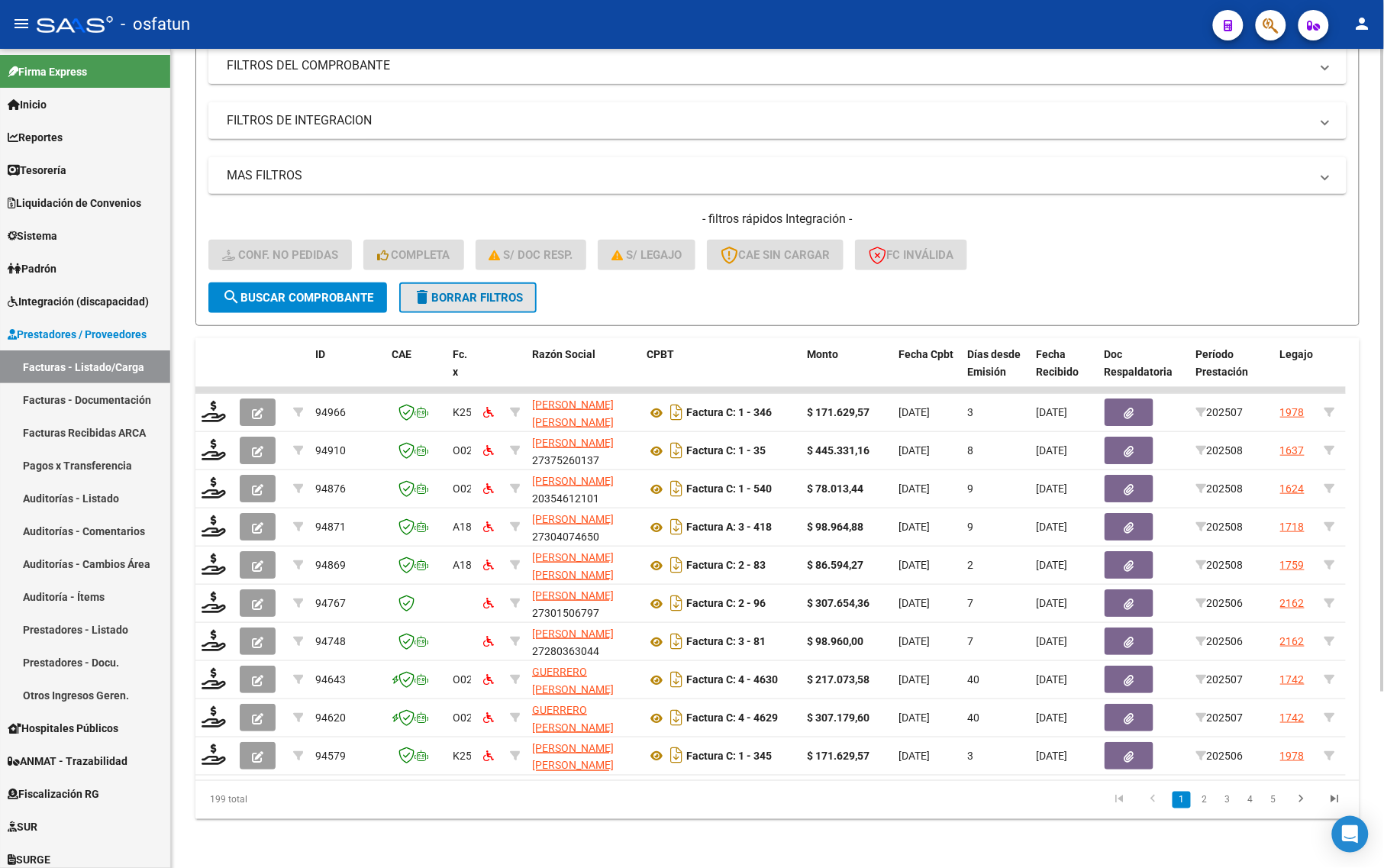
click at [439, 291] on span "delete Borrar Filtros" at bounding box center [468, 297] width 109 height 13
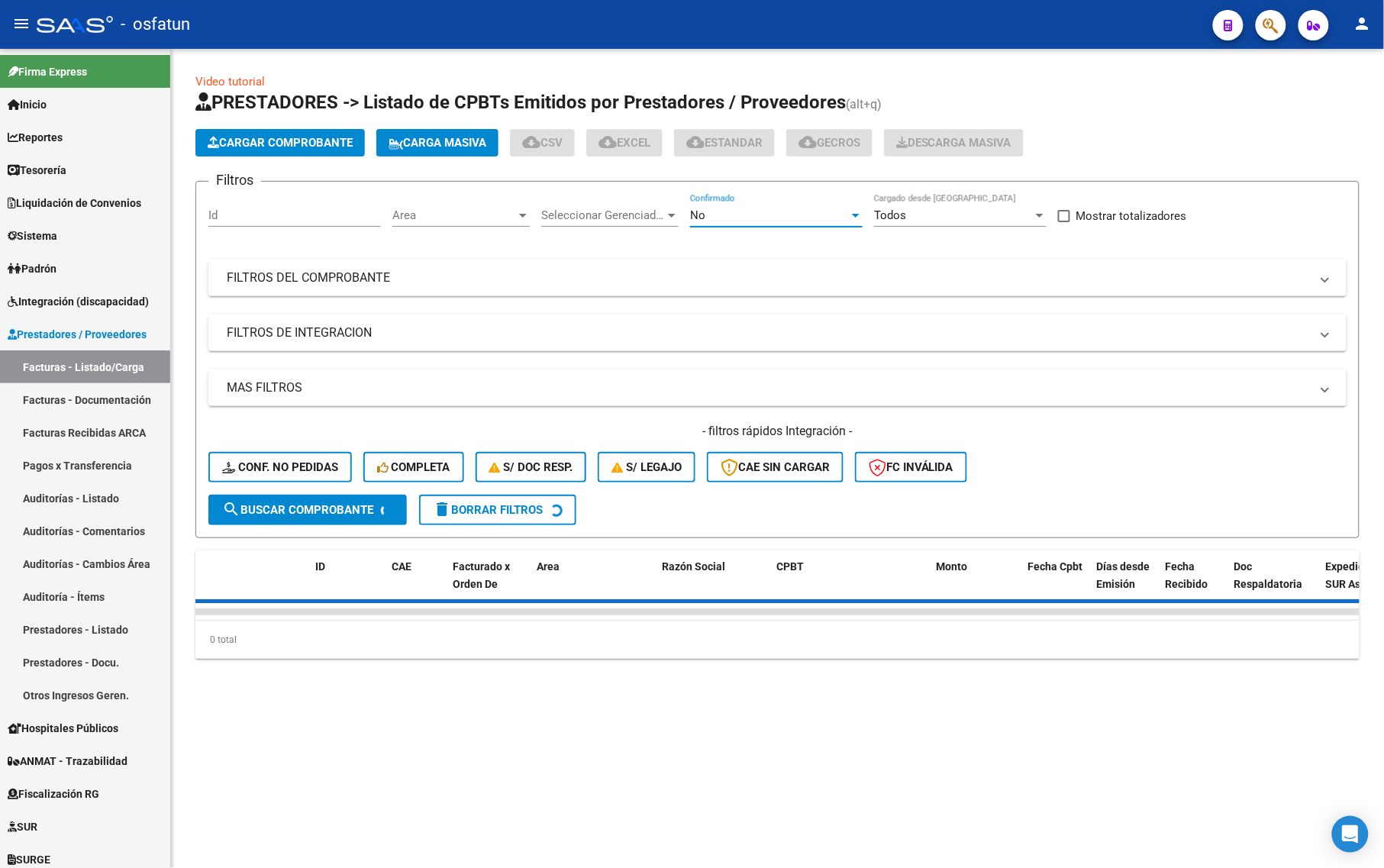
click at [784, 215] on div "No" at bounding box center [769, 215] width 159 height 13
click at [712, 145] on span "Todos" at bounding box center [776, 145] width 172 height 34
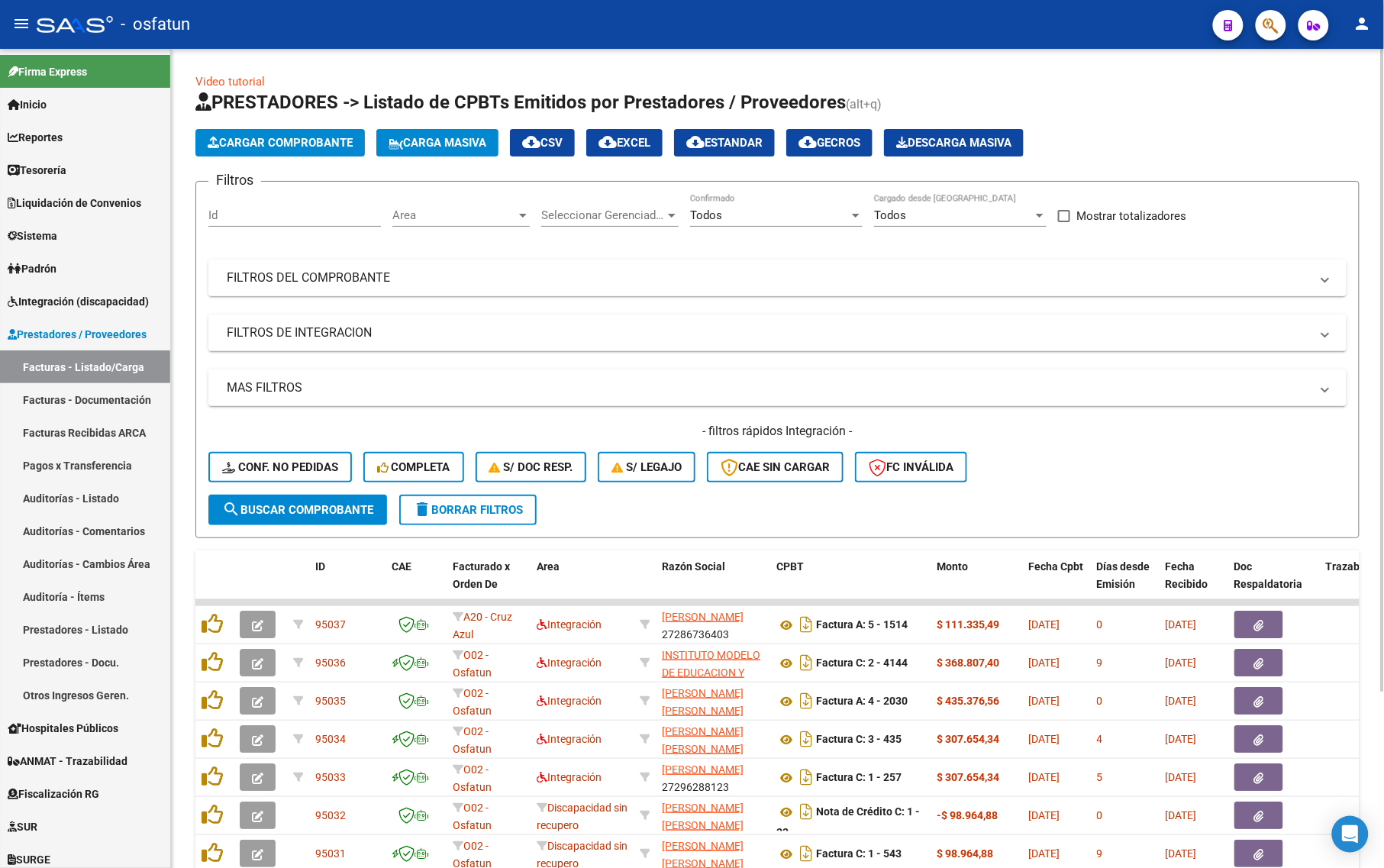
click at [597, 288] on mat-expansion-panel-header "FILTROS DEL COMPROBANTE" at bounding box center [777, 277] width 1138 height 37
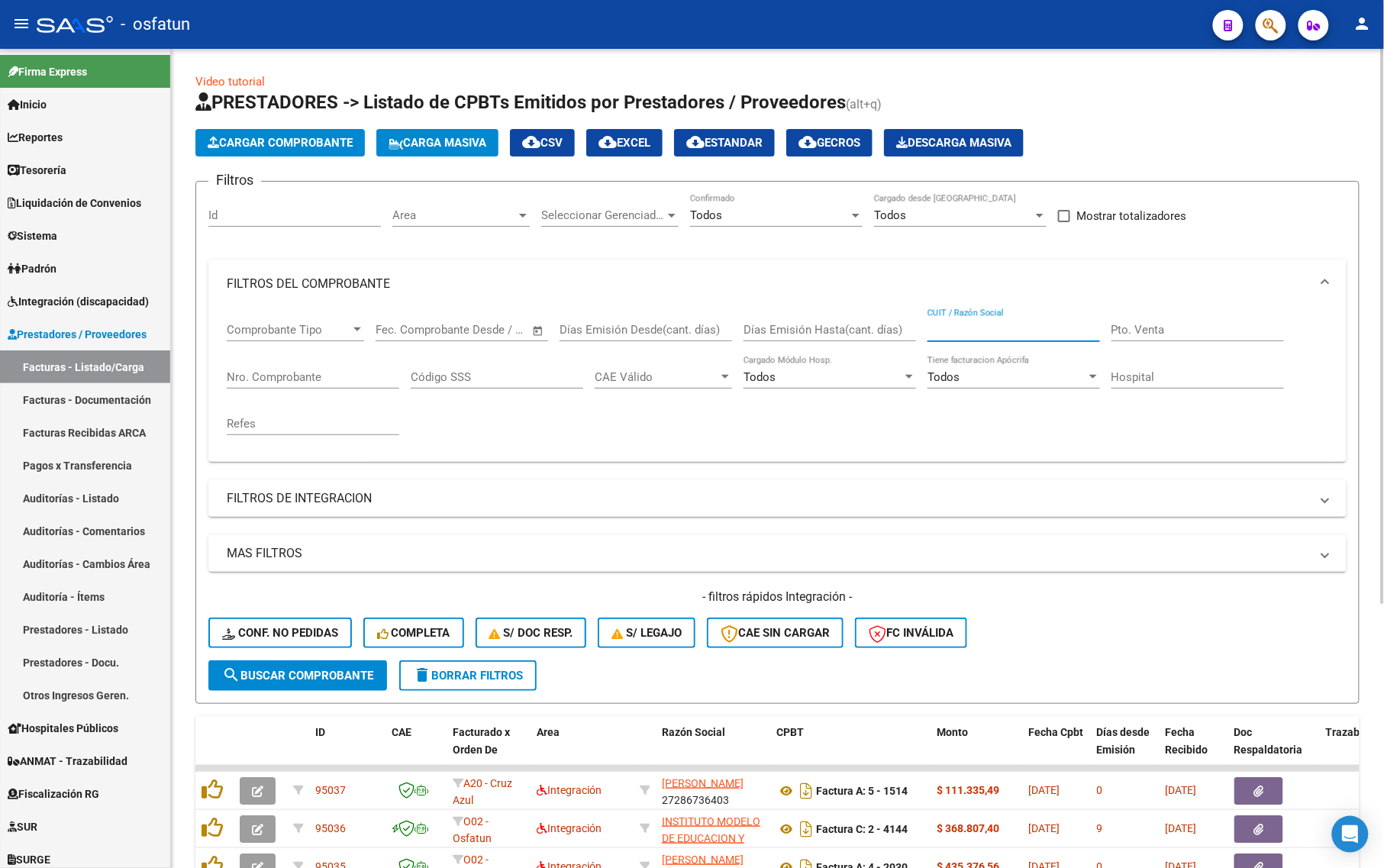
click at [997, 326] on input "CUIT / Razón Social" at bounding box center [1013, 329] width 172 height 13
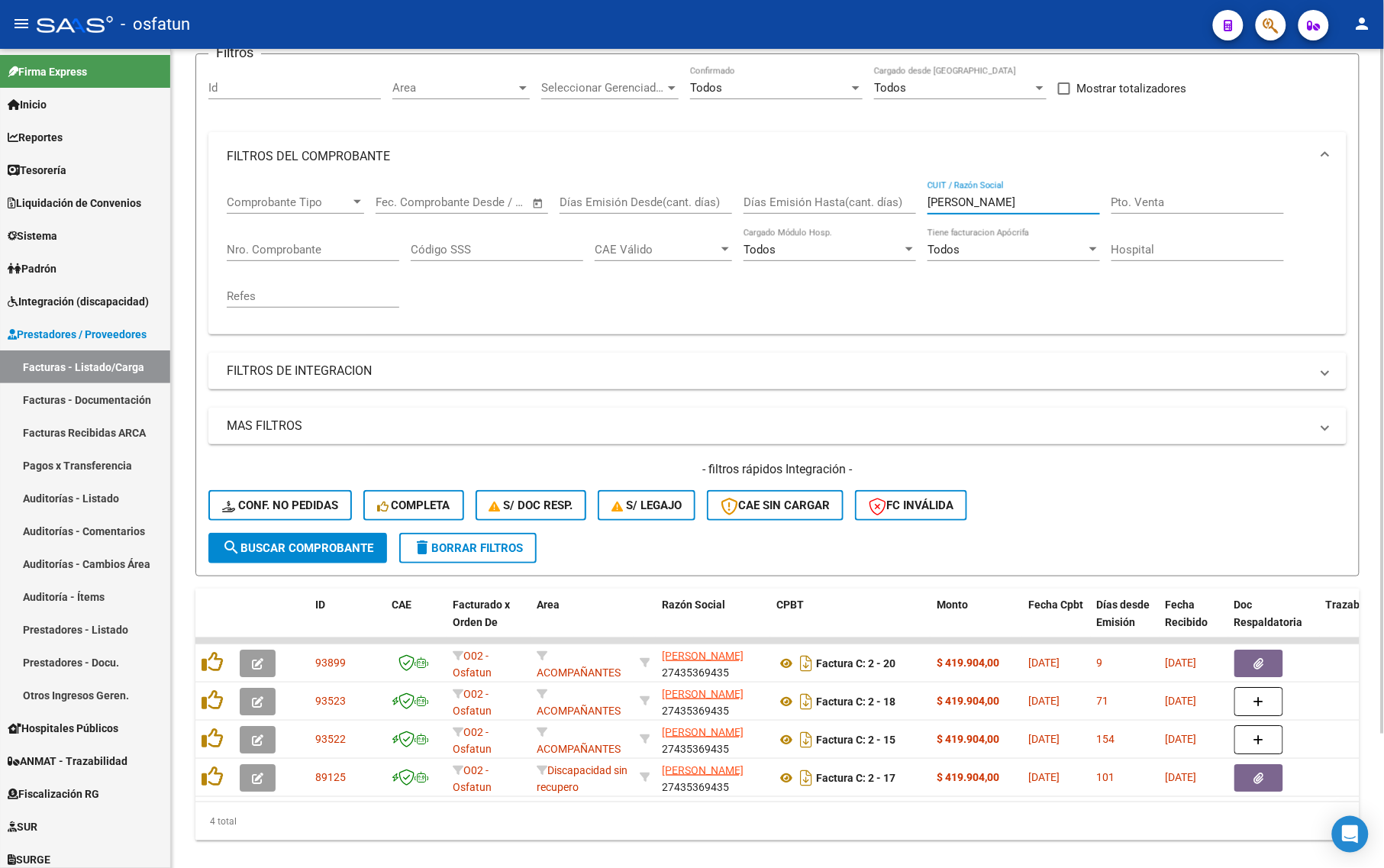
scroll to position [159, 0]
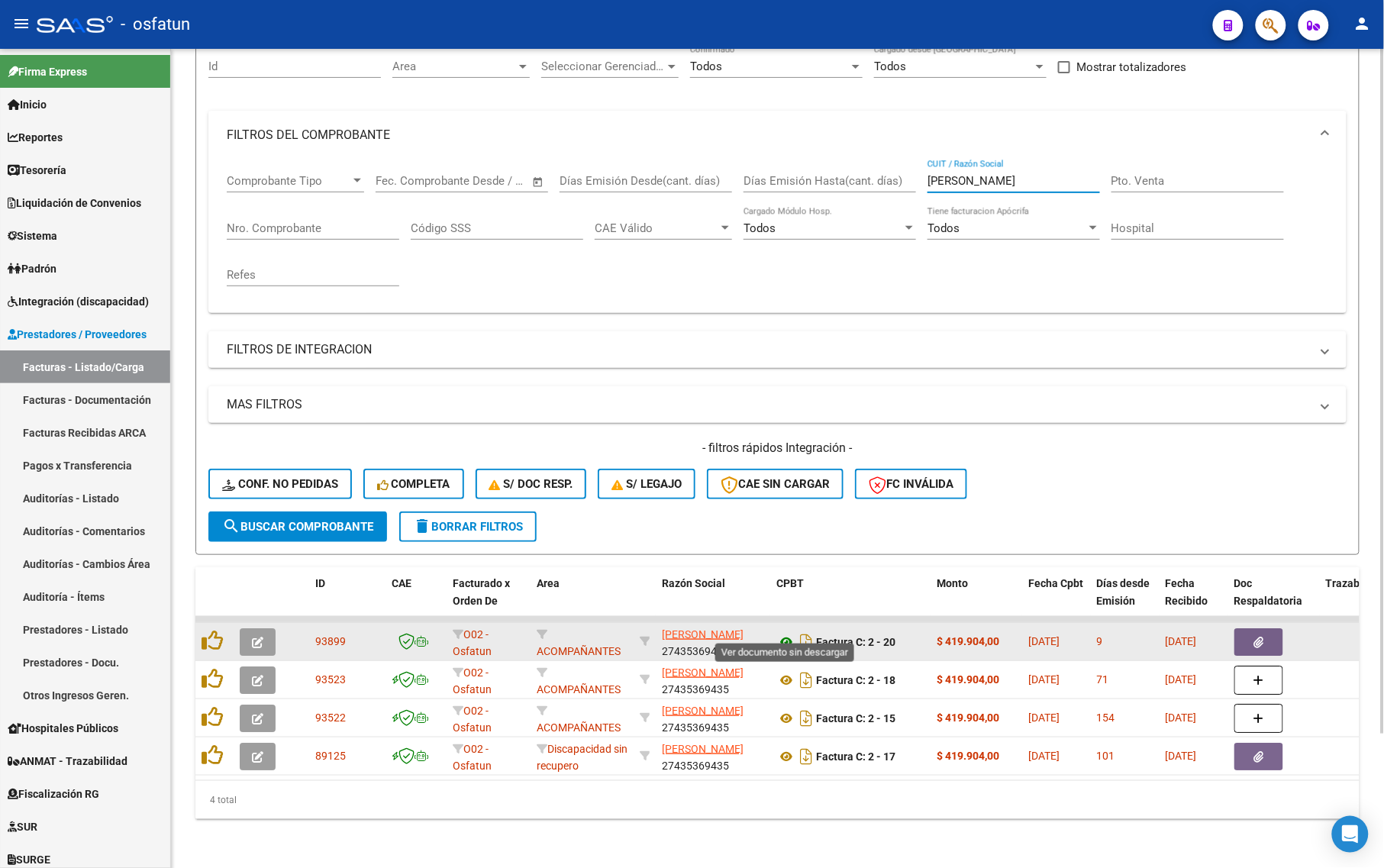
type input "[PERSON_NAME]"
click at [781, 633] on icon at bounding box center [786, 642] width 20 height 18
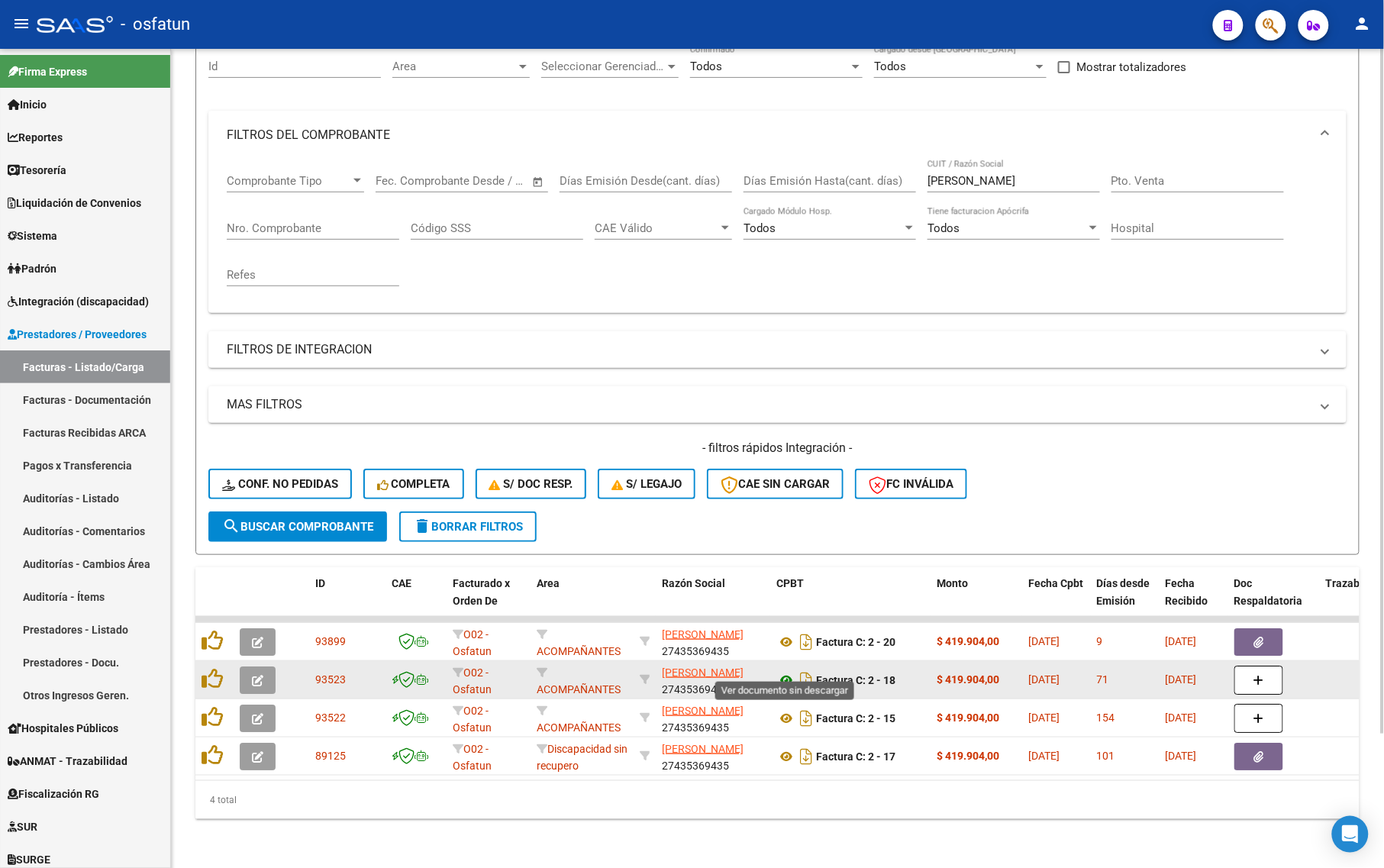
click at [791, 671] on icon at bounding box center [786, 679] width 20 height 18
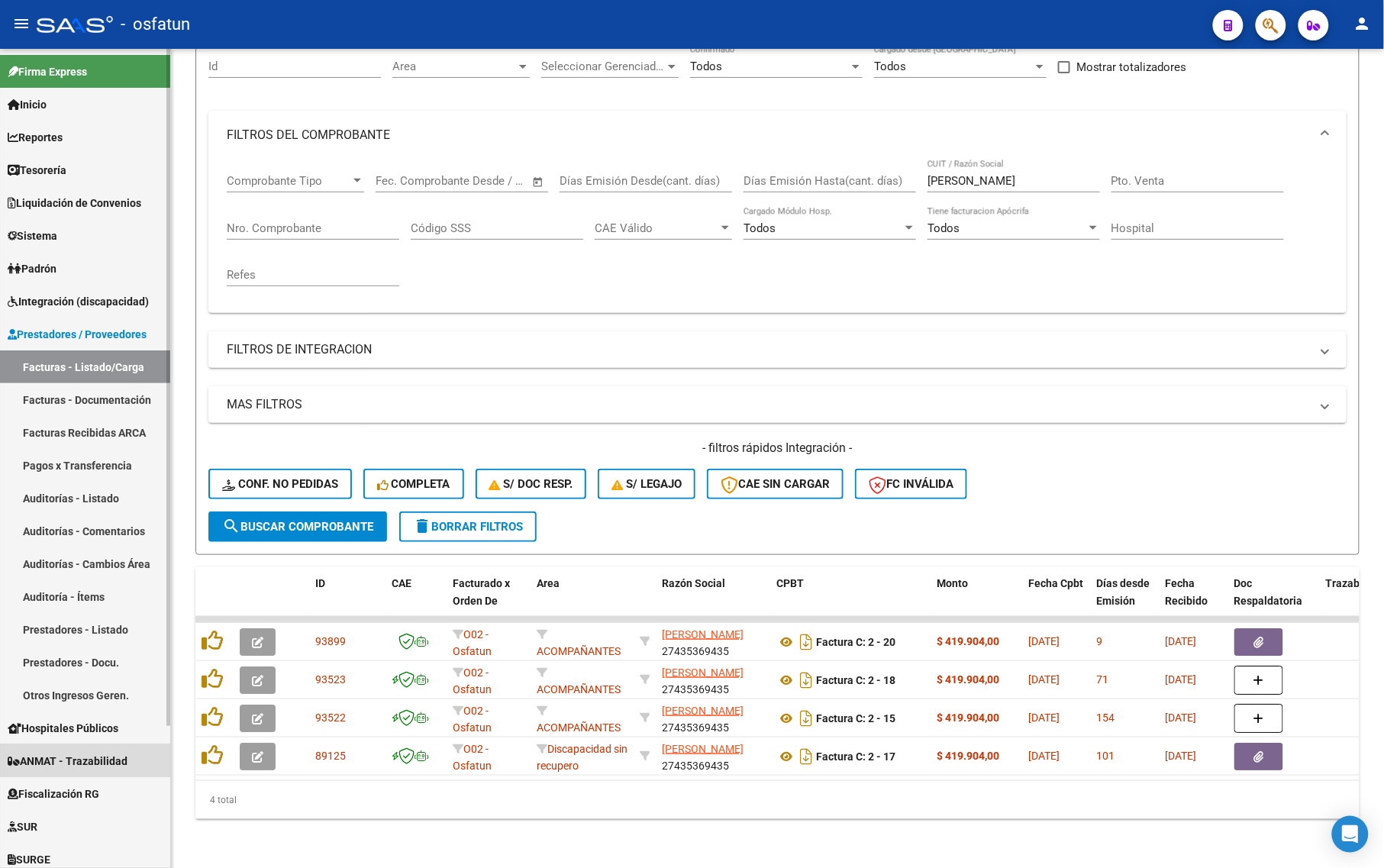
click at [36, 748] on link "ANMAT - Trazabilidad" at bounding box center [85, 760] width 171 height 33
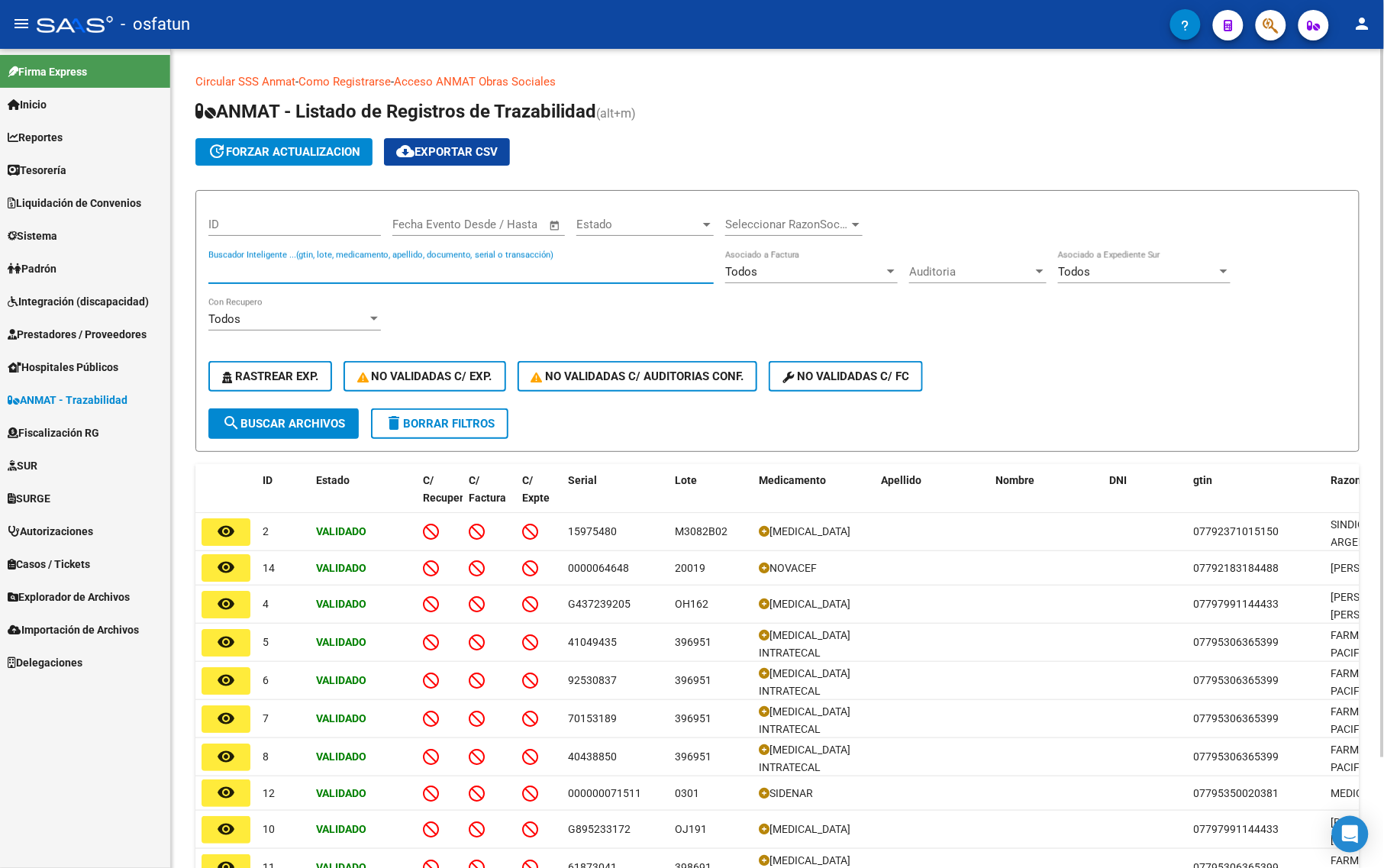
click at [371, 271] on input "Buscador Inteligente ...(gtin, lote, medicamento, apellido, documento, serial o…" at bounding box center [460, 271] width 505 height 13
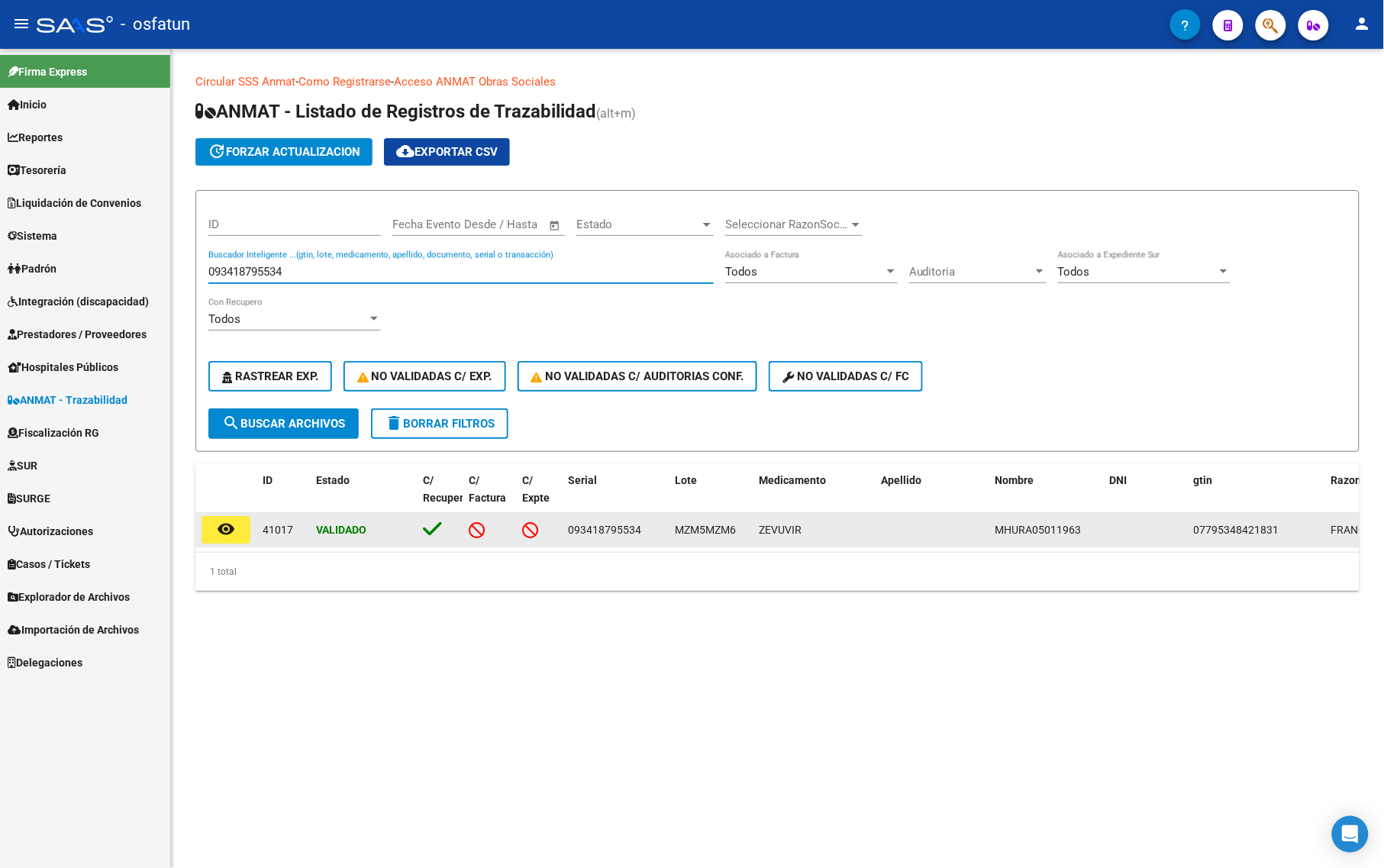
type input "093418795534"
click at [244, 533] on button "remove_red_eye" at bounding box center [225, 530] width 48 height 28
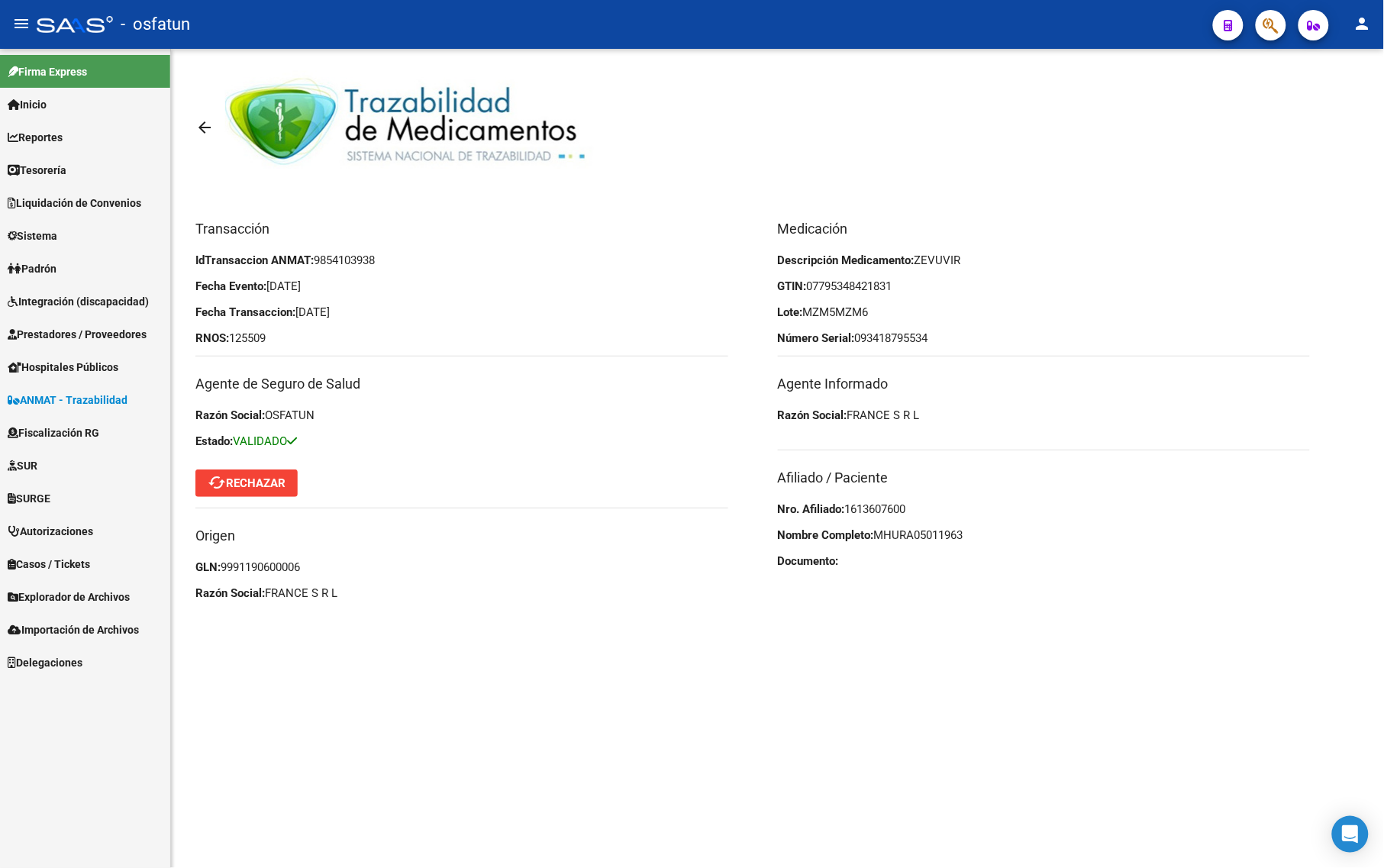
click at [537, 421] on p "Razón Social: OSFATUN" at bounding box center [462, 415] width 533 height 17
click at [273, 337] on p "RNOS: 125509" at bounding box center [462, 338] width 533 height 17
drag, startPoint x: 278, startPoint y: 288, endPoint x: 278, endPoint y: 298, distance: 10.0
click at [278, 288] on div "Transacción IdTransaccion ANMAT: 9854103938 Fecha Evento: [DATE] Fecha Transacc…" at bounding box center [486, 414] width 583 height 392
drag, startPoint x: 296, startPoint y: 406, endPoint x: 299, endPoint y: 432, distance: 26.2
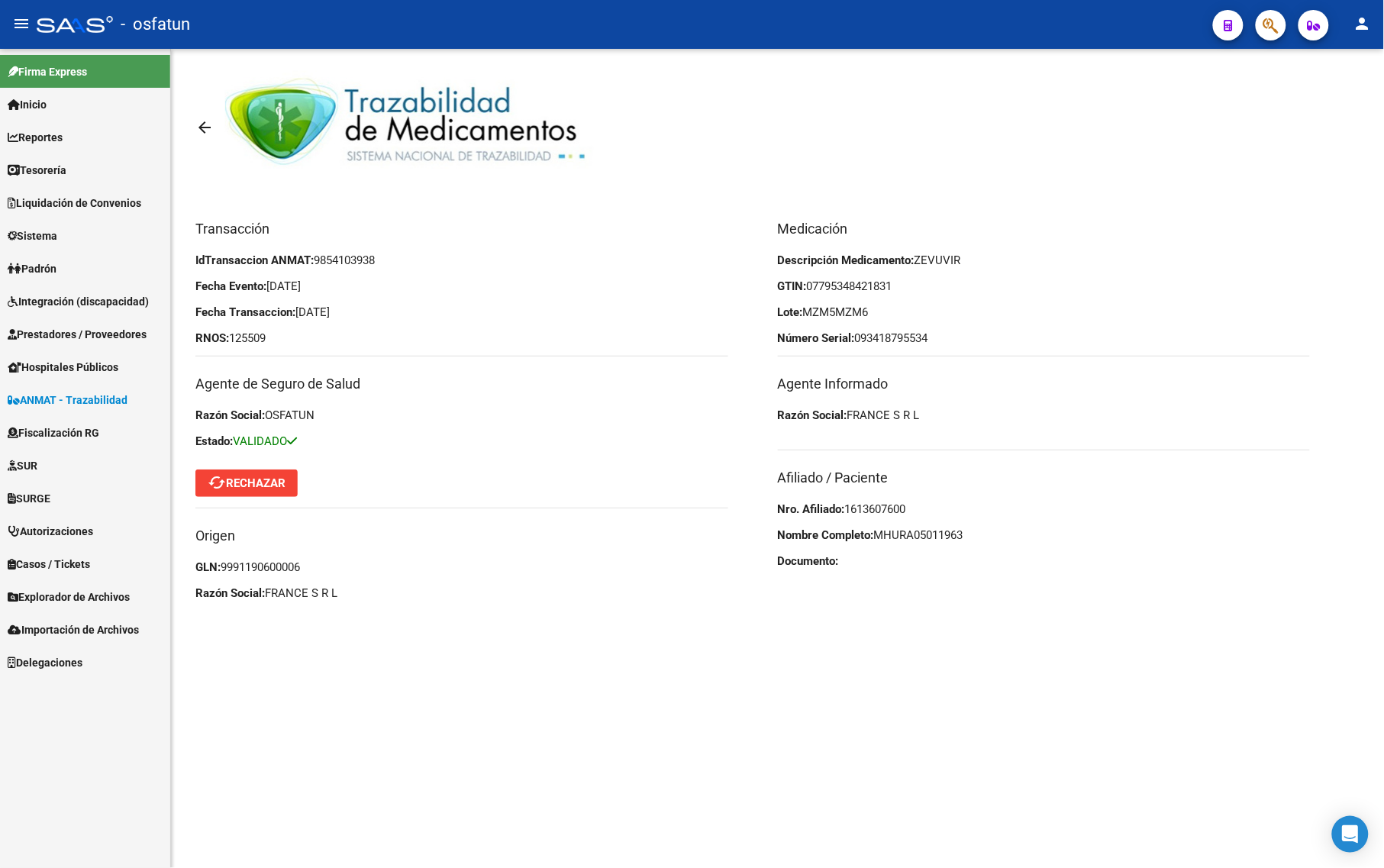
click at [299, 421] on div "Transacción IdTransaccion ANMAT: 9854103938 Fecha Evento: [DATE] Fecha Transacc…" at bounding box center [486, 414] width 583 height 392
click at [291, 442] on span "VALIDADO" at bounding box center [264, 441] width 64 height 13
click at [280, 442] on span "VALIDADO" at bounding box center [264, 441] width 64 height 13
